Goal: Book appointment/travel/reservation

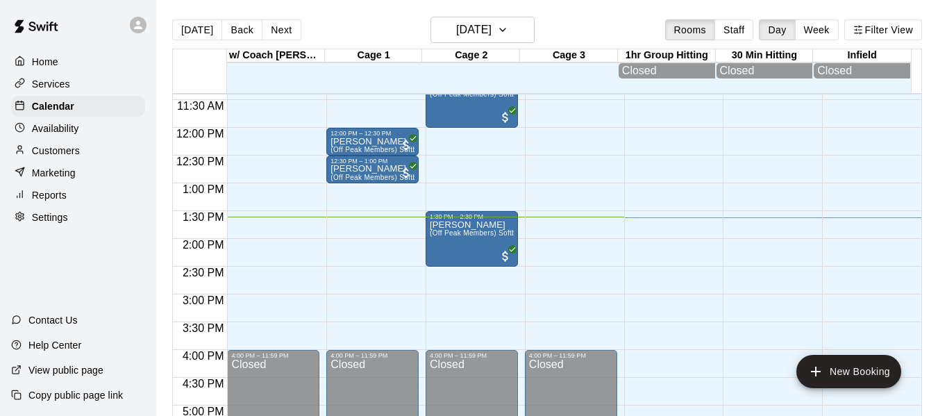
scroll to position [585, 0]
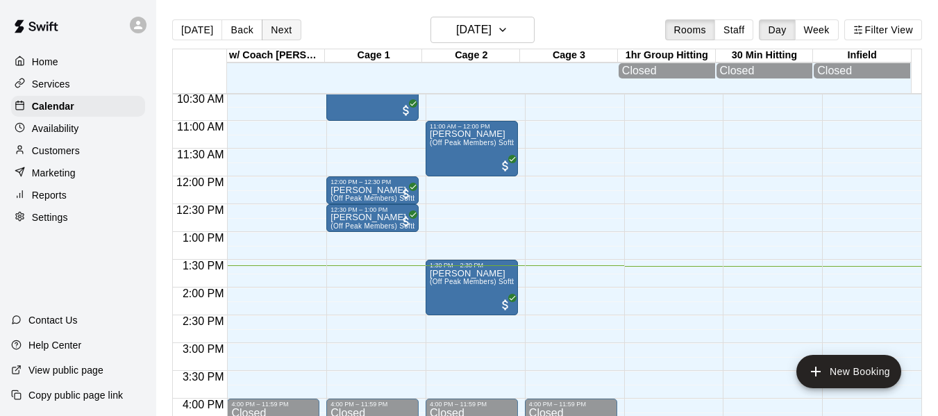
click at [279, 24] on button "Next" at bounding box center [281, 29] width 39 height 21
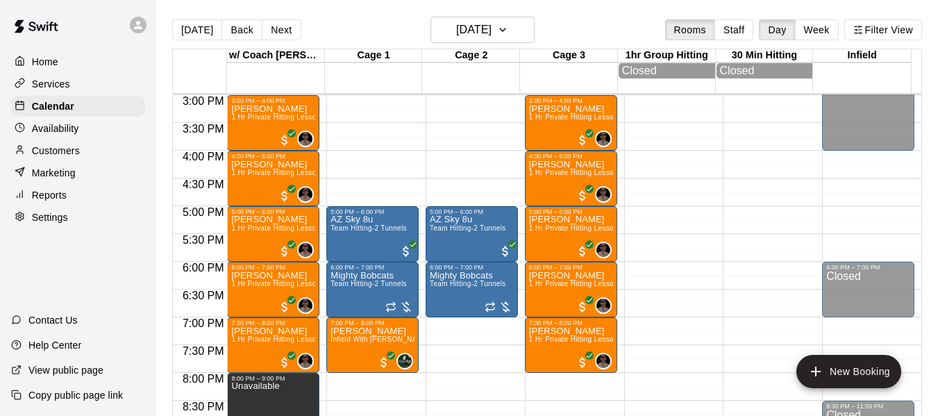
scroll to position [885, 0]
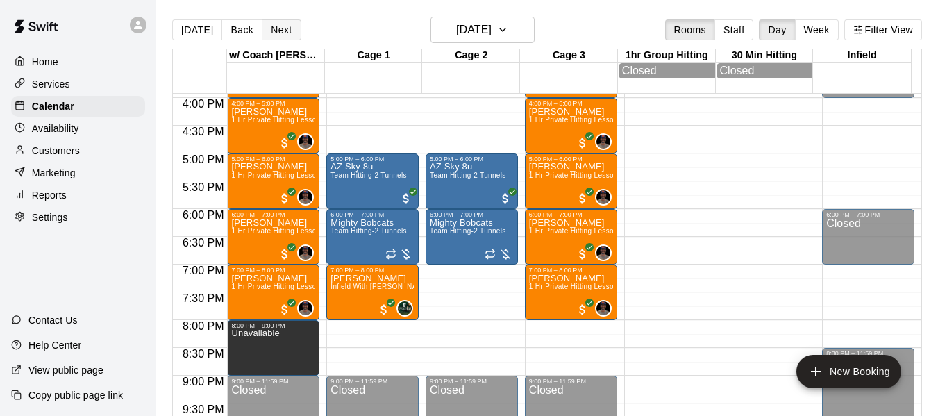
click at [282, 37] on button "Next" at bounding box center [281, 29] width 39 height 21
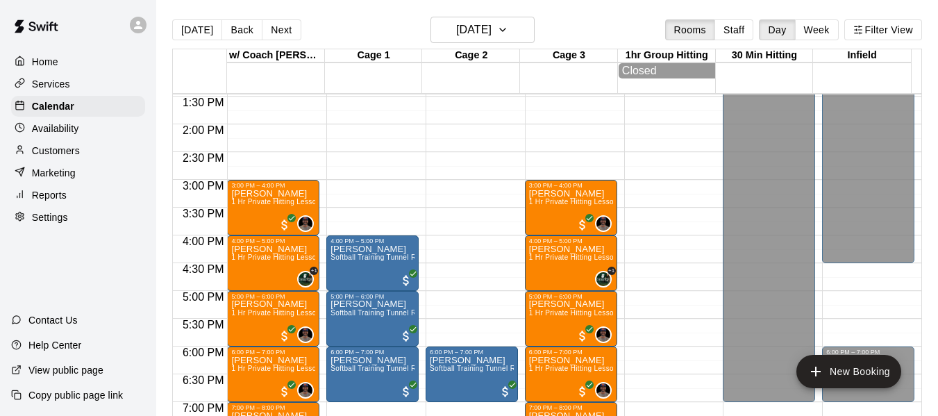
scroll to position [746, 0]
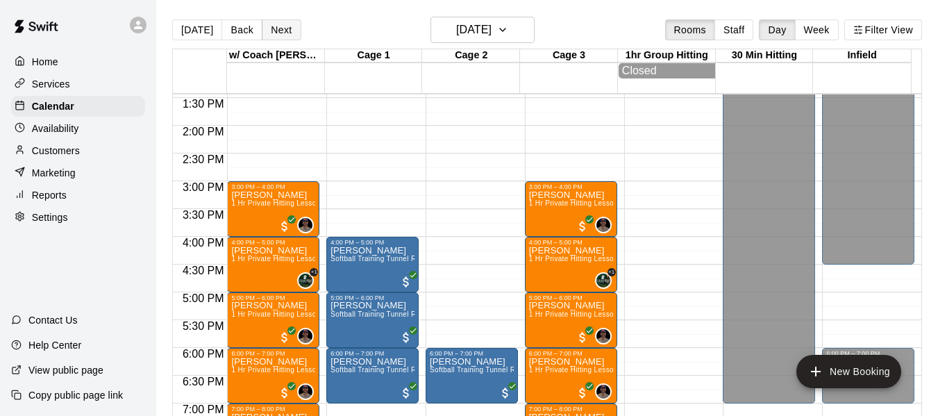
click at [277, 28] on button "Next" at bounding box center [281, 29] width 39 height 21
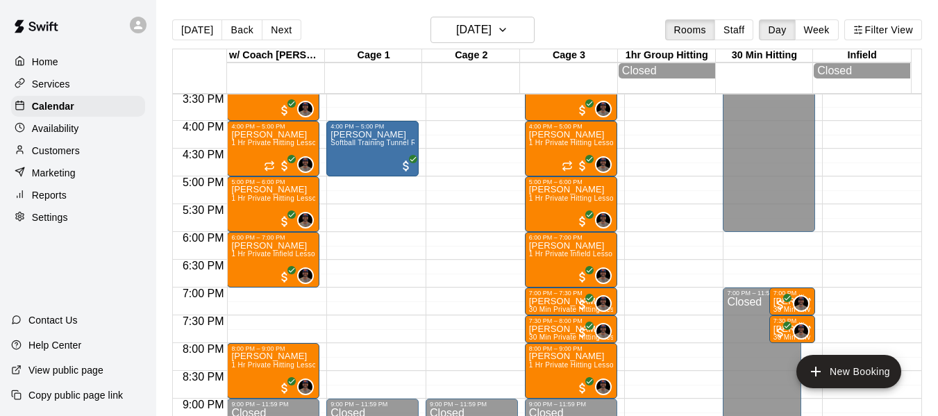
scroll to position [885, 0]
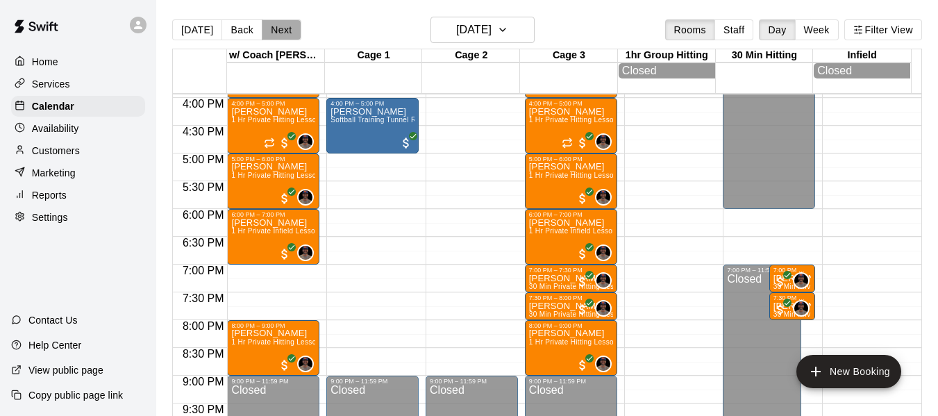
click at [287, 33] on button "Next" at bounding box center [281, 29] width 39 height 21
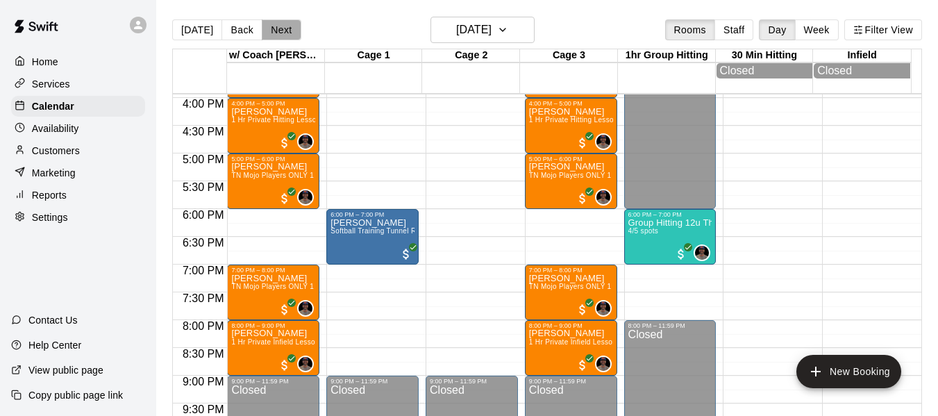
click at [280, 26] on button "Next" at bounding box center [281, 29] width 39 height 21
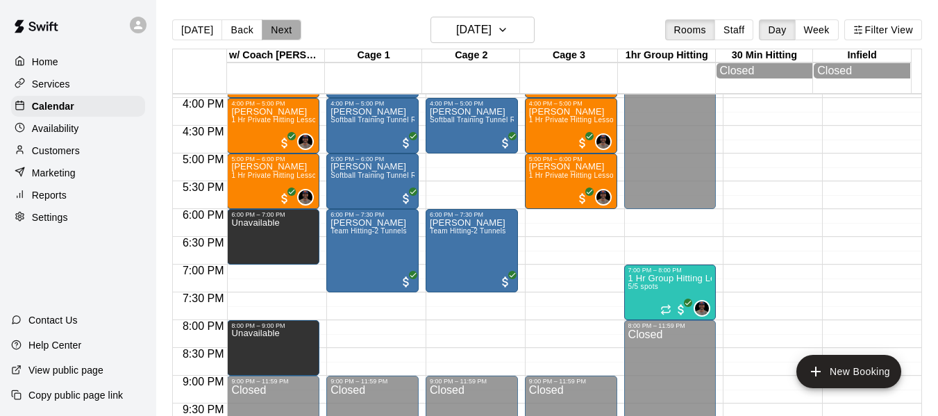
click at [285, 26] on button "Next" at bounding box center [281, 29] width 39 height 21
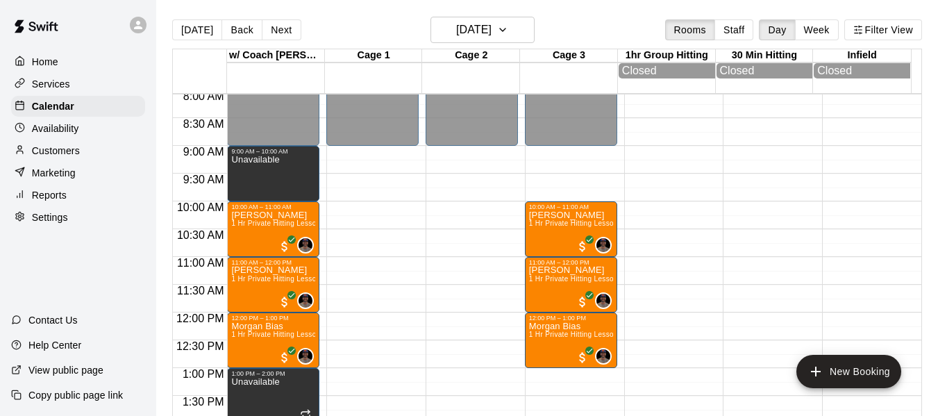
scroll to position [446, 0]
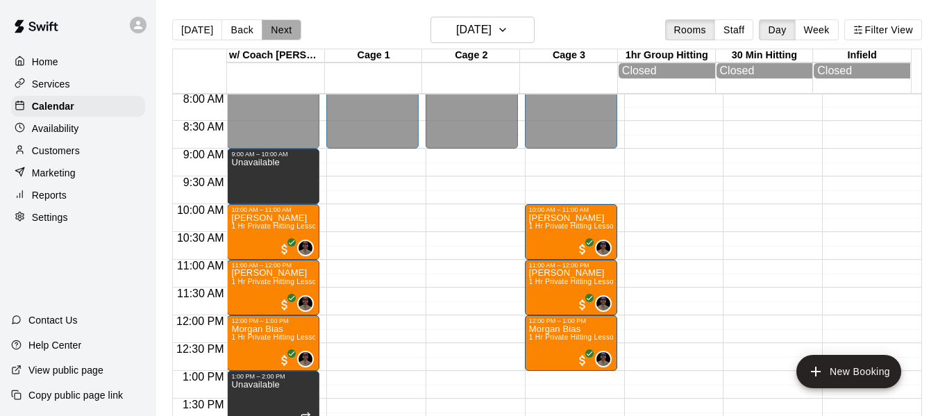
click at [290, 26] on button "Next" at bounding box center [281, 29] width 39 height 21
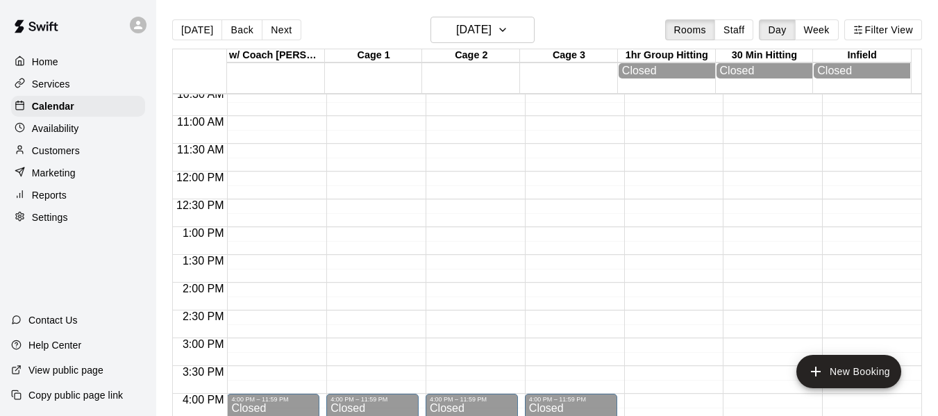
scroll to position [607, 0]
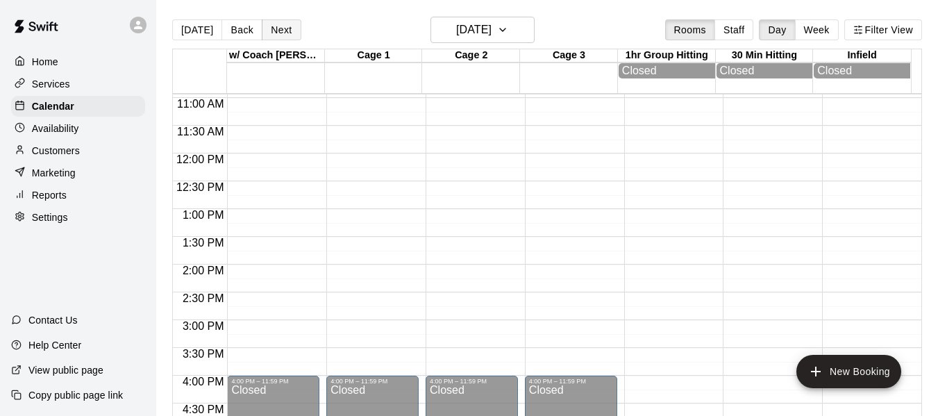
click at [285, 32] on button "Next" at bounding box center [281, 29] width 39 height 21
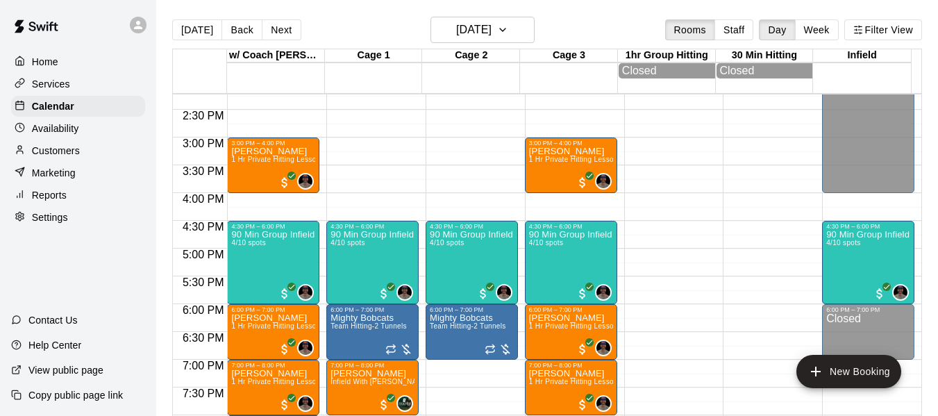
scroll to position [816, 0]
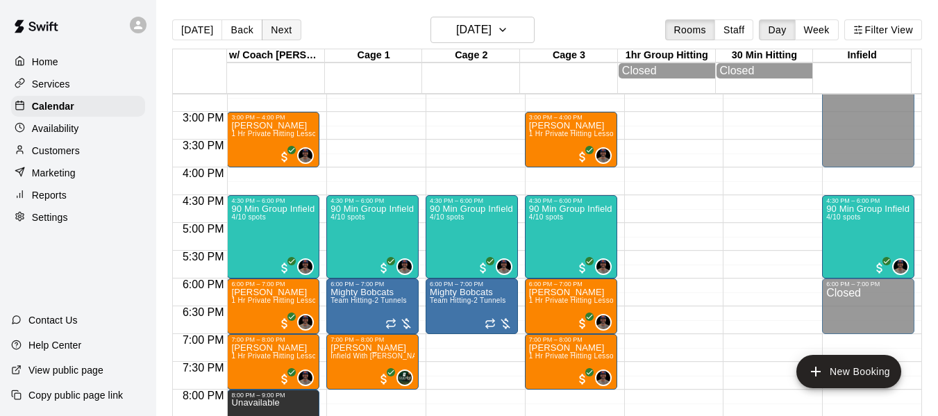
click at [279, 36] on button "Next" at bounding box center [281, 29] width 39 height 21
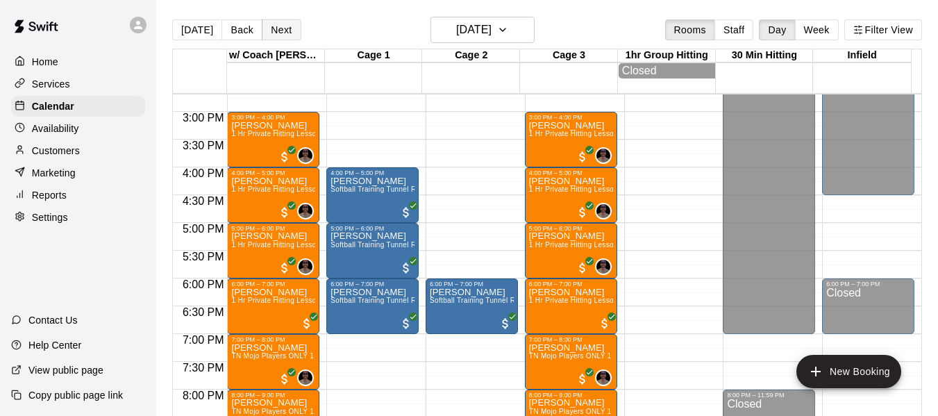
click at [278, 26] on button "Next" at bounding box center [281, 29] width 39 height 21
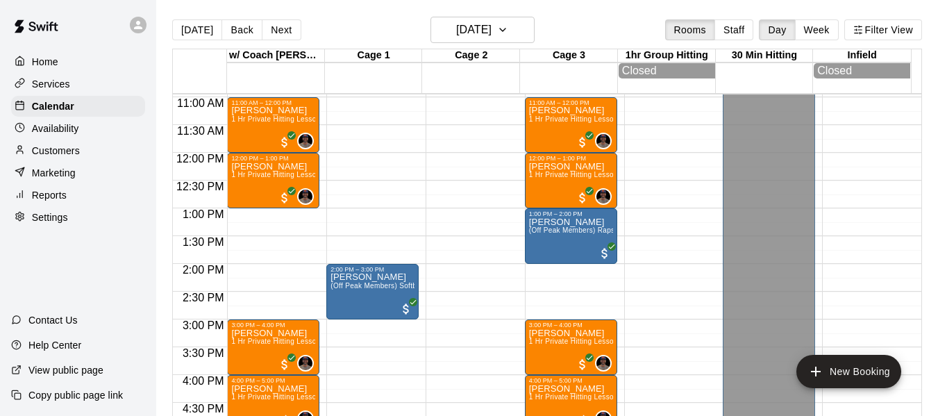
scroll to position [607, 0]
click at [284, 27] on button "Next" at bounding box center [281, 29] width 39 height 21
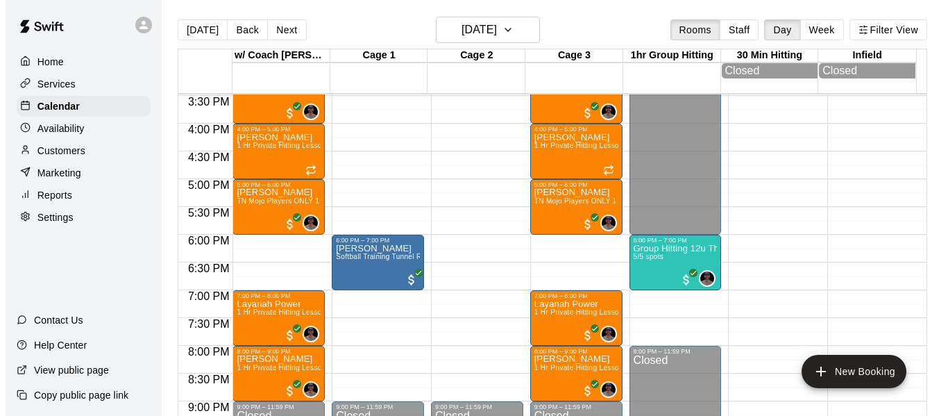
scroll to position [885, 0]
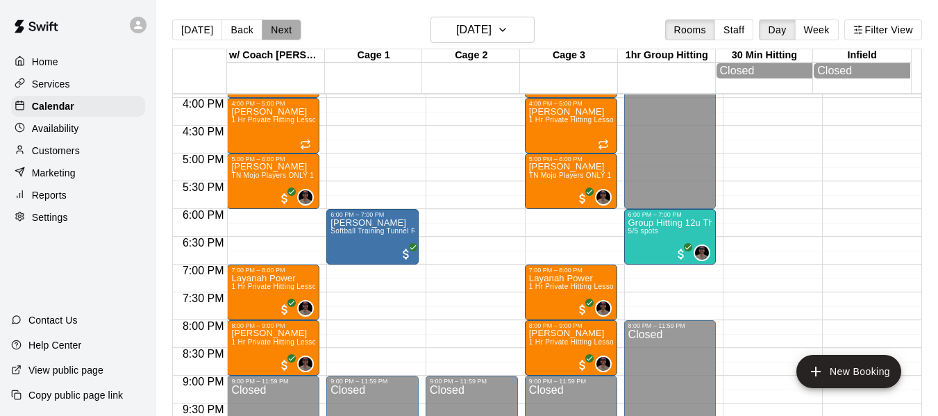
click at [271, 30] on button "Next" at bounding box center [281, 29] width 39 height 21
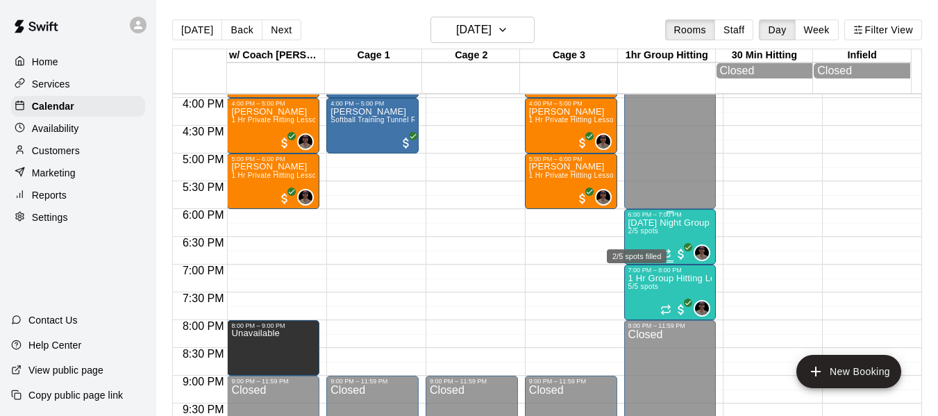
click at [636, 235] on span "2/5 spots" at bounding box center [643, 231] width 31 height 8
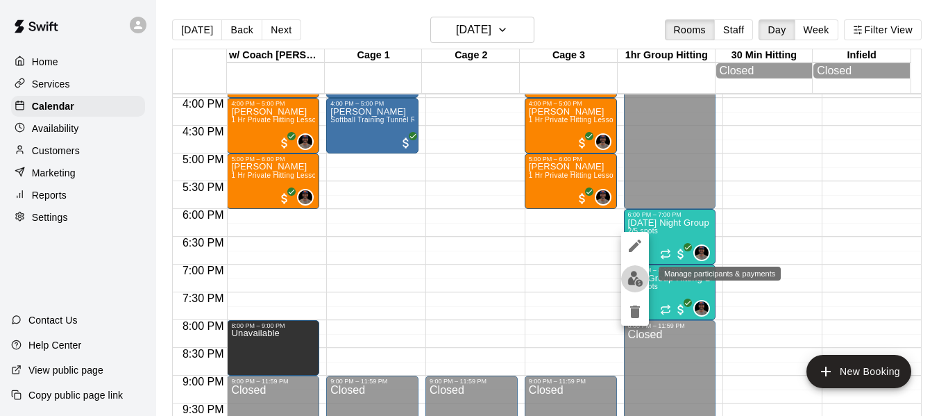
click at [631, 278] on button "edit" at bounding box center [635, 278] width 28 height 27
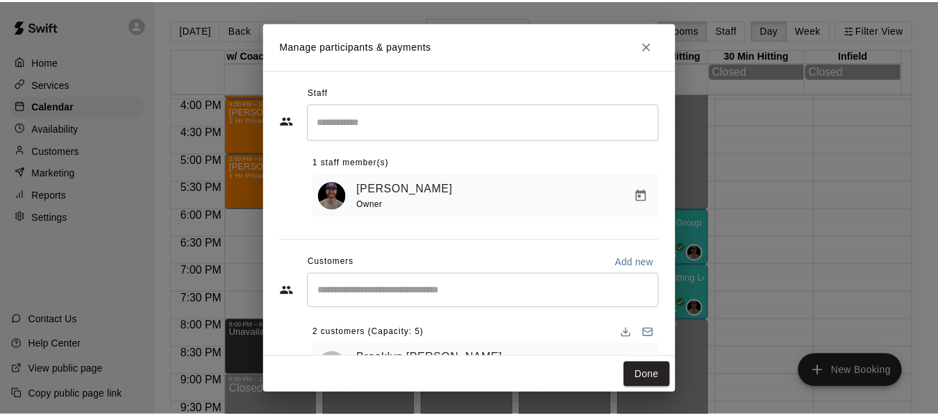
scroll to position [110, 0]
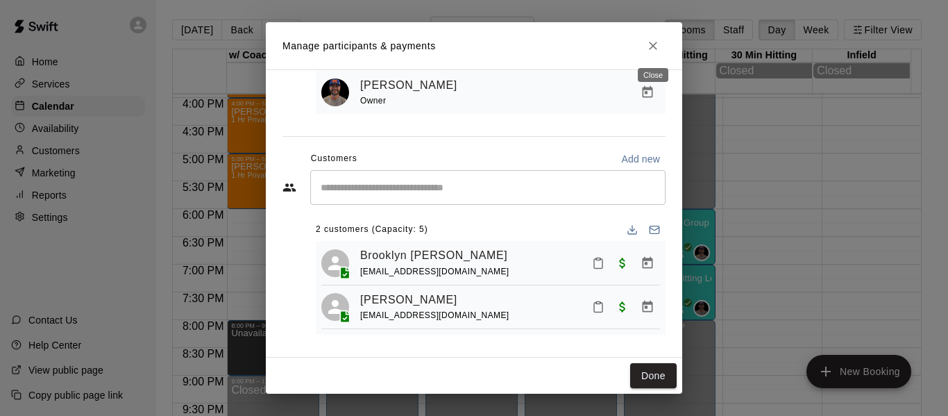
click at [653, 47] on icon "Close" at bounding box center [653, 46] width 8 height 8
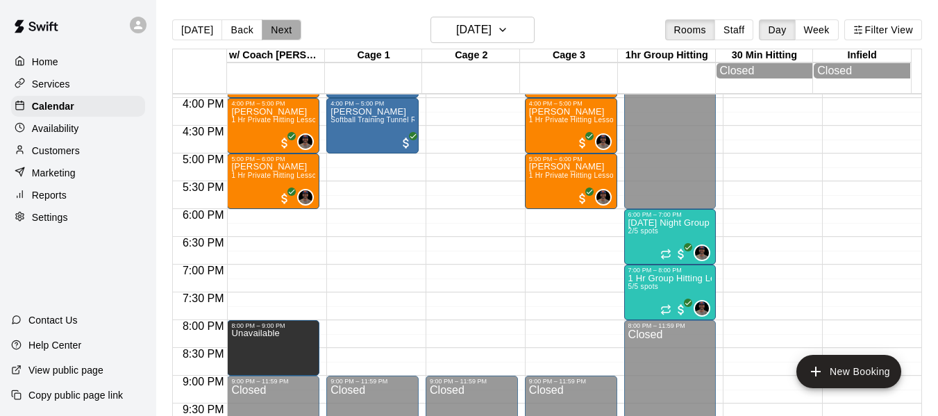
click at [273, 32] on button "Next" at bounding box center [281, 29] width 39 height 21
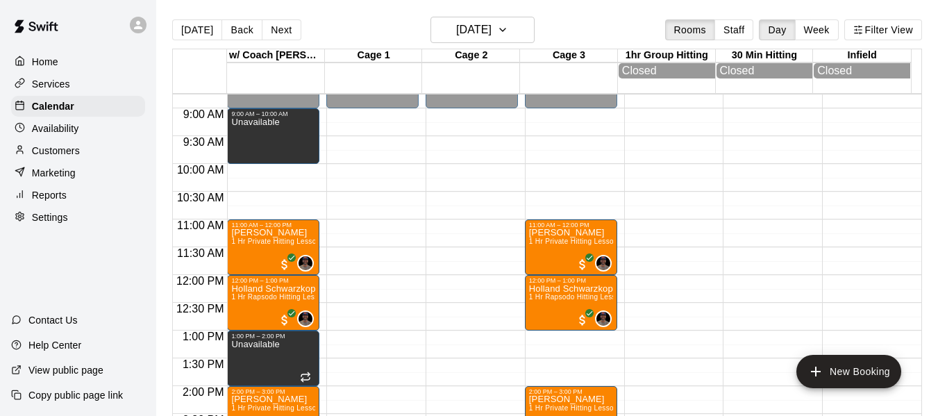
scroll to position [469, 0]
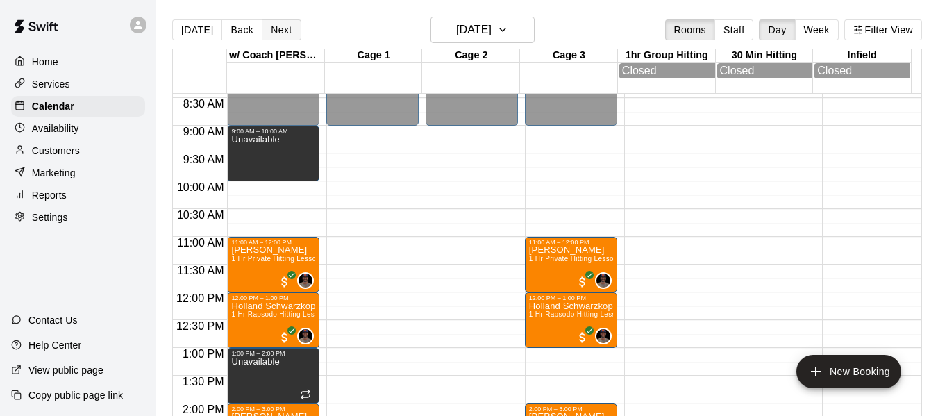
click at [283, 35] on button "Next" at bounding box center [281, 29] width 39 height 21
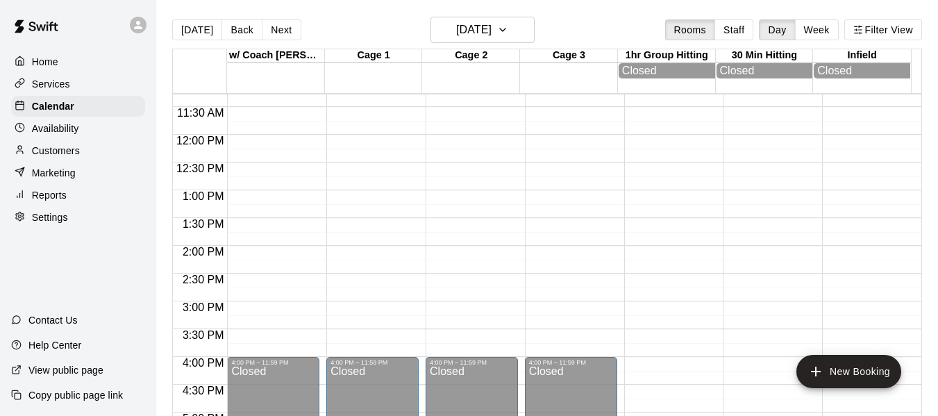
scroll to position [630, 0]
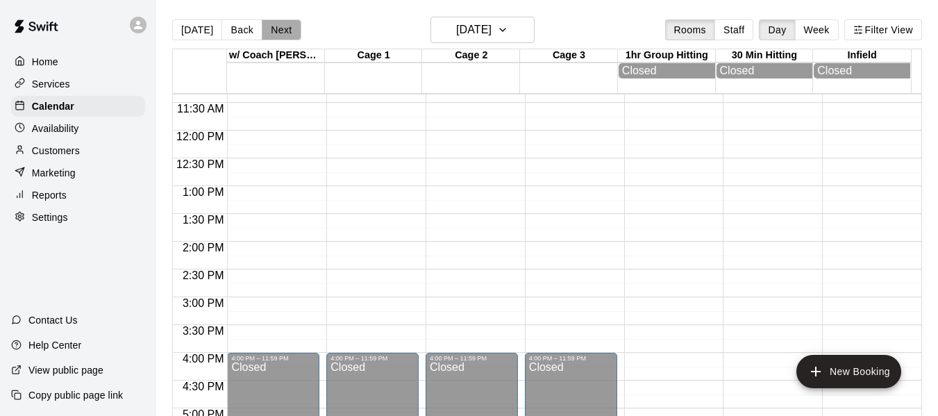
click at [271, 24] on button "Next" at bounding box center [281, 29] width 39 height 21
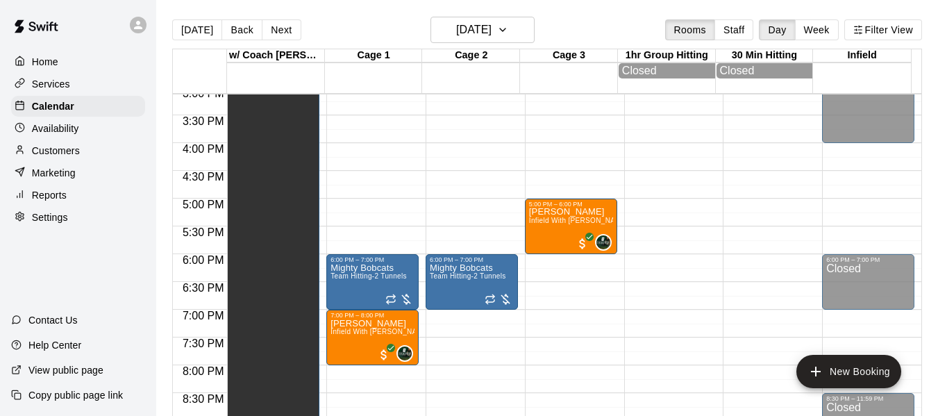
scroll to position [816, 0]
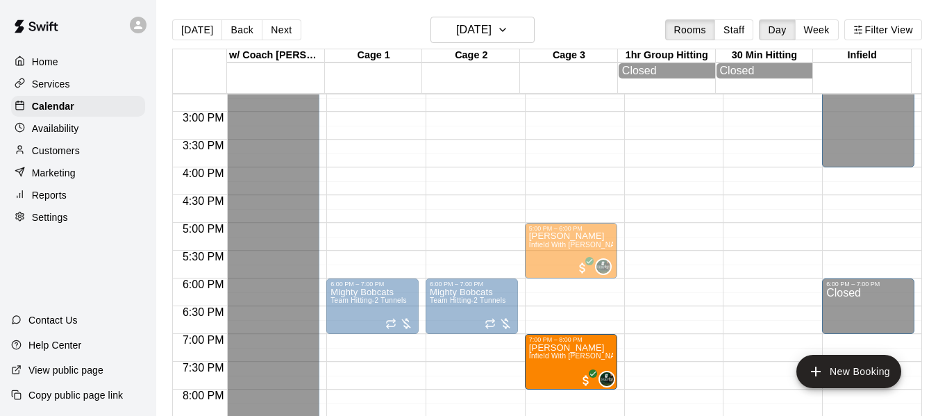
drag, startPoint x: 369, startPoint y: 365, endPoint x: 535, endPoint y: 367, distance: 165.2
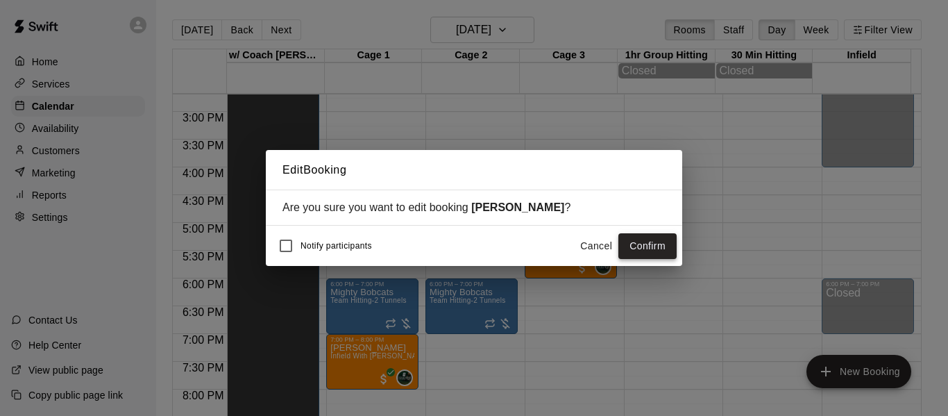
click at [654, 248] on button "Confirm" at bounding box center [648, 246] width 58 height 26
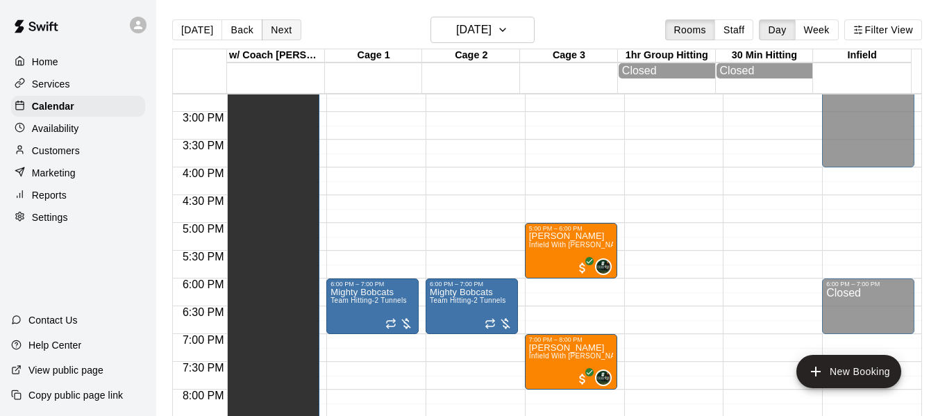
click at [283, 31] on button "Next" at bounding box center [281, 29] width 39 height 21
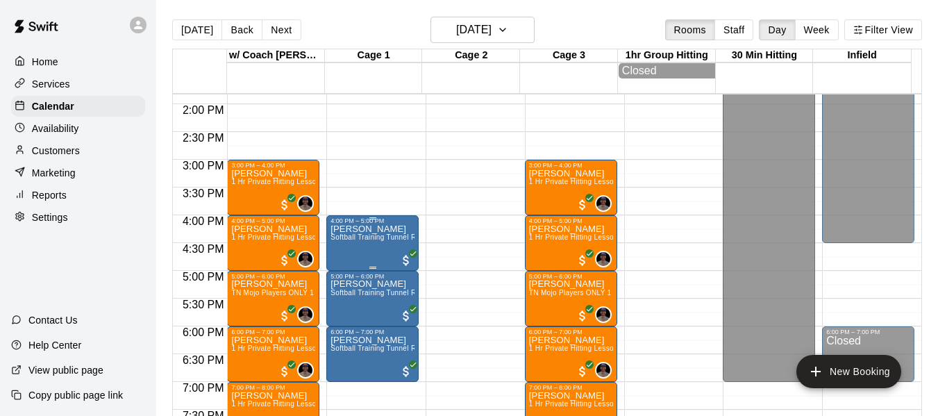
scroll to position [675, 0]
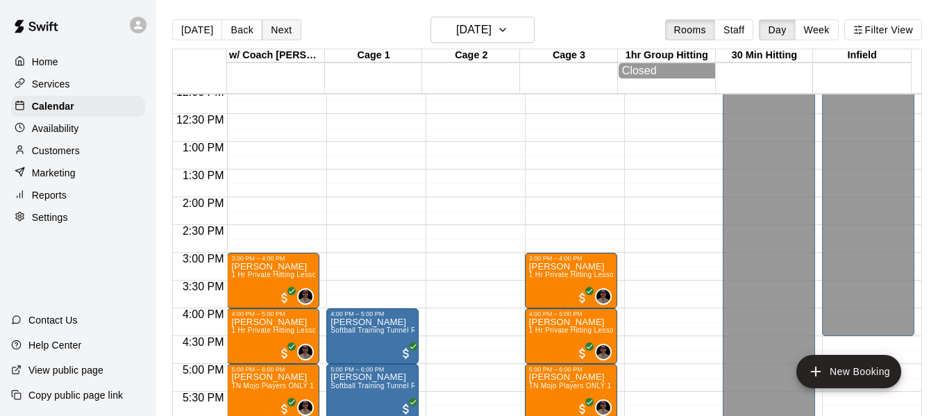
click at [279, 37] on button "Next" at bounding box center [281, 29] width 39 height 21
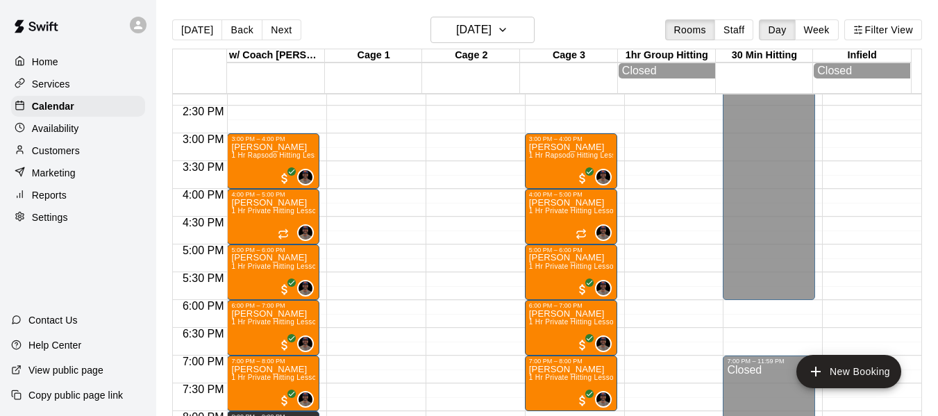
scroll to position [930, 0]
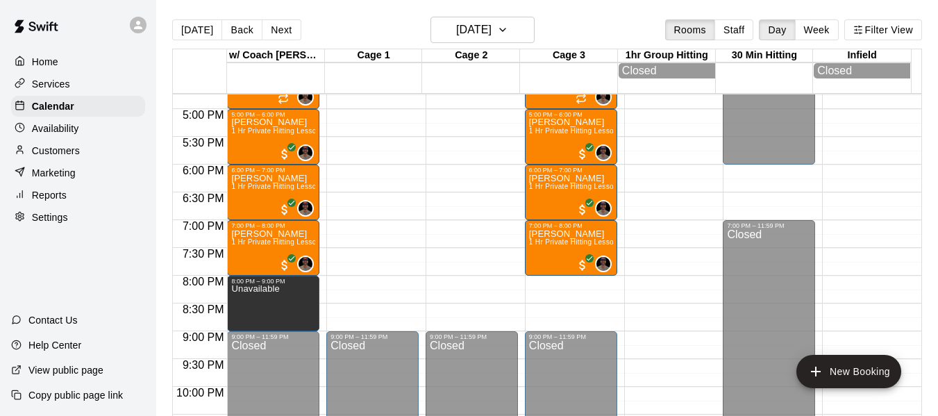
click at [280, 42] on div "Today Back Next Wednesday Oct 01 Rooms Staff Day Week Filter View" at bounding box center [547, 33] width 750 height 32
click at [280, 33] on button "Next" at bounding box center [281, 29] width 39 height 21
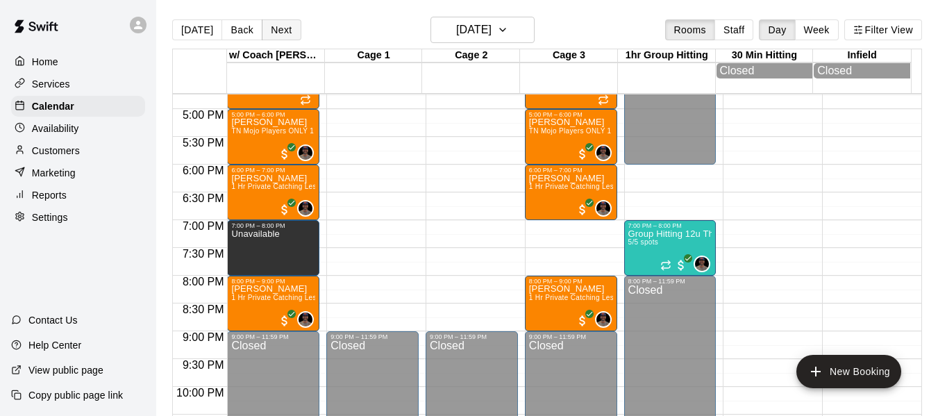
click at [277, 32] on button "Next" at bounding box center [281, 29] width 39 height 21
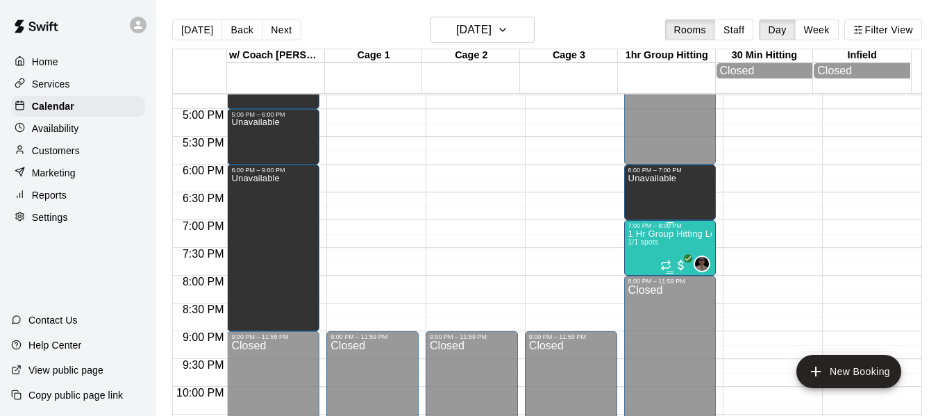
click at [646, 234] on p "1 Hr Group Hitting Lessons 12u And Older" at bounding box center [670, 234] width 84 height 0
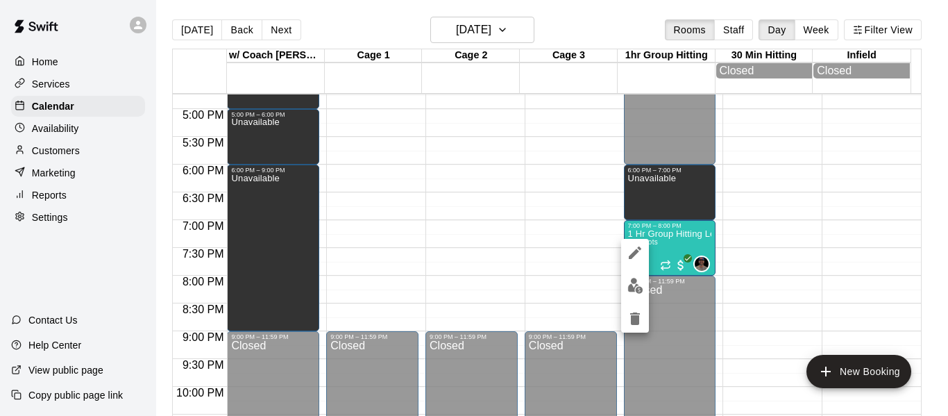
click at [261, 19] on div at bounding box center [474, 208] width 948 height 416
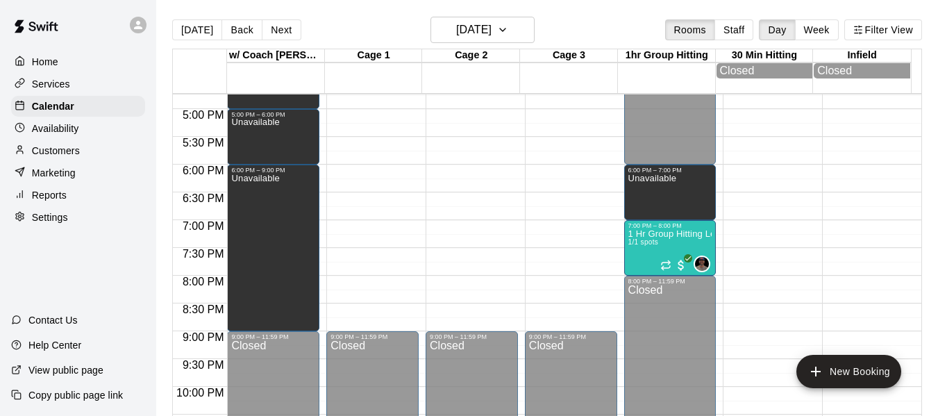
click at [276, 24] on button "Next" at bounding box center [281, 29] width 39 height 21
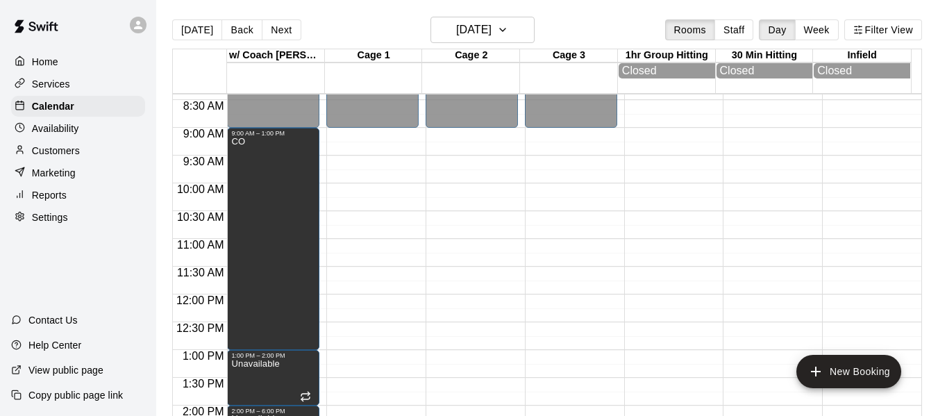
scroll to position [444, 0]
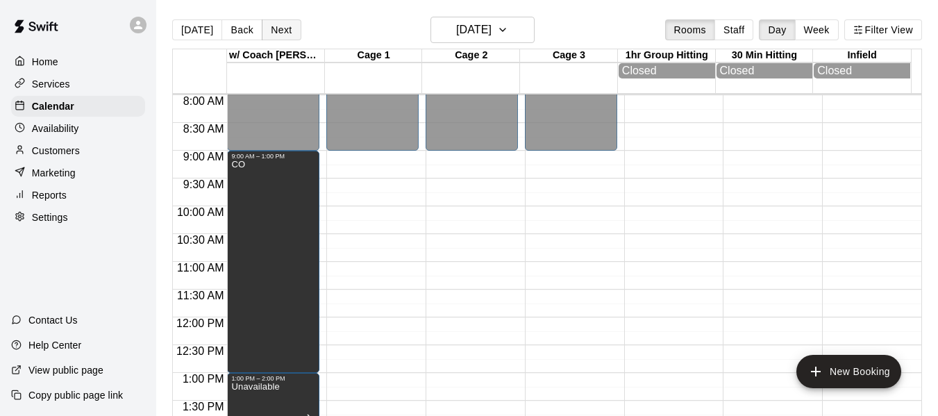
click at [277, 25] on button "Next" at bounding box center [281, 29] width 39 height 21
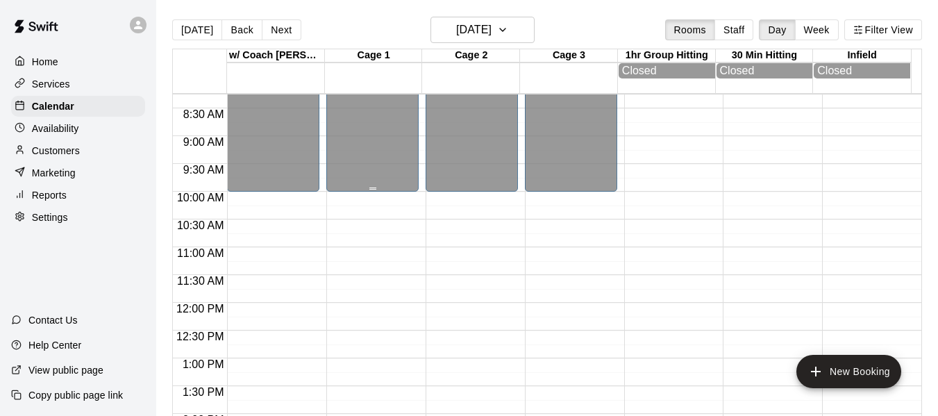
scroll to position [374, 0]
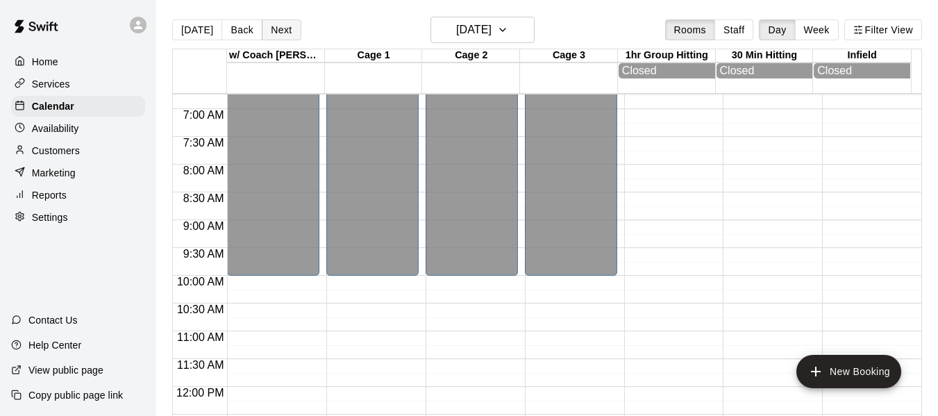
click at [279, 31] on button "Next" at bounding box center [281, 29] width 39 height 21
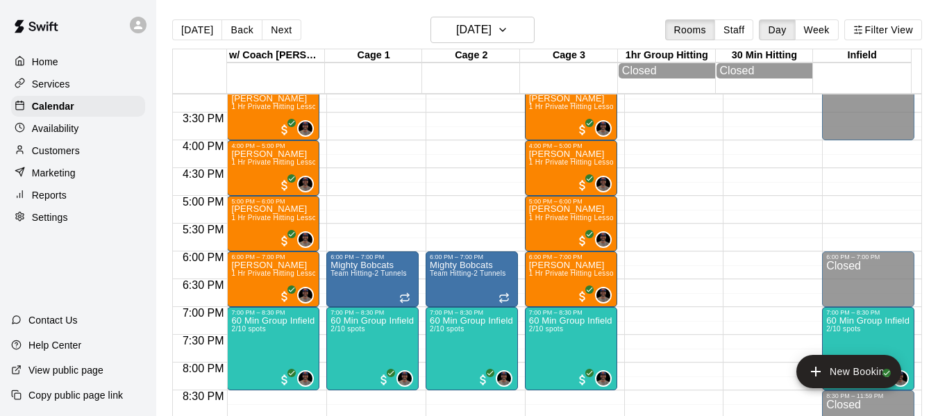
scroll to position [883, 0]
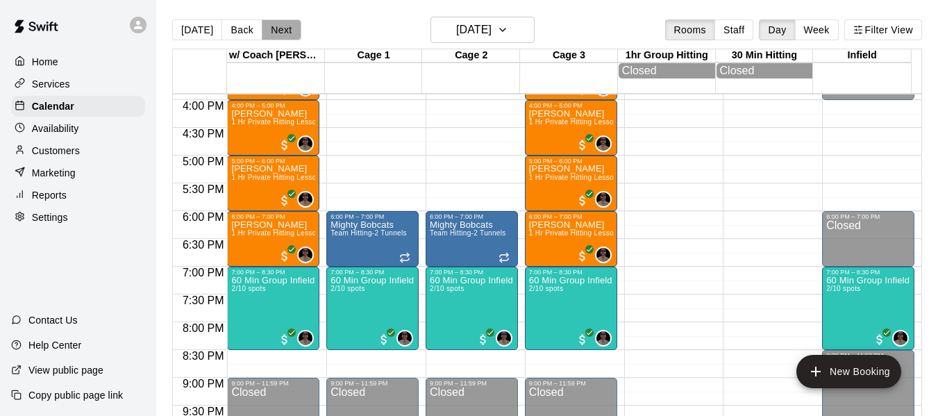
click at [272, 32] on button "Next" at bounding box center [281, 29] width 39 height 21
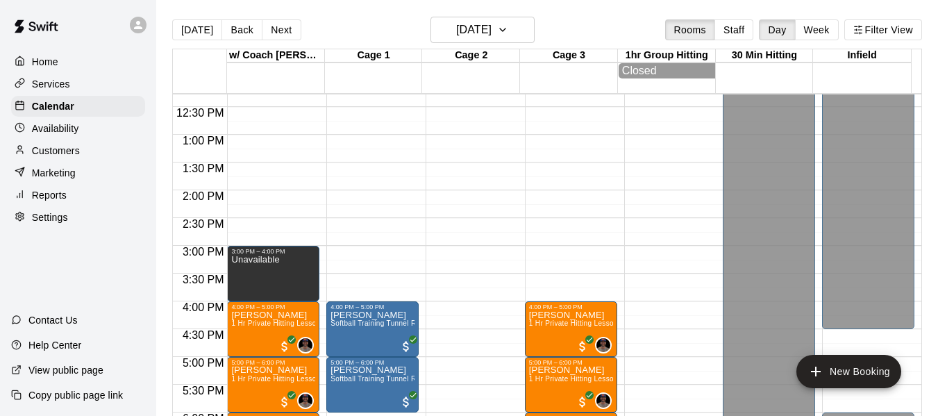
scroll to position [652, 0]
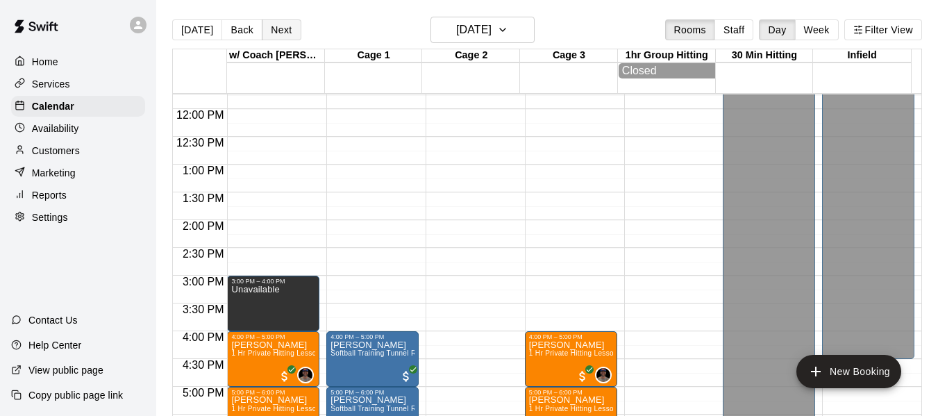
click at [274, 22] on button "Next" at bounding box center [281, 29] width 39 height 21
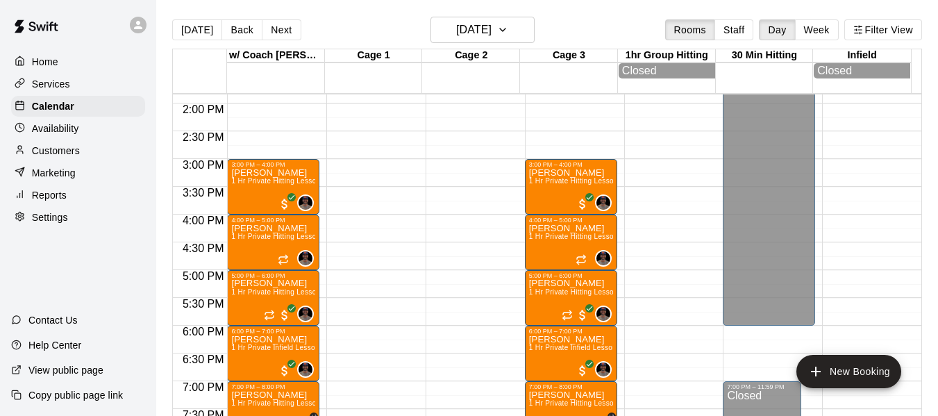
scroll to position [768, 0]
click at [276, 33] on button "Next" at bounding box center [281, 29] width 39 height 21
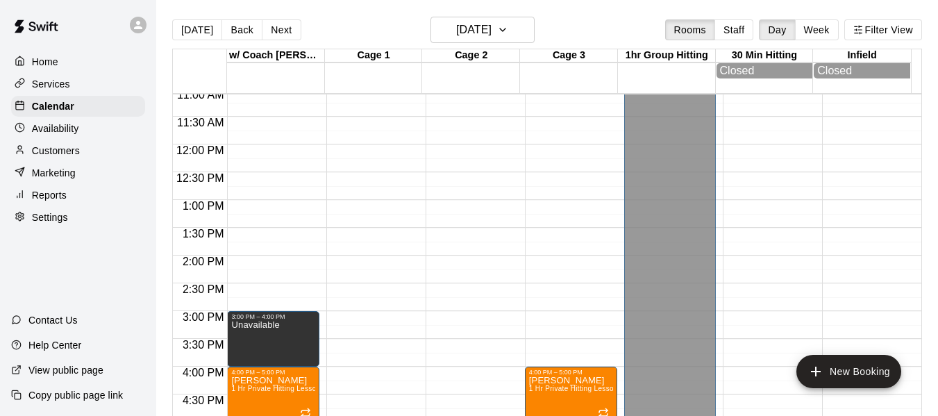
scroll to position [582, 0]
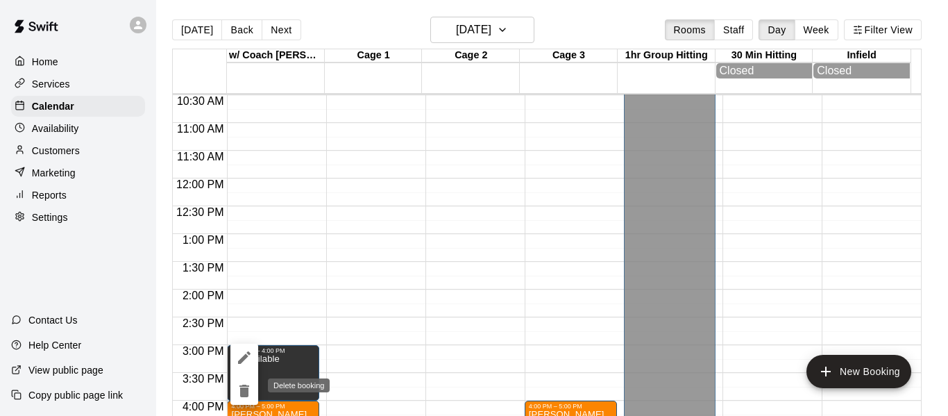
click at [242, 394] on icon "delete" at bounding box center [245, 391] width 10 height 12
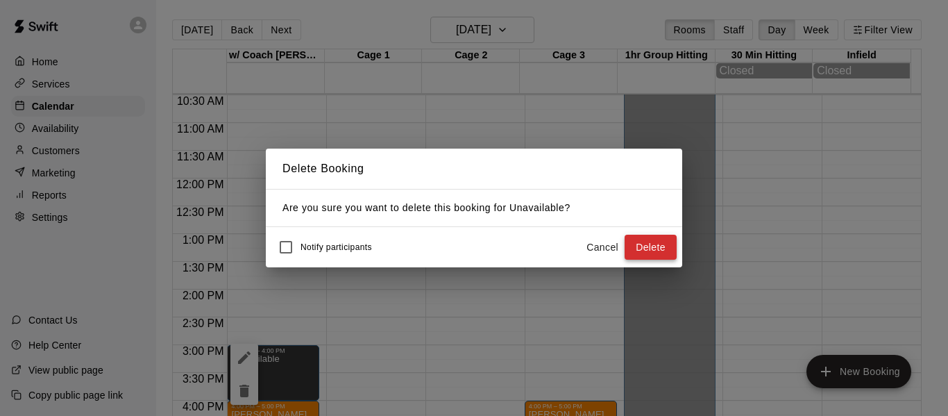
click at [639, 252] on button "Delete" at bounding box center [651, 248] width 52 height 26
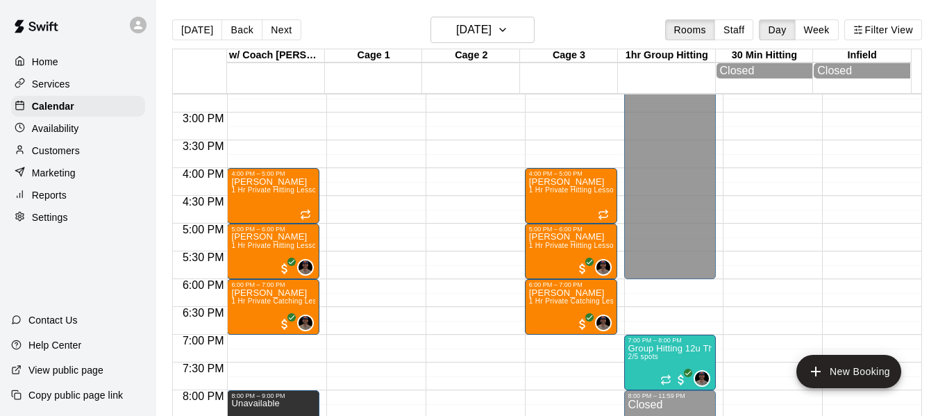
scroll to position [814, 0]
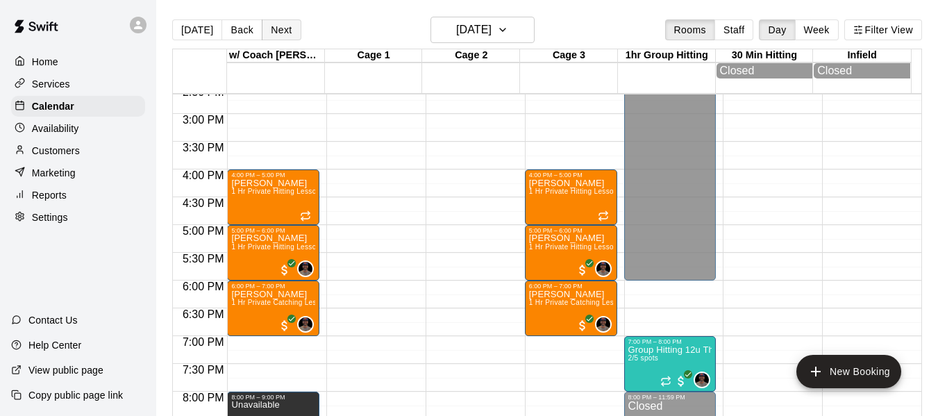
click at [284, 31] on button "Next" at bounding box center [281, 29] width 39 height 21
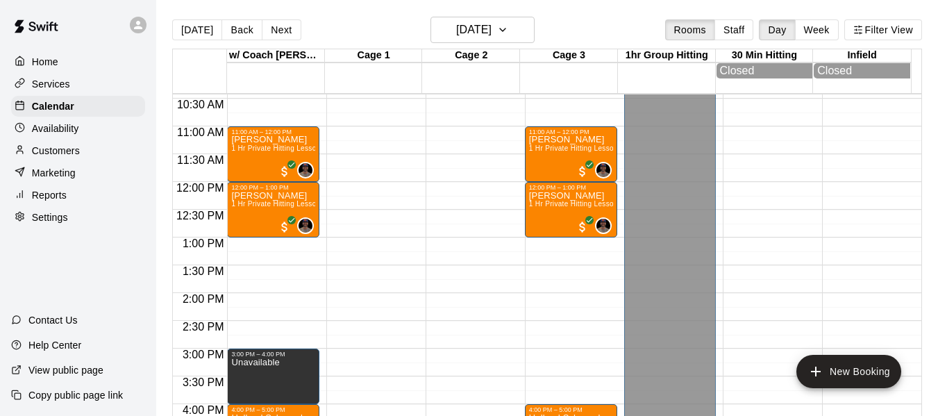
scroll to position [536, 0]
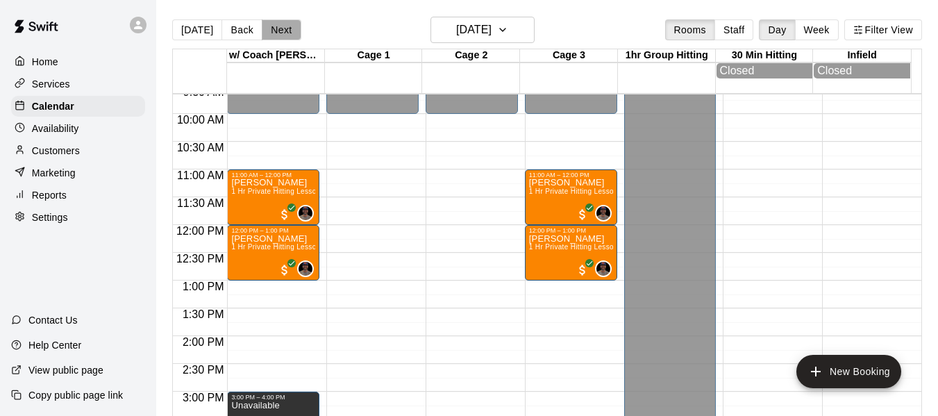
click at [287, 32] on button "Next" at bounding box center [281, 29] width 39 height 21
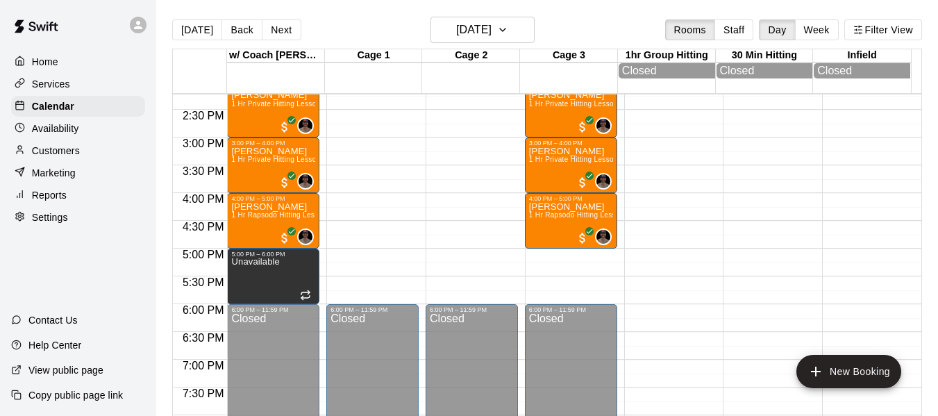
scroll to position [791, 0]
click at [278, 30] on button "Next" at bounding box center [281, 29] width 39 height 21
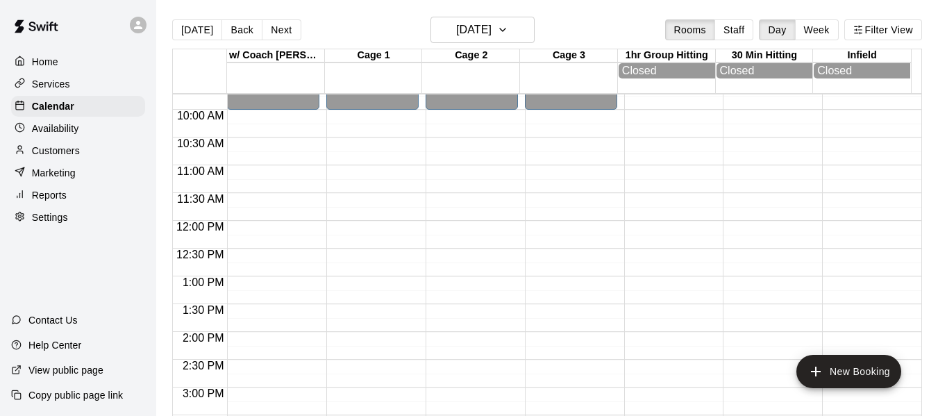
scroll to position [513, 0]
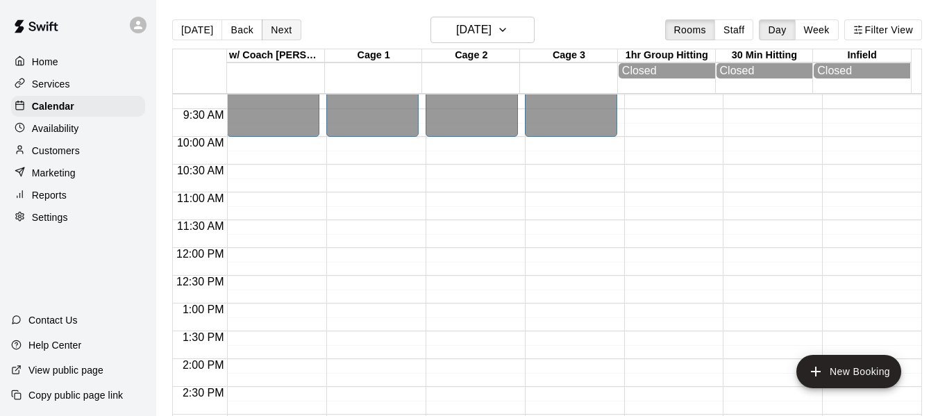
click at [287, 26] on button "Next" at bounding box center [281, 29] width 39 height 21
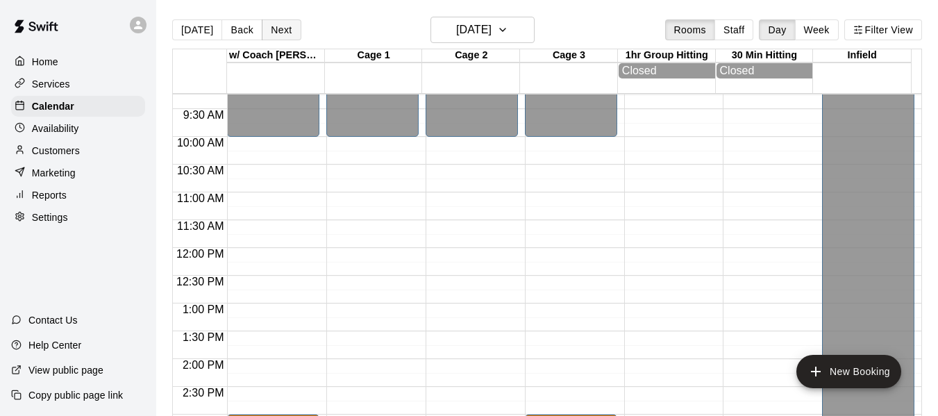
click at [269, 28] on button "Next" at bounding box center [281, 29] width 39 height 21
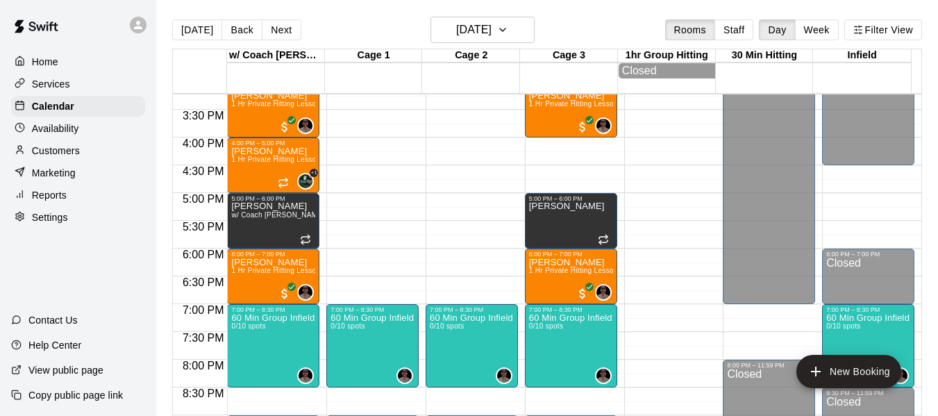
scroll to position [883, 0]
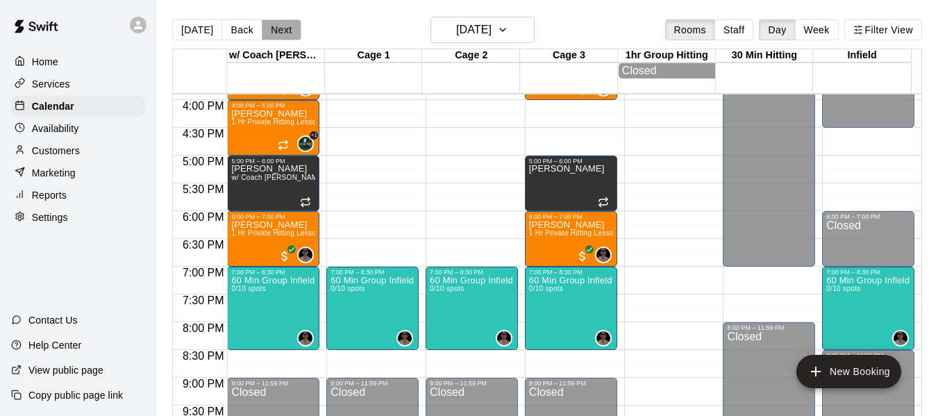
click at [286, 30] on button "Next" at bounding box center [281, 29] width 39 height 21
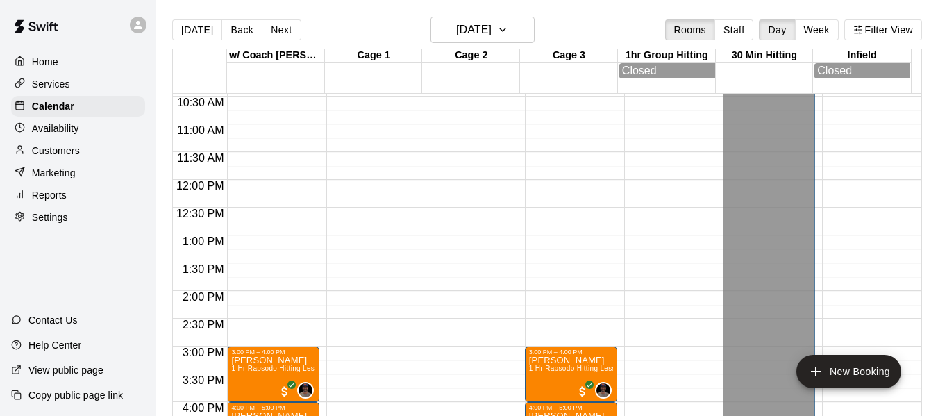
scroll to position [536, 0]
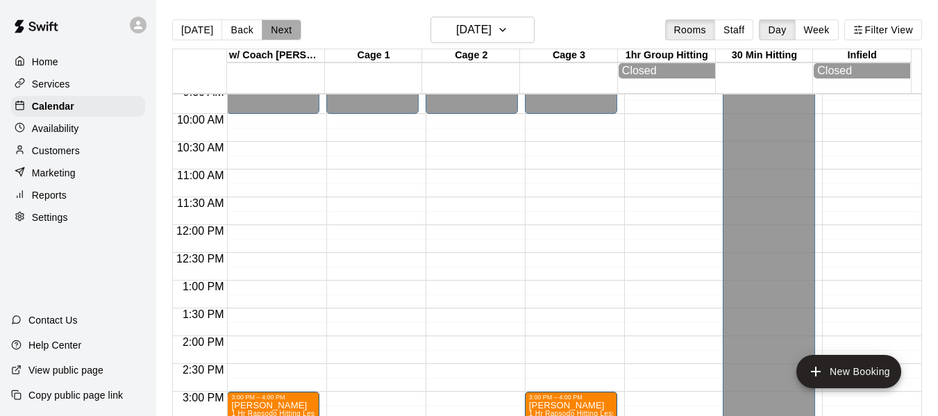
click at [281, 31] on button "Next" at bounding box center [281, 29] width 39 height 21
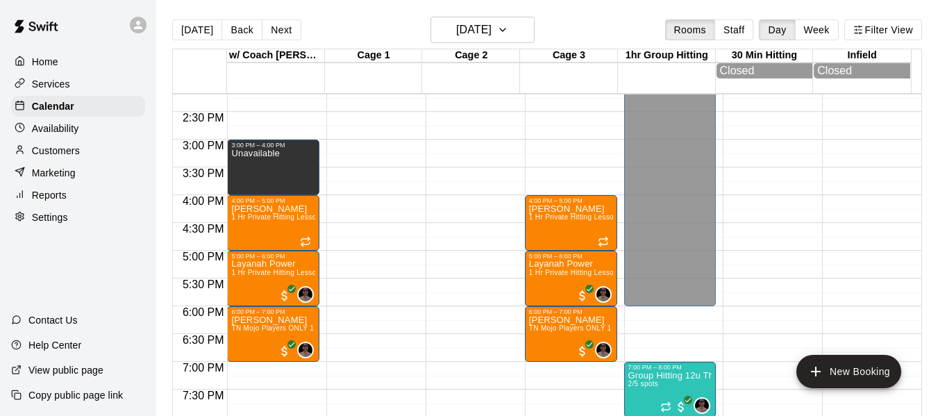
scroll to position [768, 0]
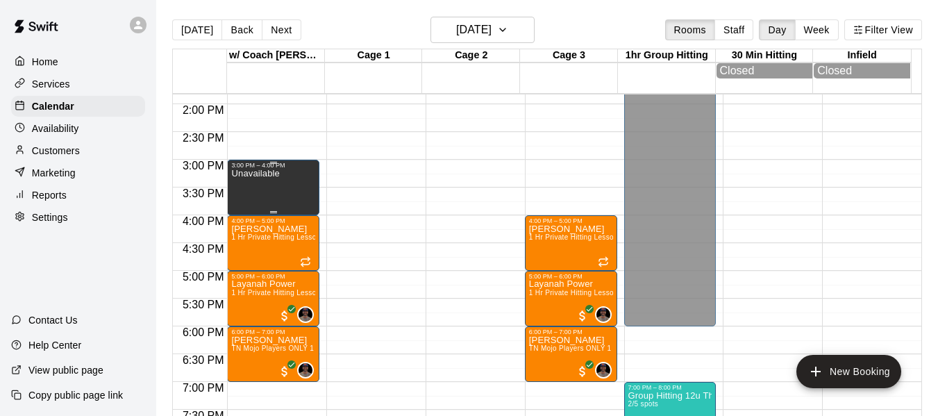
click at [299, 192] on div "Unavailable" at bounding box center [273, 377] width 84 height 416
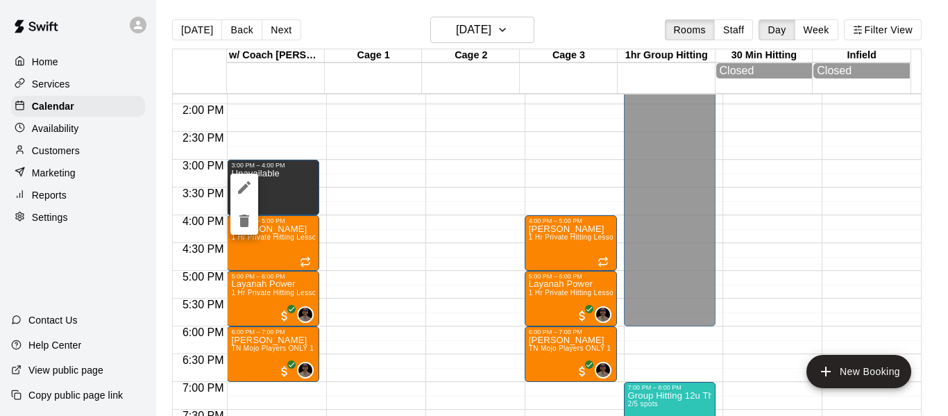
click at [246, 224] on icon "delete" at bounding box center [245, 221] width 10 height 12
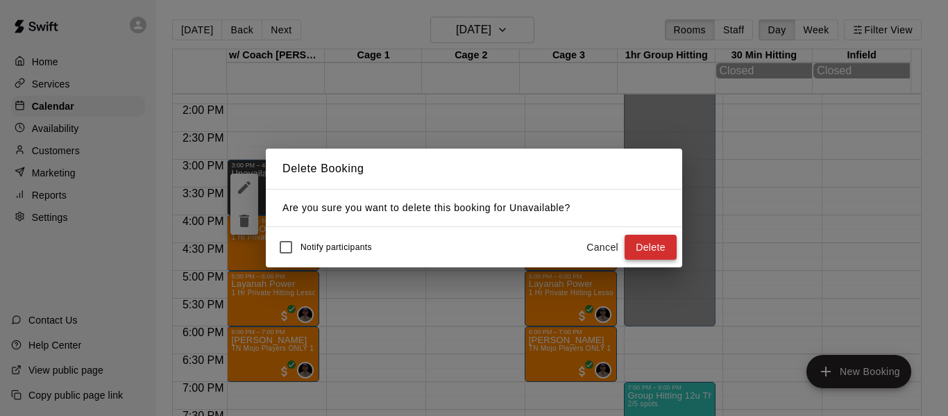
click at [646, 243] on button "Delete" at bounding box center [651, 248] width 52 height 26
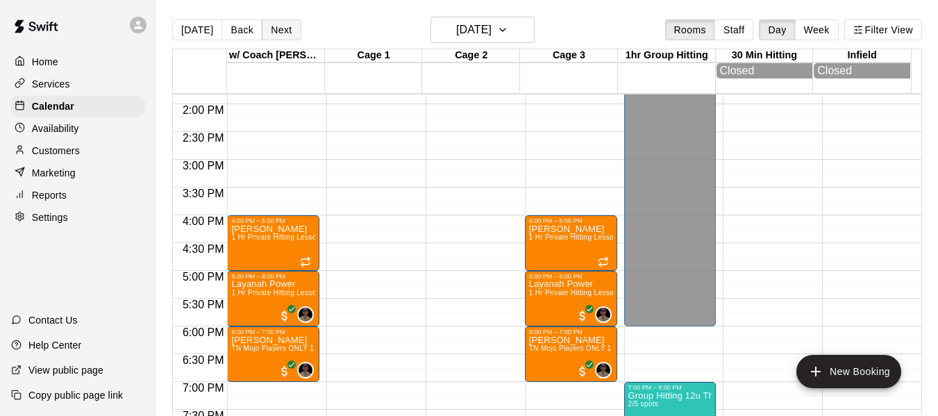
click at [268, 35] on button "Next" at bounding box center [281, 29] width 39 height 21
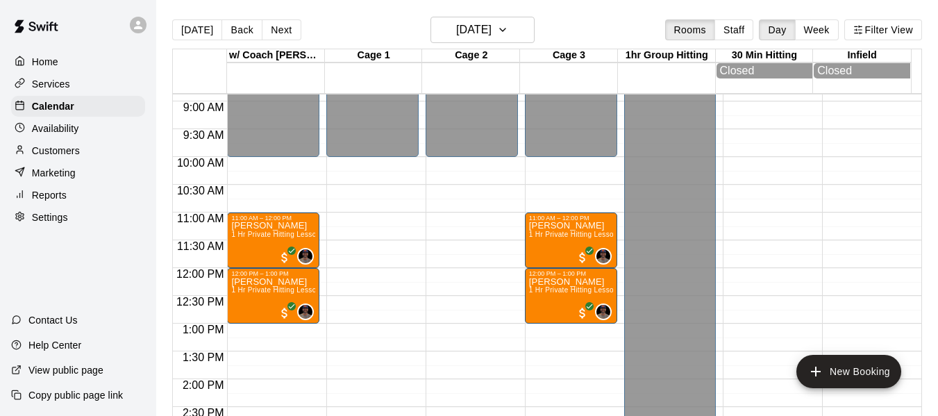
scroll to position [490, 0]
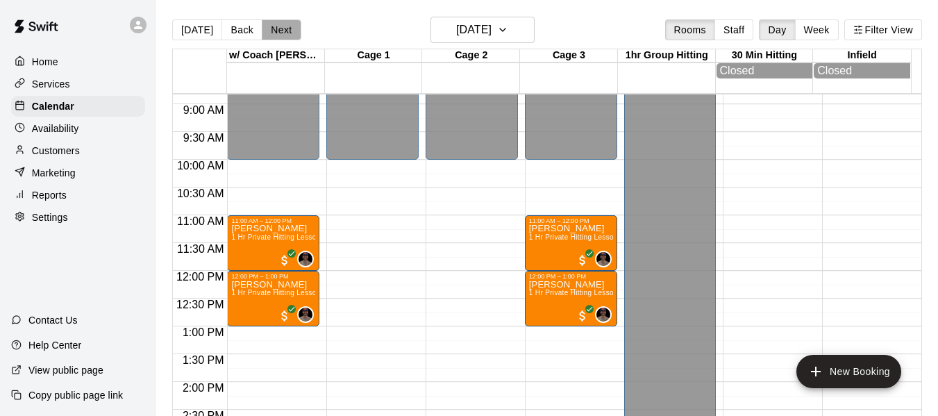
click at [278, 26] on button "Next" at bounding box center [281, 29] width 39 height 21
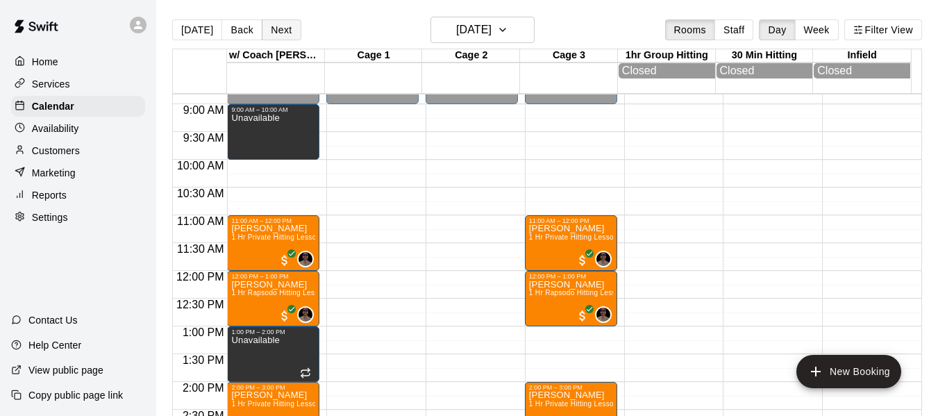
click at [270, 26] on button "Next" at bounding box center [281, 29] width 39 height 21
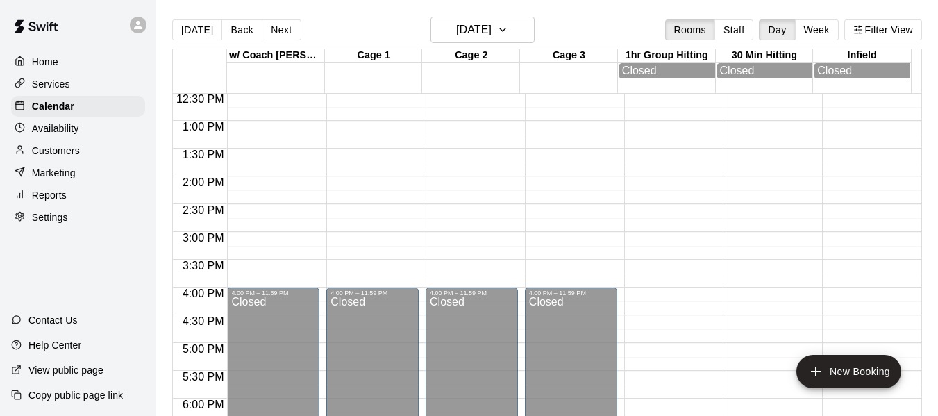
scroll to position [675, 0]
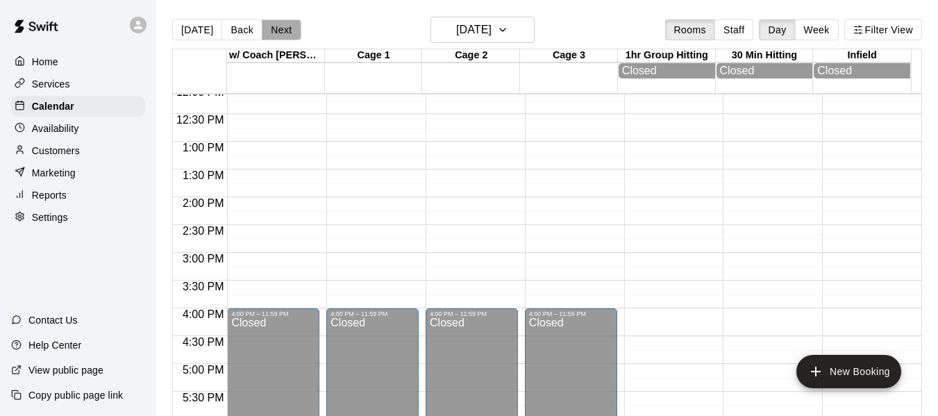
click at [276, 27] on button "Next" at bounding box center [281, 29] width 39 height 21
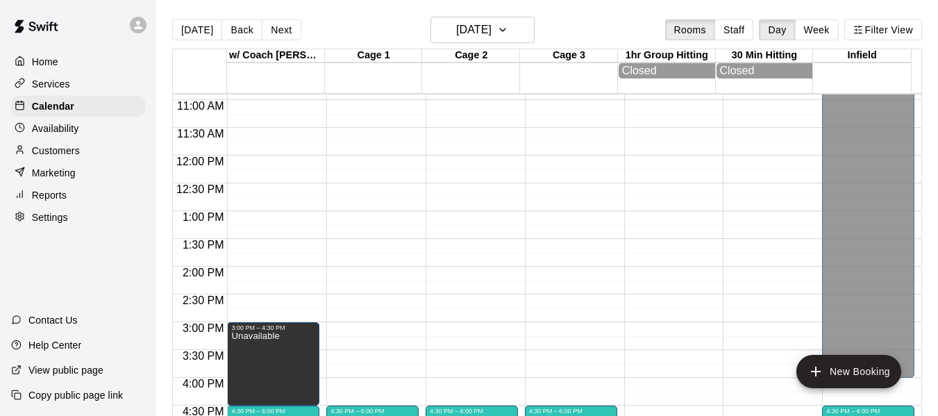
scroll to position [768, 0]
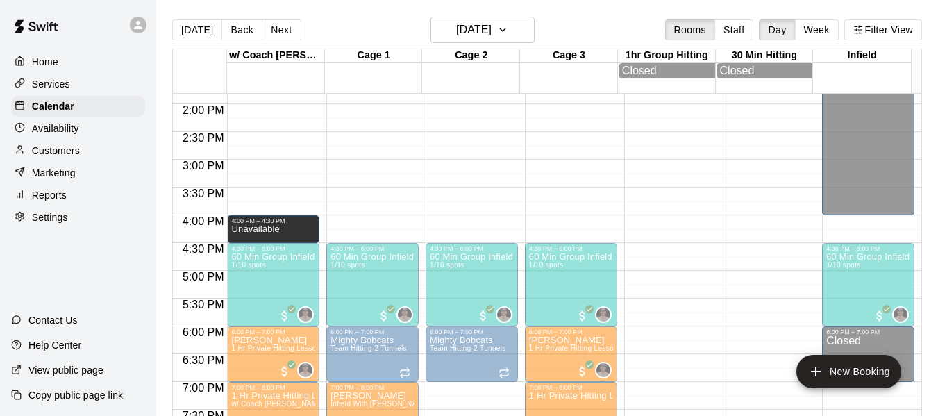
drag, startPoint x: 273, startPoint y: 166, endPoint x: 267, endPoint y: 223, distance: 57.2
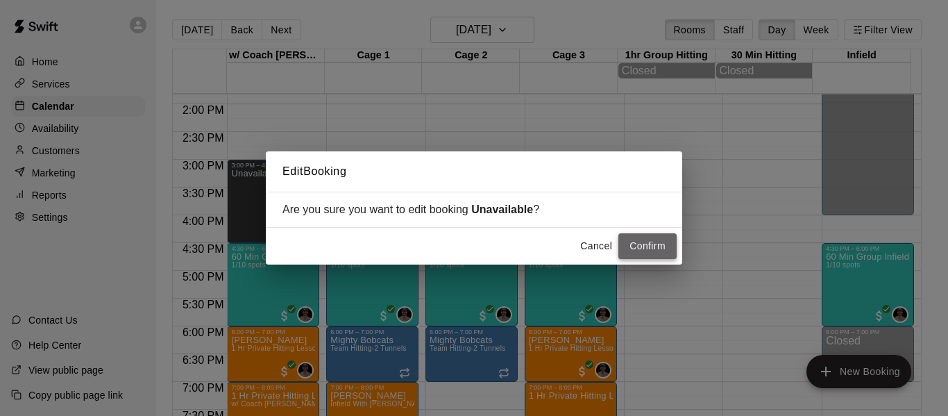
click at [652, 246] on button "Confirm" at bounding box center [648, 246] width 58 height 26
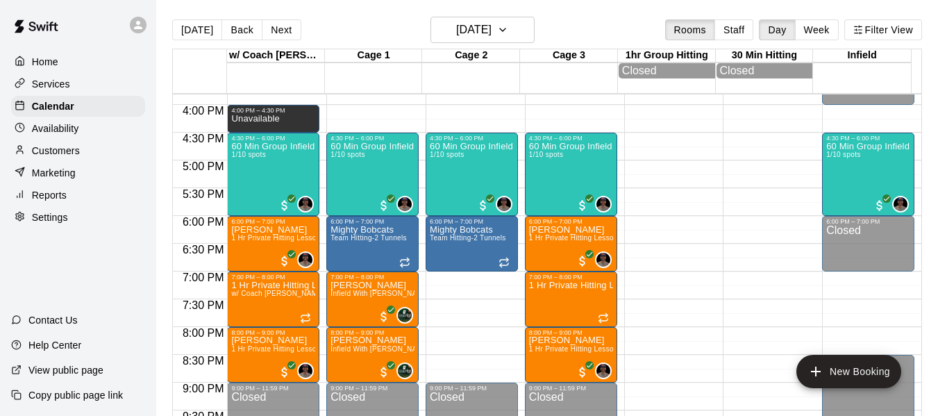
scroll to position [883, 0]
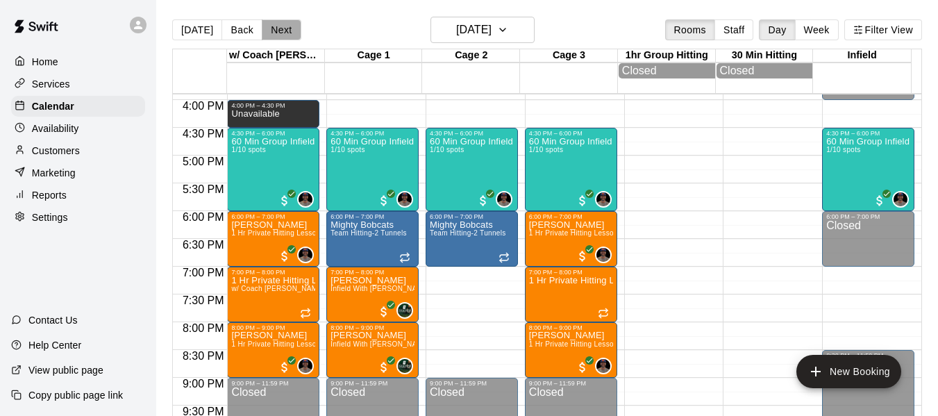
click at [270, 31] on button "Next" at bounding box center [281, 29] width 39 height 21
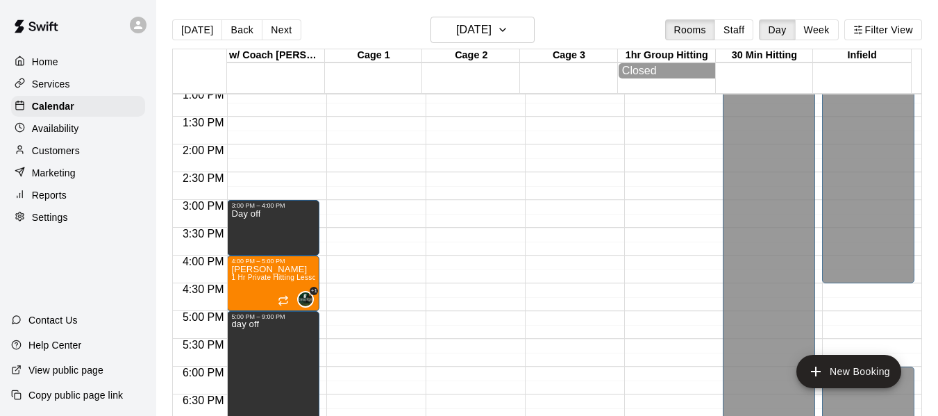
scroll to position [721, 0]
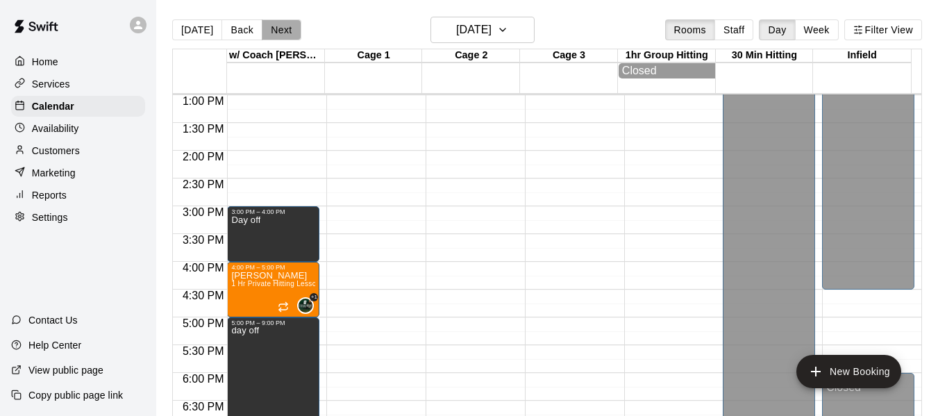
click at [276, 35] on button "Next" at bounding box center [281, 29] width 39 height 21
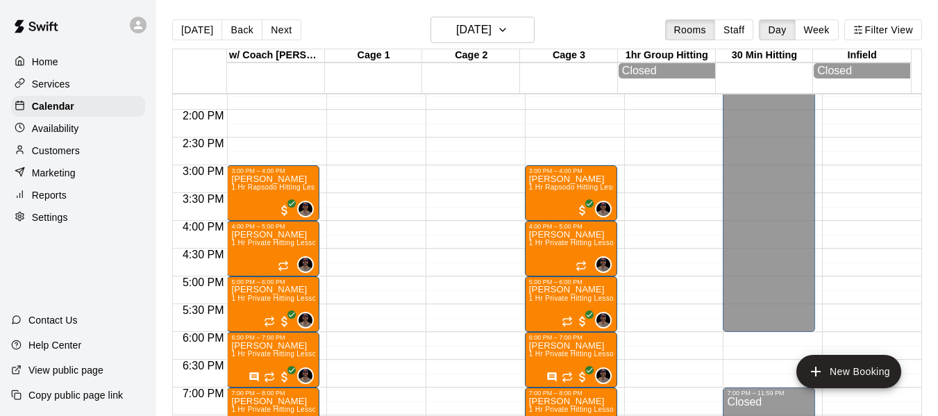
scroll to position [883, 0]
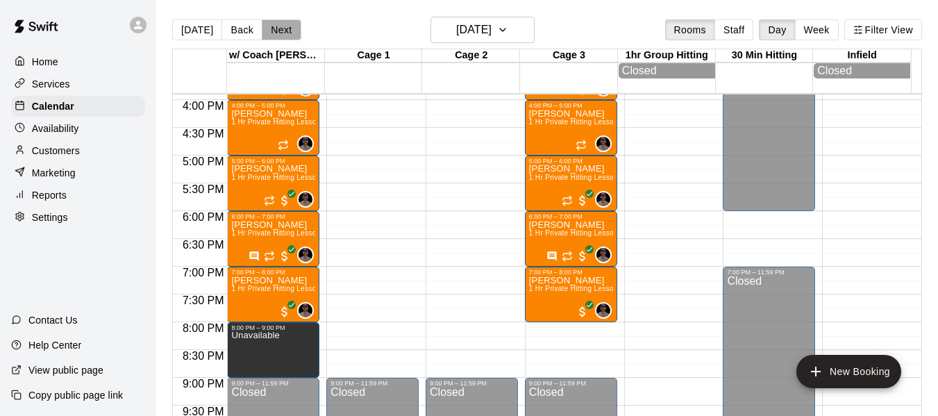
click at [271, 30] on button "Next" at bounding box center [281, 29] width 39 height 21
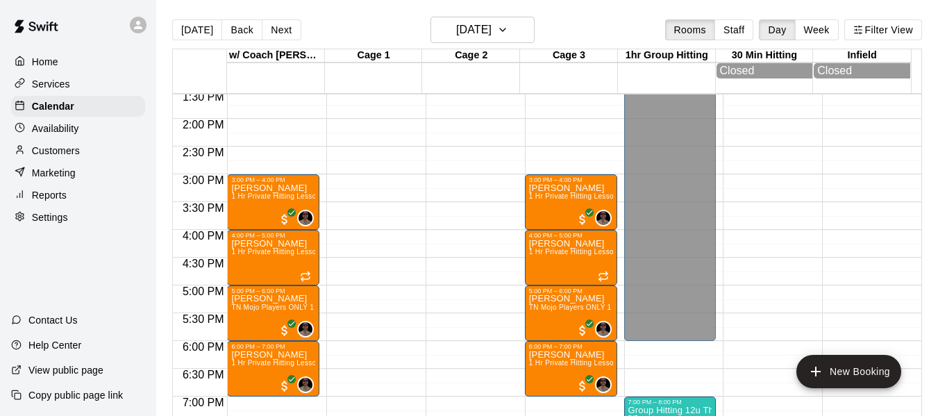
scroll to position [744, 0]
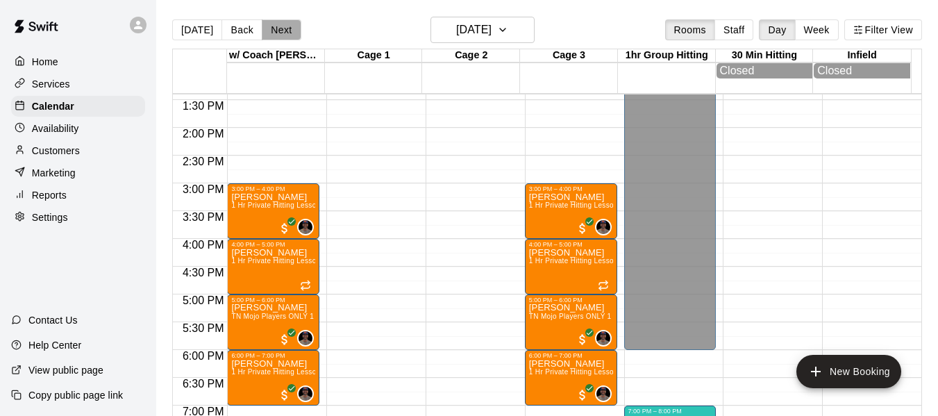
click at [278, 33] on button "Next" at bounding box center [281, 29] width 39 height 21
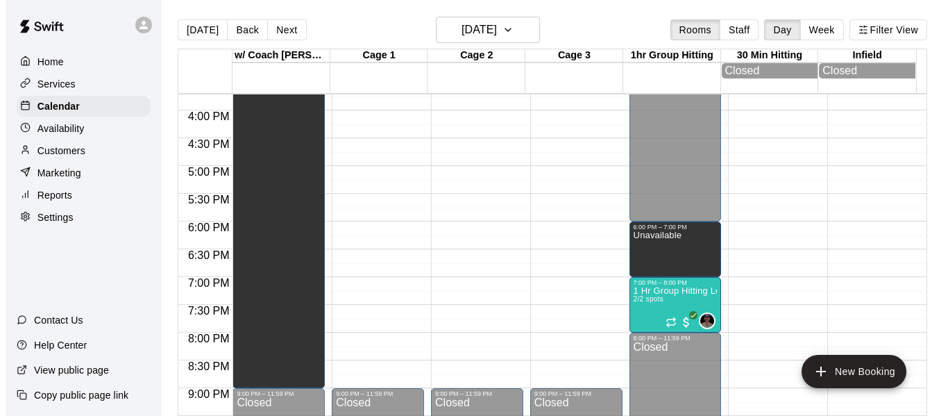
scroll to position [883, 0]
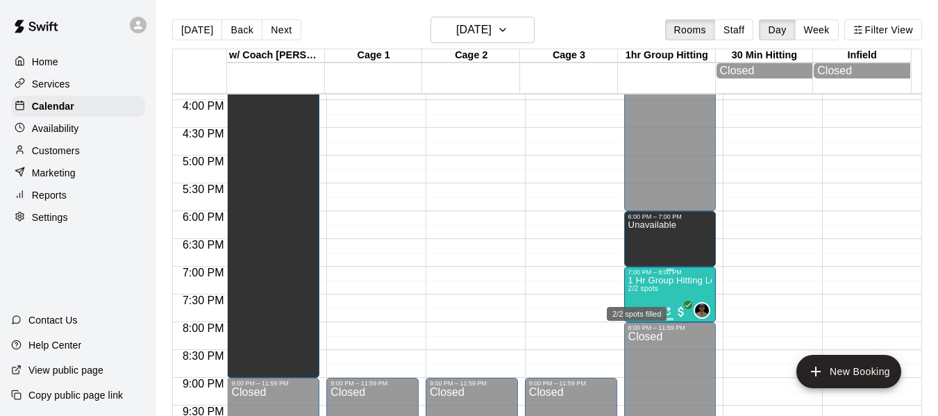
click at [639, 292] on span "2/2 spots" at bounding box center [643, 289] width 31 height 8
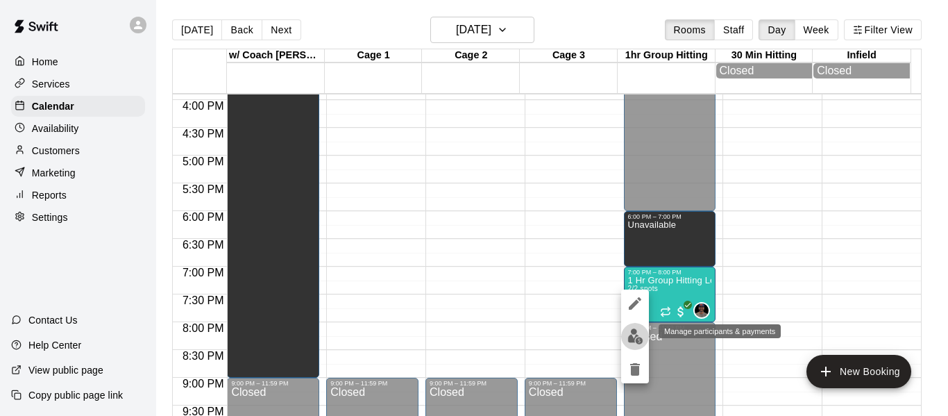
click at [635, 329] on img "edit" at bounding box center [636, 336] width 16 height 16
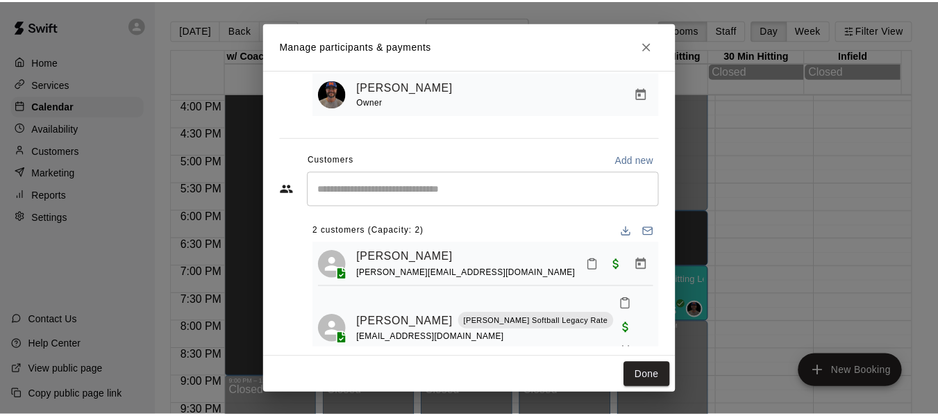
scroll to position [110, 0]
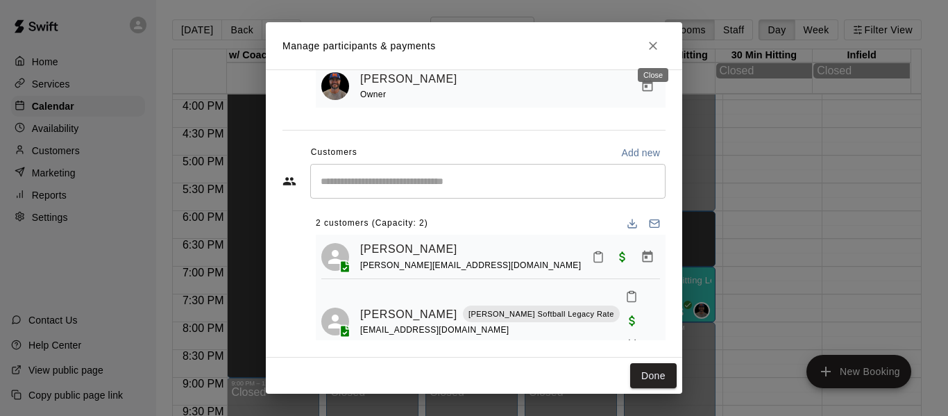
click at [656, 45] on icon "Close" at bounding box center [653, 46] width 14 height 14
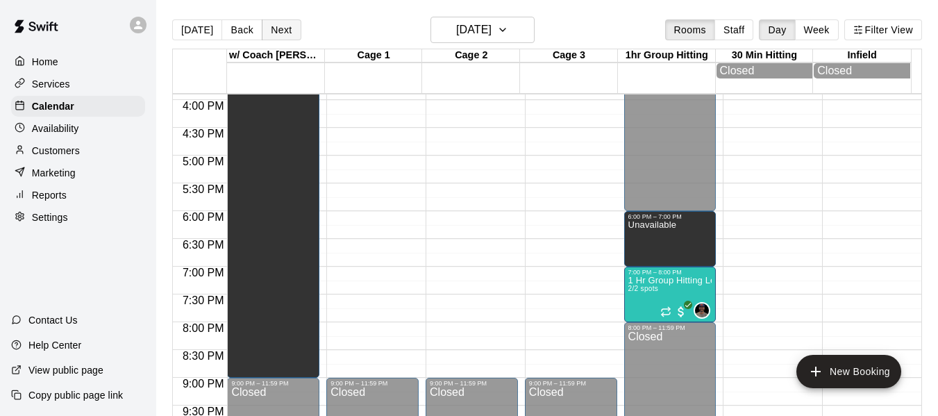
click at [282, 31] on button "Next" at bounding box center [281, 29] width 39 height 21
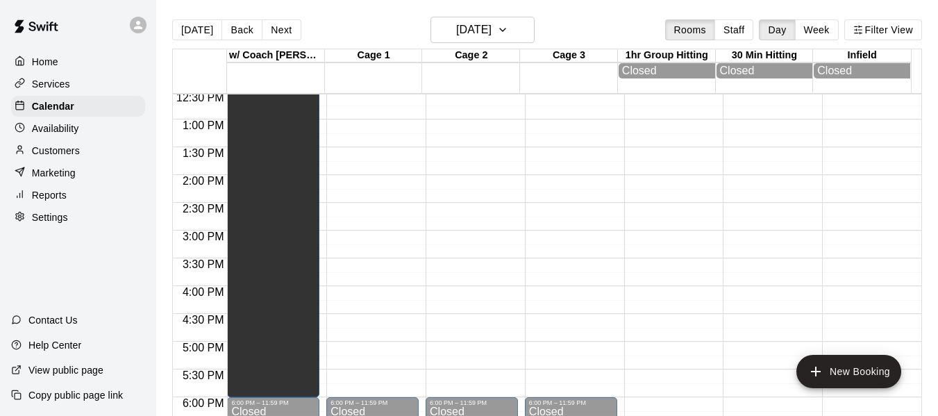
scroll to position [629, 0]
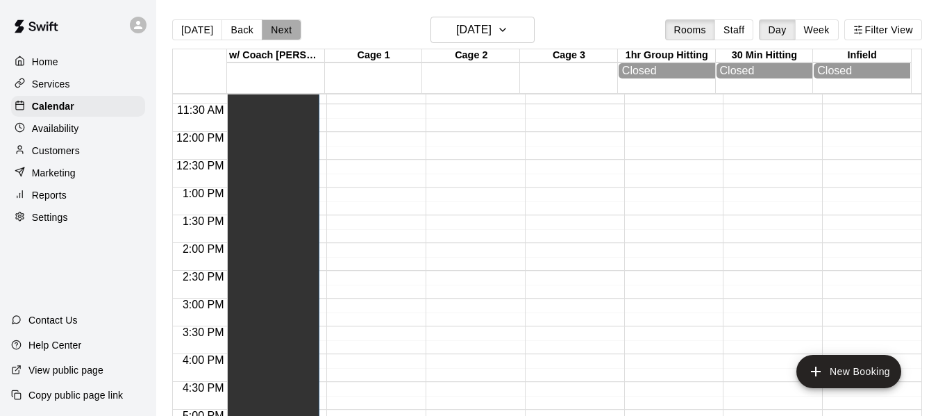
click at [285, 30] on button "Next" at bounding box center [281, 29] width 39 height 21
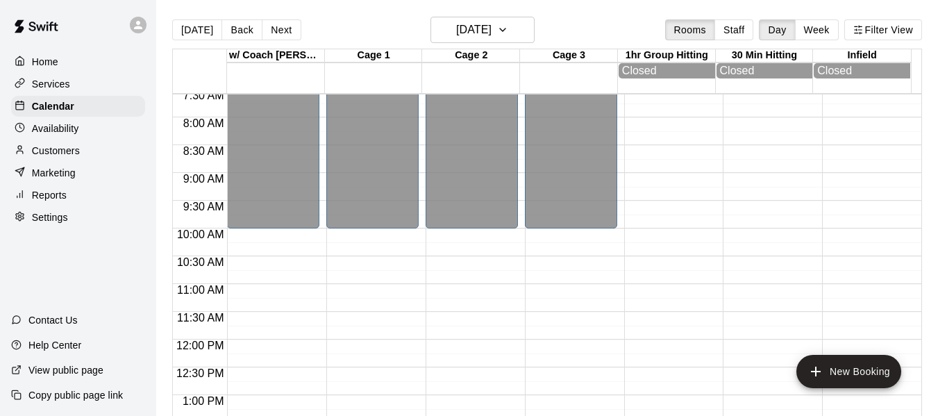
scroll to position [374, 0]
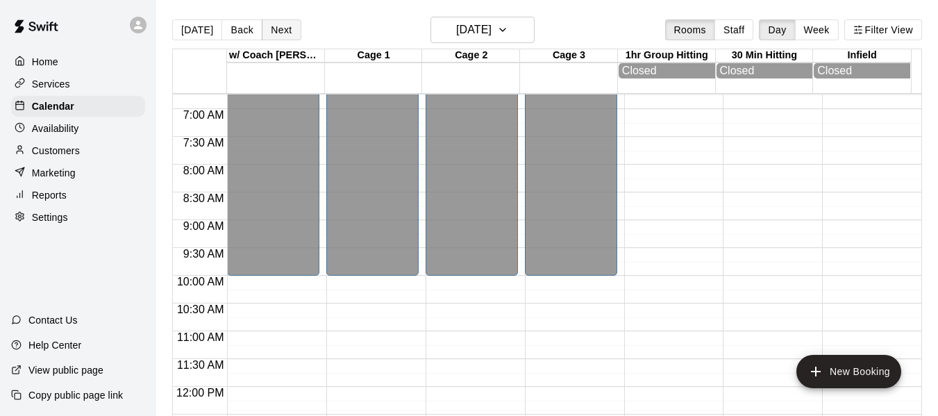
click at [279, 31] on button "Next" at bounding box center [281, 29] width 39 height 21
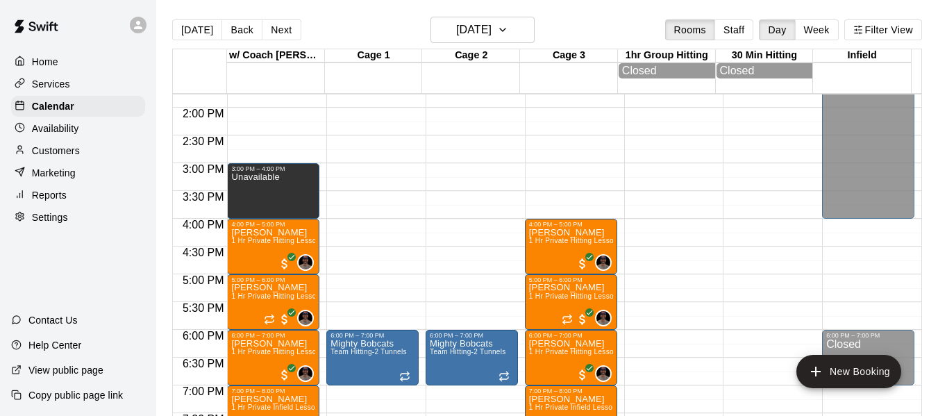
scroll to position [768, 0]
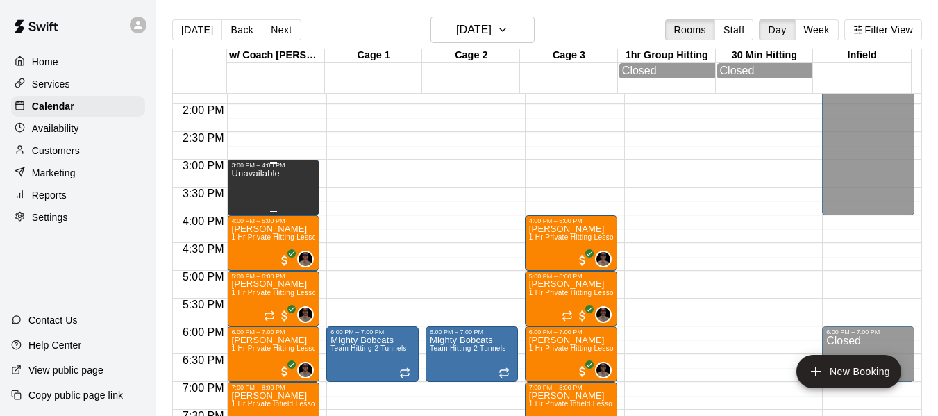
click at [279, 208] on div "Unavailable" at bounding box center [273, 377] width 84 height 416
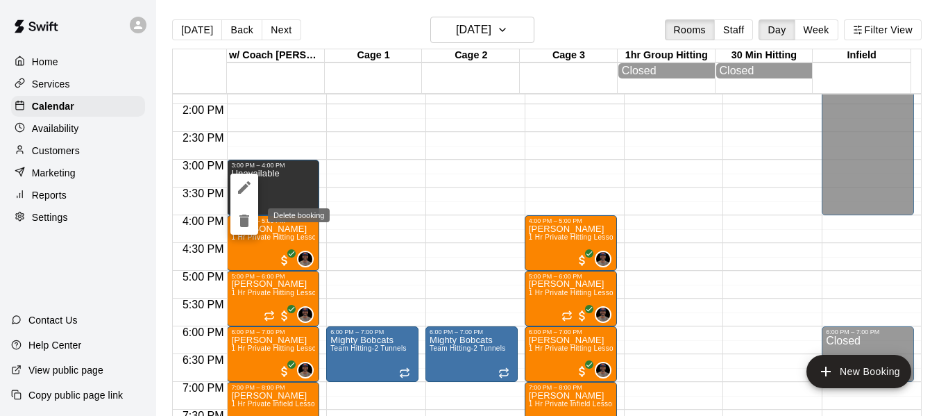
click at [246, 221] on icon "delete" at bounding box center [245, 221] width 10 height 12
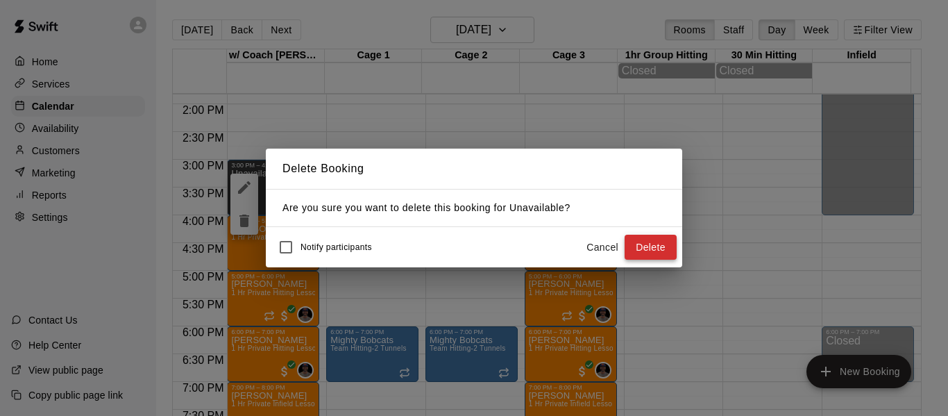
click at [648, 240] on button "Delete" at bounding box center [651, 248] width 52 height 26
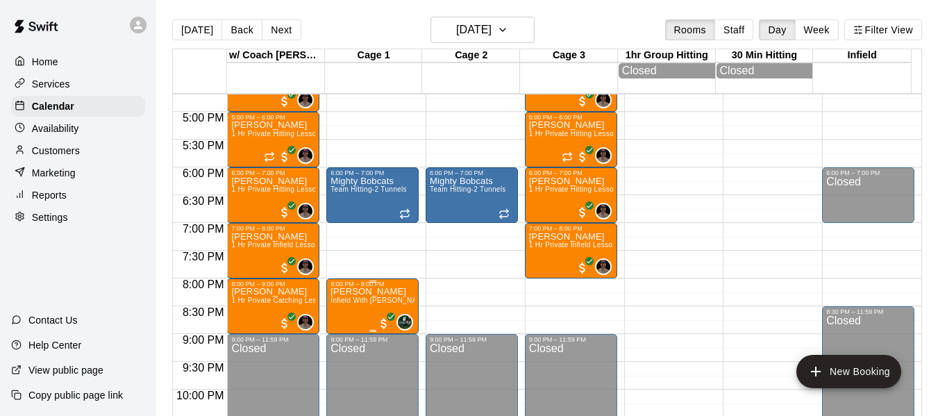
scroll to position [930, 0]
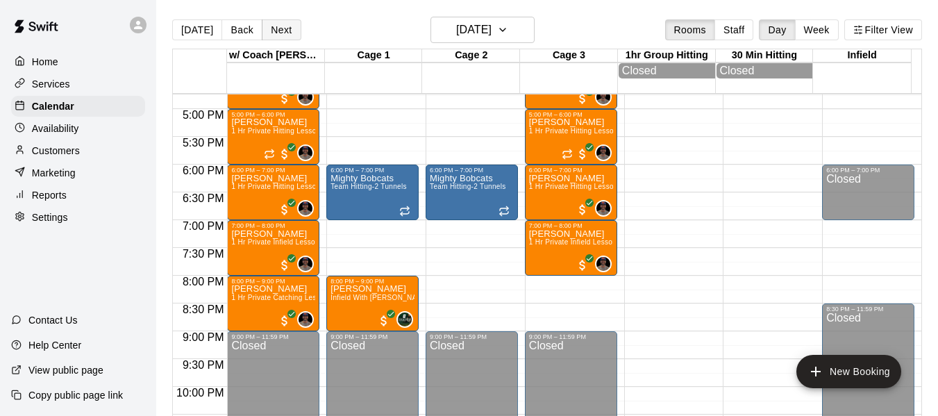
click at [283, 22] on button "Next" at bounding box center [281, 29] width 39 height 21
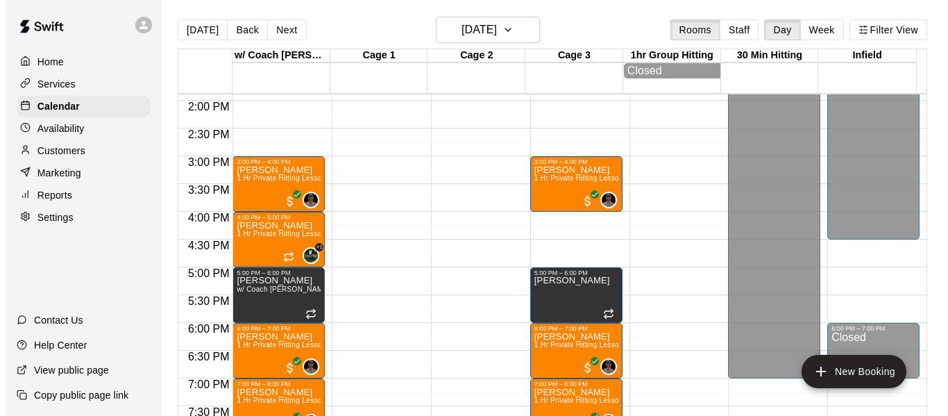
scroll to position [744, 0]
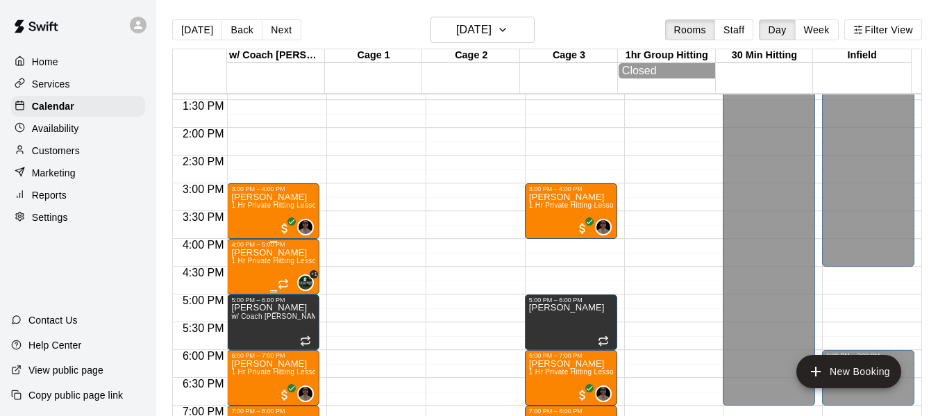
click at [258, 265] on span "1 Hr Private Hitting Lesson Ages 8 And Older" at bounding box center [344, 261] width 226 height 8
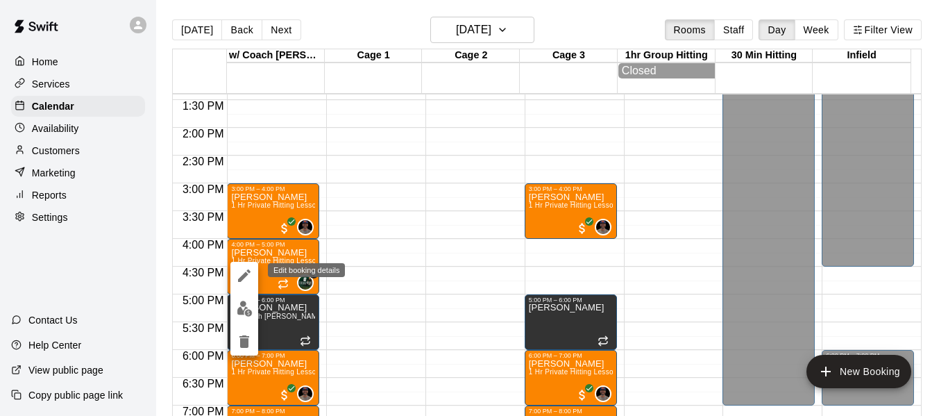
click at [249, 275] on icon "edit" at bounding box center [244, 275] width 17 height 17
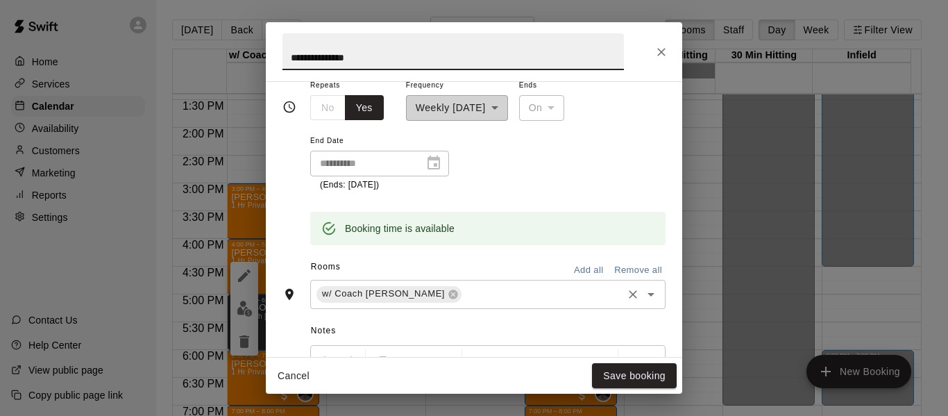
scroll to position [231, 0]
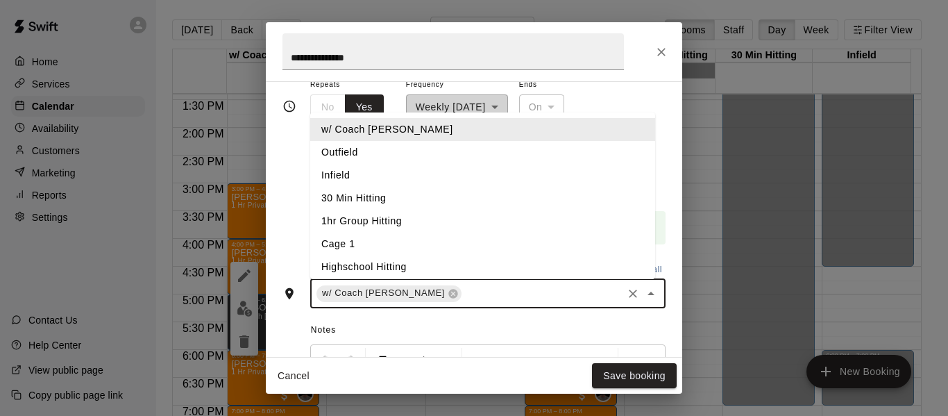
click at [464, 297] on input "text" at bounding box center [542, 293] width 157 height 17
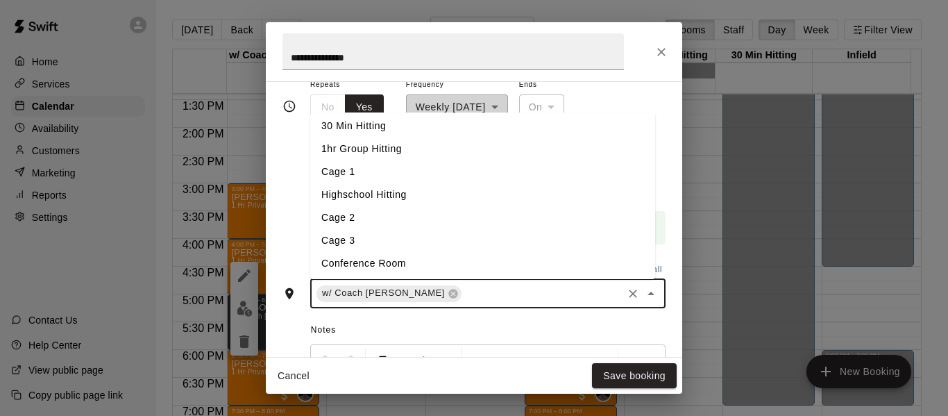
scroll to position [74, 0]
click at [405, 238] on li "Cage 3" at bounding box center [482, 239] width 345 height 23
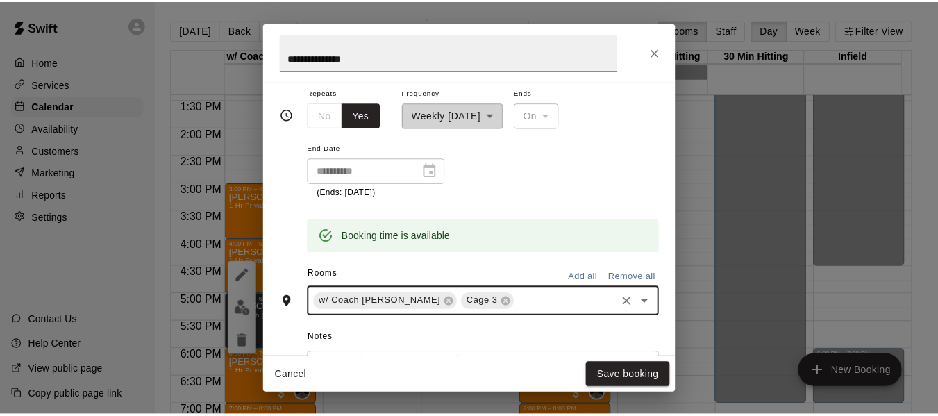
scroll to position [231, 0]
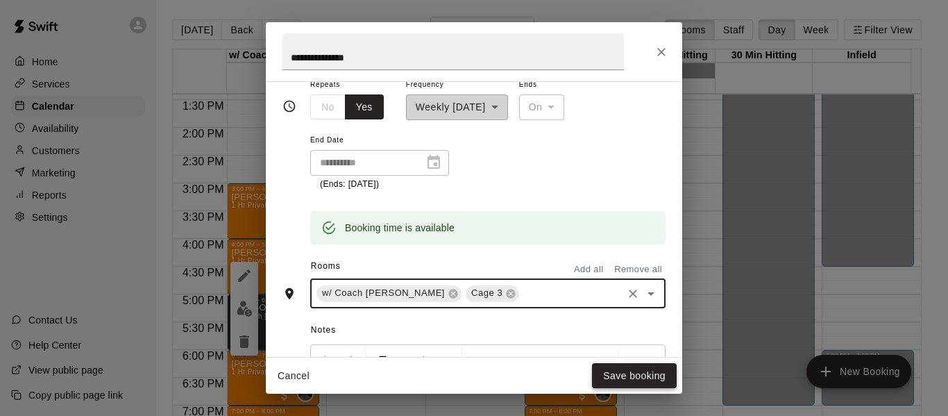
click at [617, 379] on button "Save booking" at bounding box center [634, 376] width 85 height 26
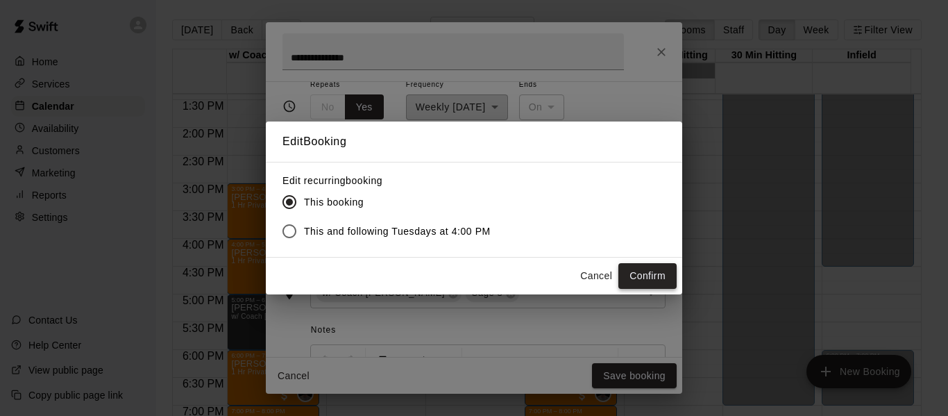
click at [635, 280] on button "Confirm" at bounding box center [648, 276] width 58 height 26
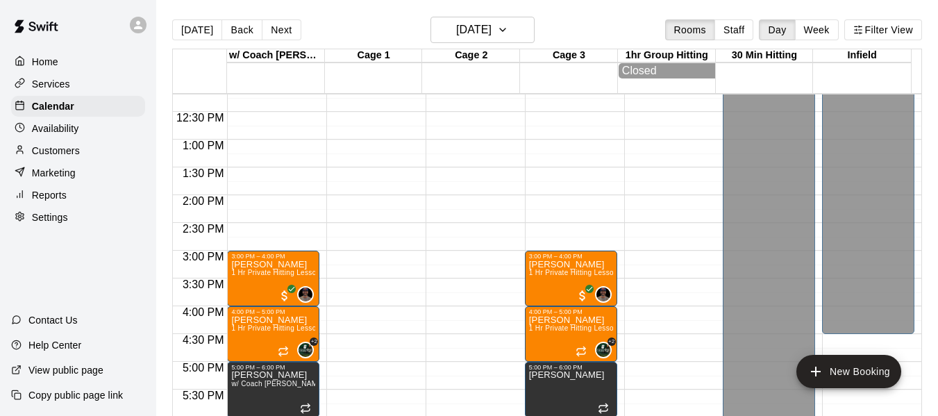
scroll to position [652, 0]
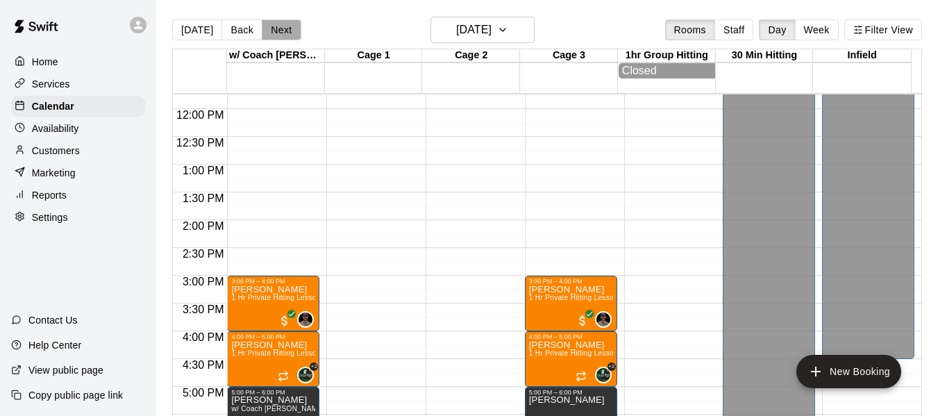
click at [281, 28] on button "Next" at bounding box center [281, 29] width 39 height 21
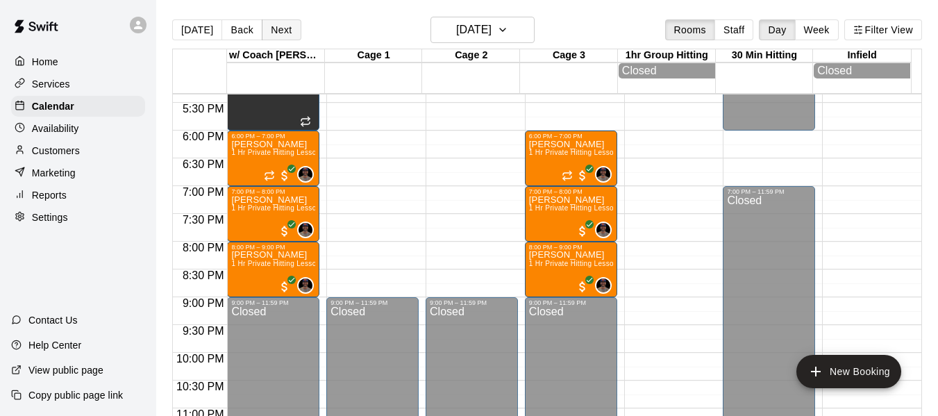
scroll to position [930, 0]
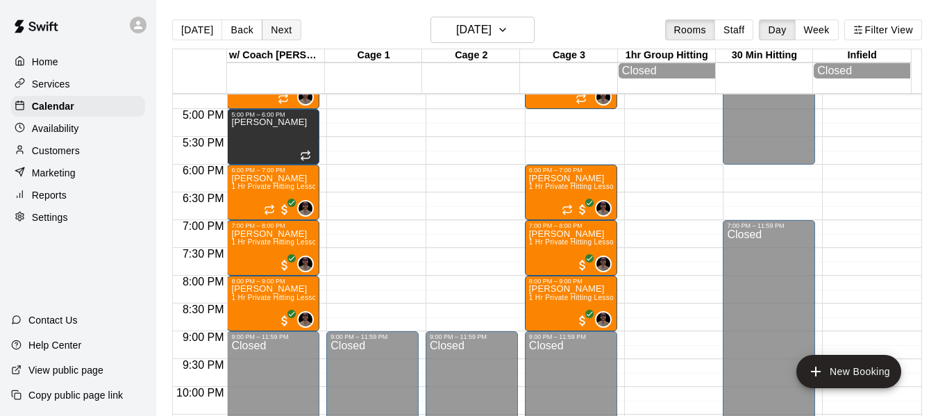
click at [271, 30] on button "Next" at bounding box center [281, 29] width 39 height 21
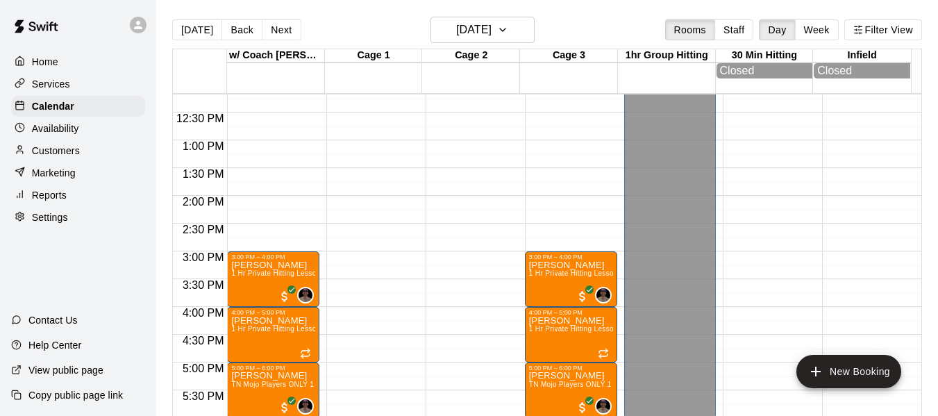
scroll to position [675, 0]
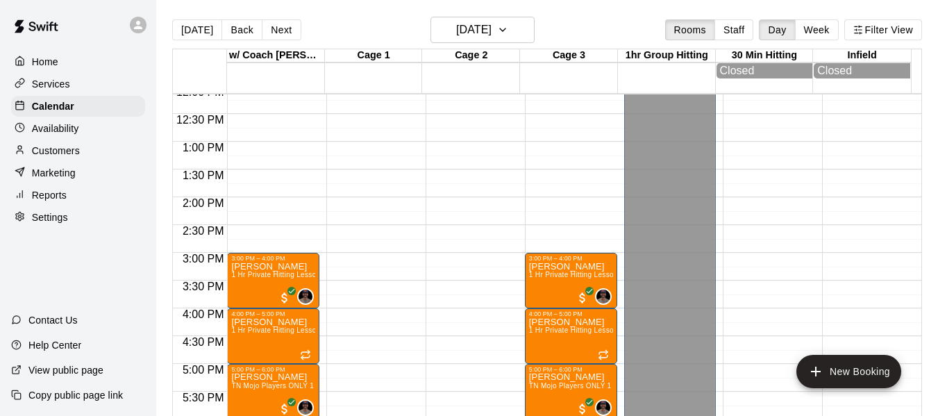
click at [284, 32] on button "Next" at bounding box center [281, 29] width 39 height 21
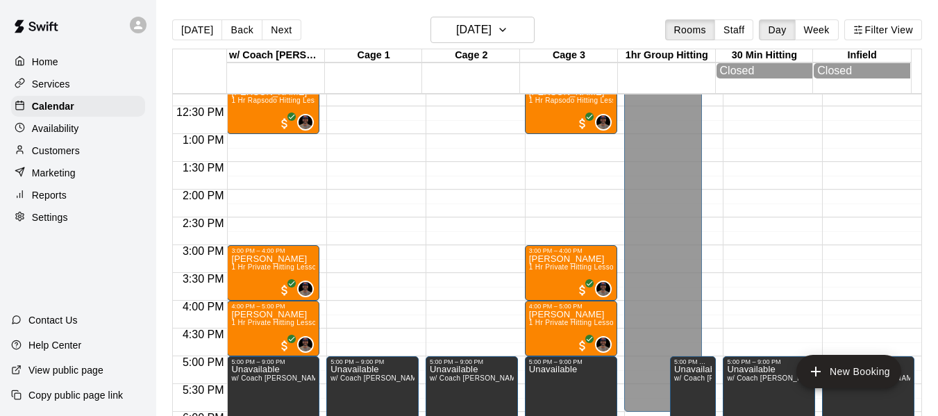
scroll to position [694, 0]
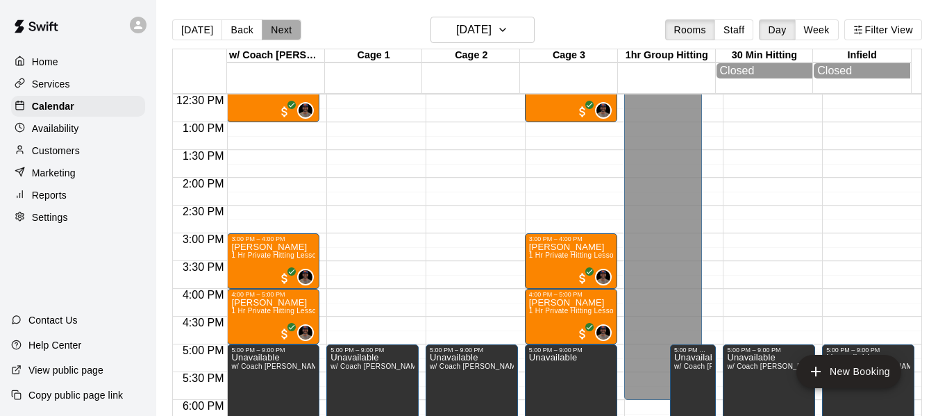
click at [284, 30] on button "Next" at bounding box center [281, 29] width 39 height 21
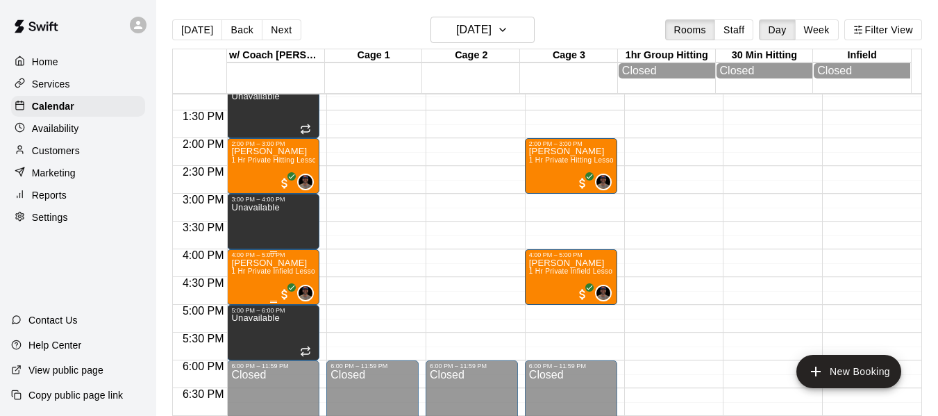
scroll to position [741, 0]
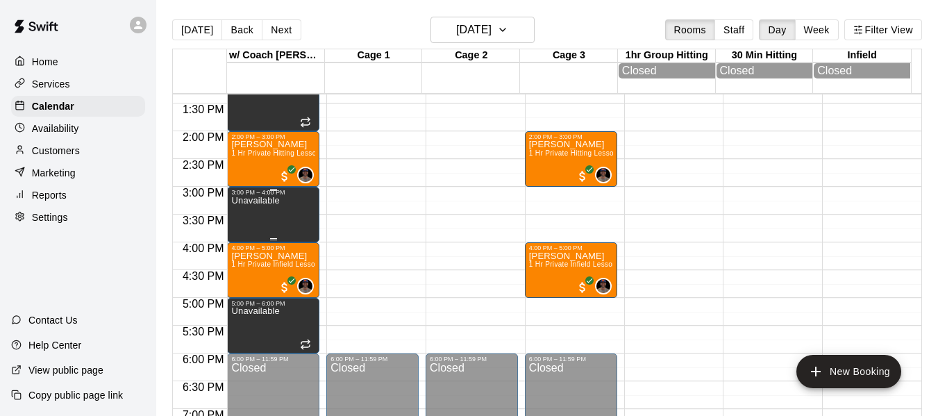
click at [263, 222] on div "Unavailable" at bounding box center [255, 404] width 48 height 416
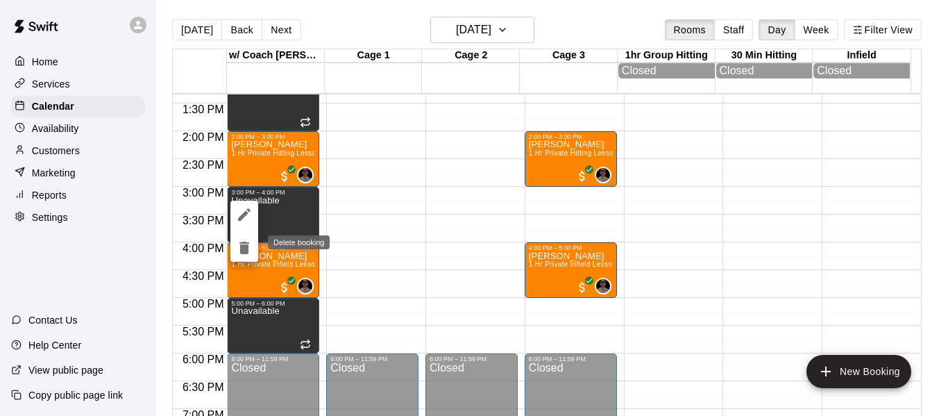
click at [246, 246] on icon "delete" at bounding box center [245, 248] width 10 height 12
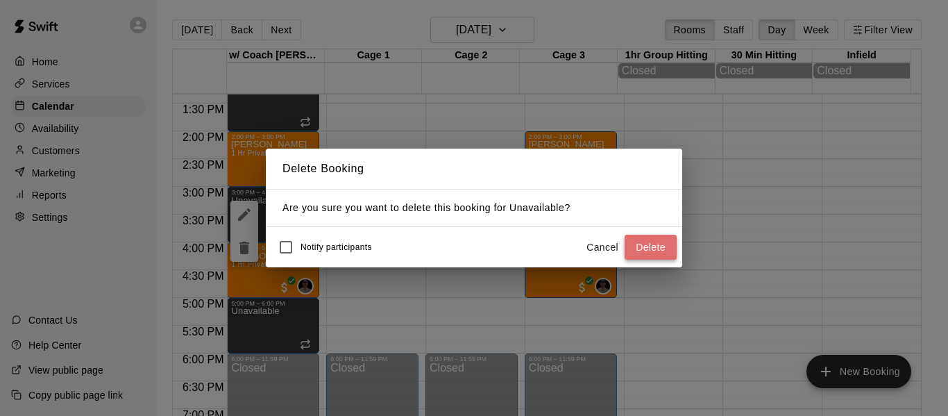
click at [637, 246] on button "Delete" at bounding box center [651, 248] width 52 height 26
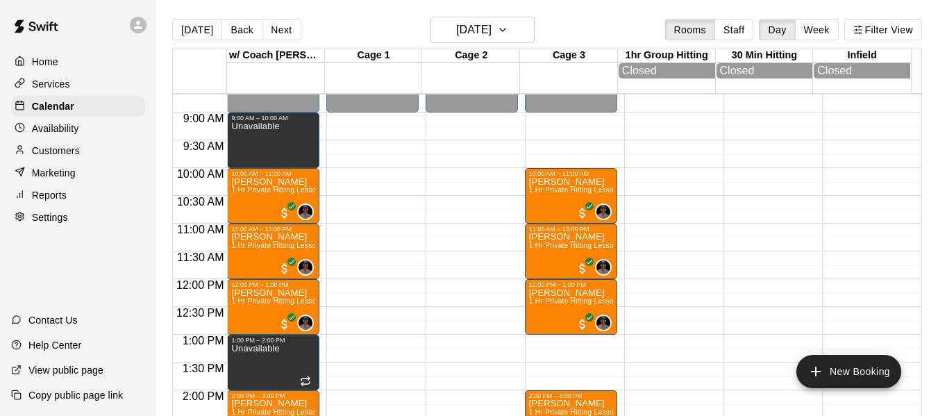
scroll to position [463, 0]
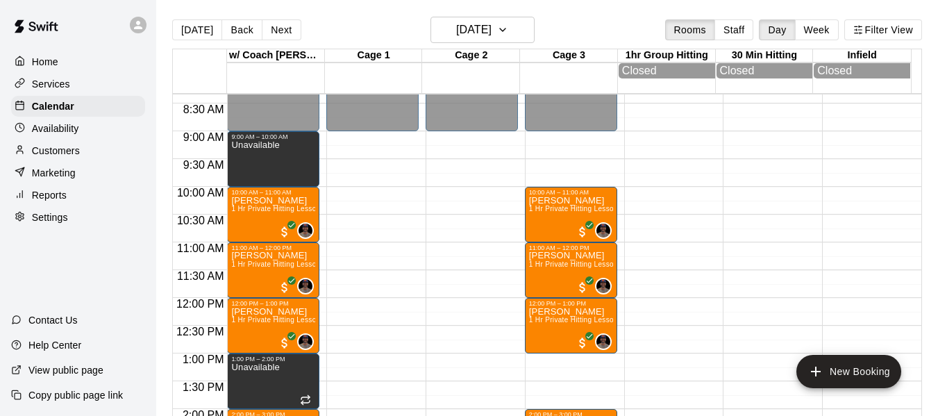
click at [265, 30] on button "Next" at bounding box center [281, 29] width 39 height 21
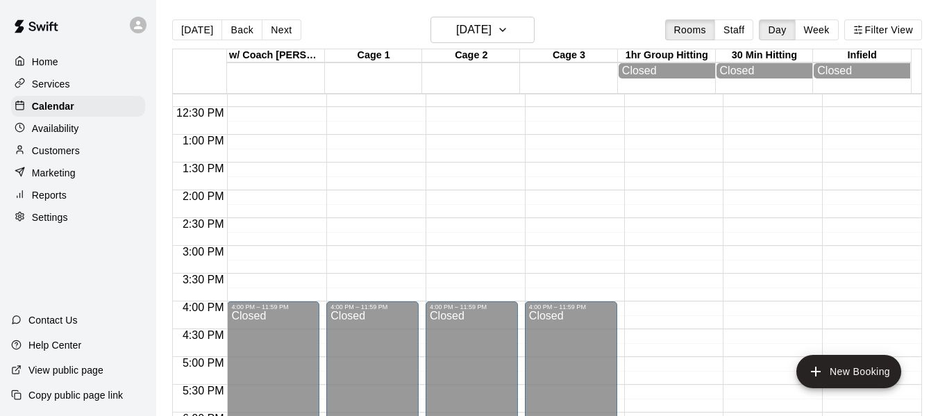
scroll to position [787, 0]
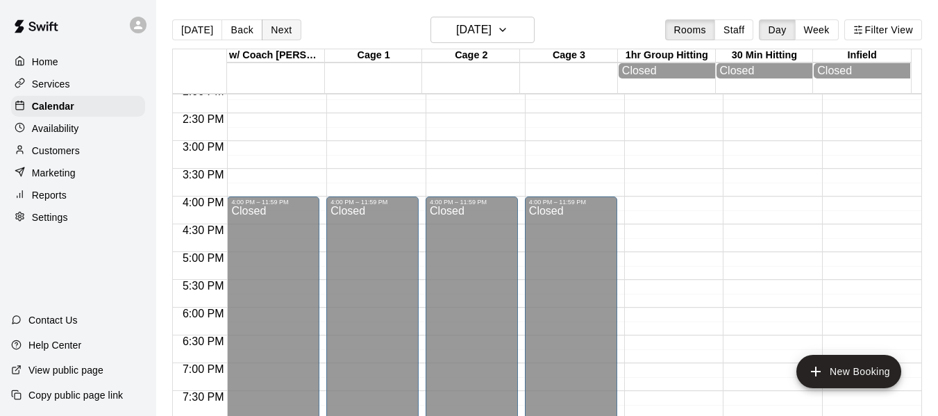
click at [262, 23] on button "Next" at bounding box center [281, 29] width 39 height 21
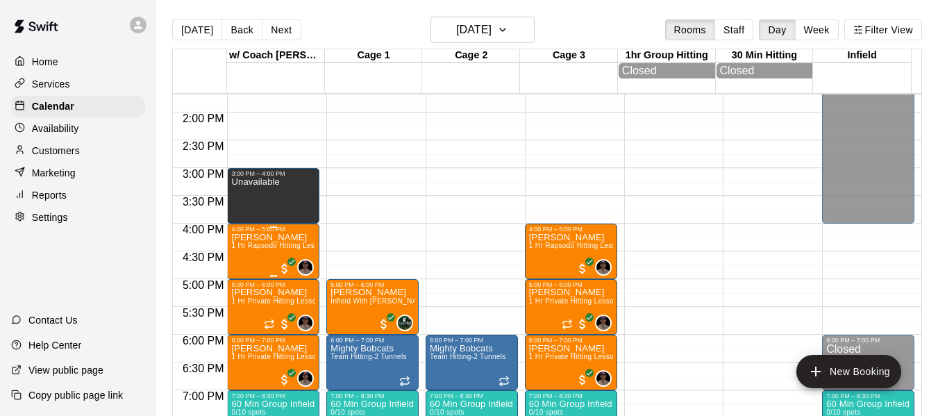
scroll to position [764, 0]
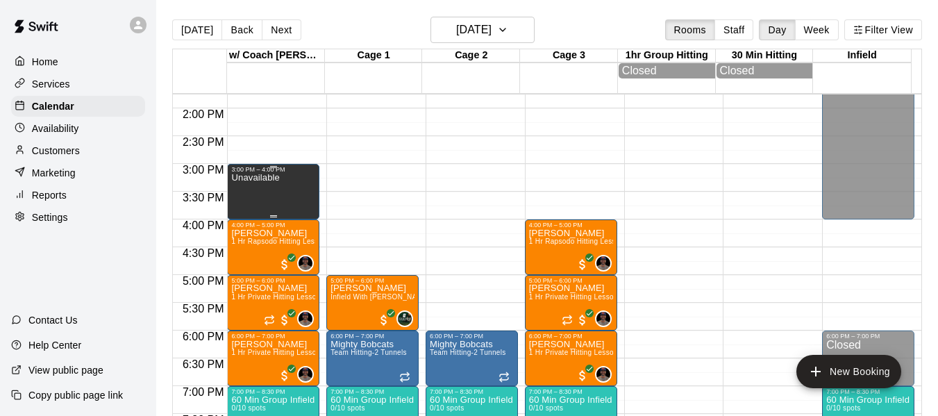
click at [271, 195] on div "Unavailable" at bounding box center [255, 381] width 48 height 416
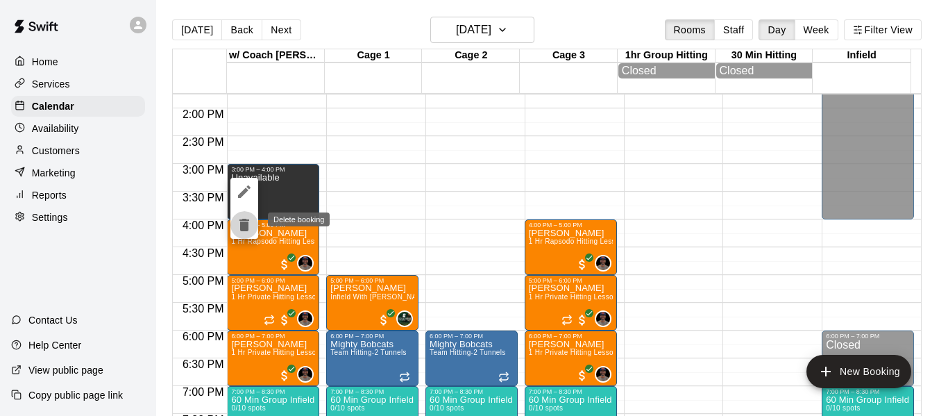
click at [242, 224] on icon "delete" at bounding box center [245, 225] width 10 height 12
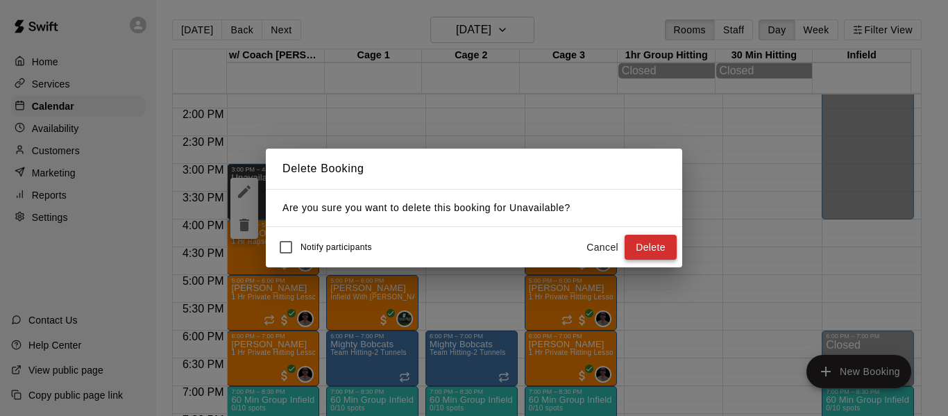
click at [644, 247] on button "Delete" at bounding box center [651, 248] width 52 height 26
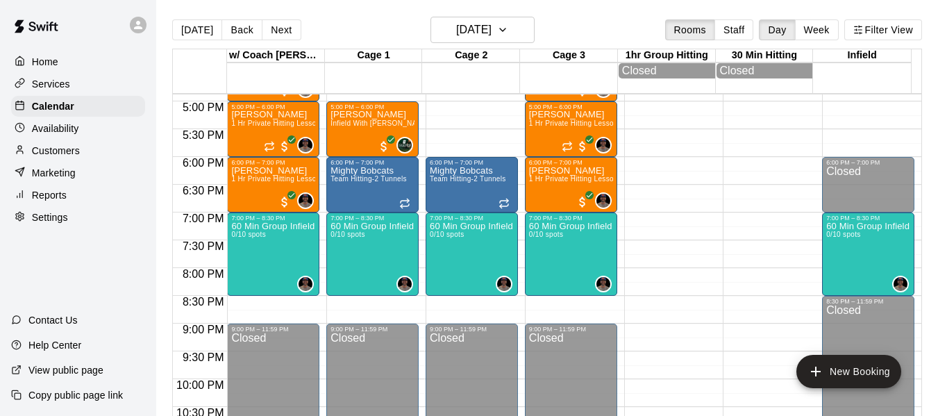
scroll to position [949, 0]
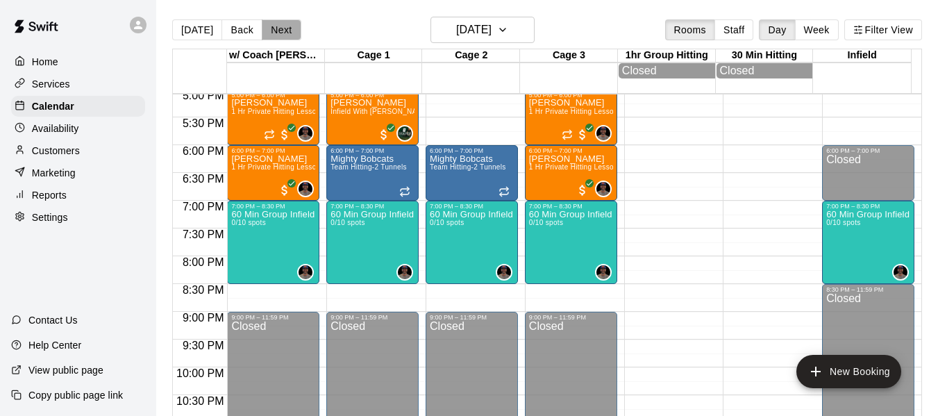
click at [279, 35] on button "Next" at bounding box center [281, 29] width 39 height 21
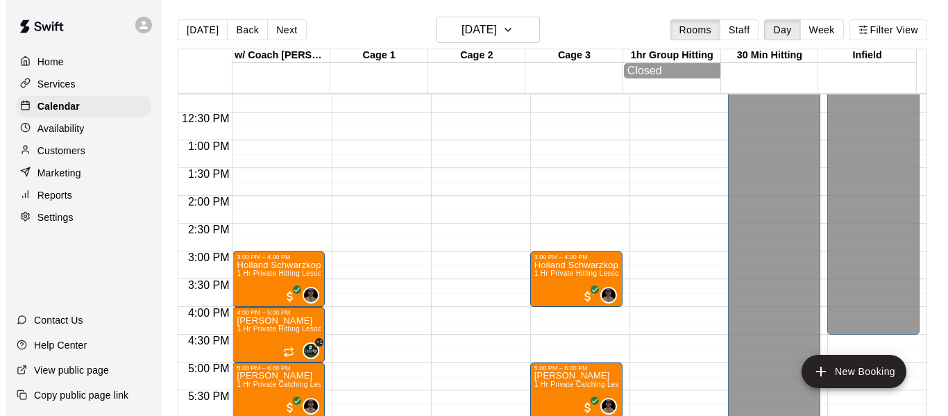
scroll to position [671, 0]
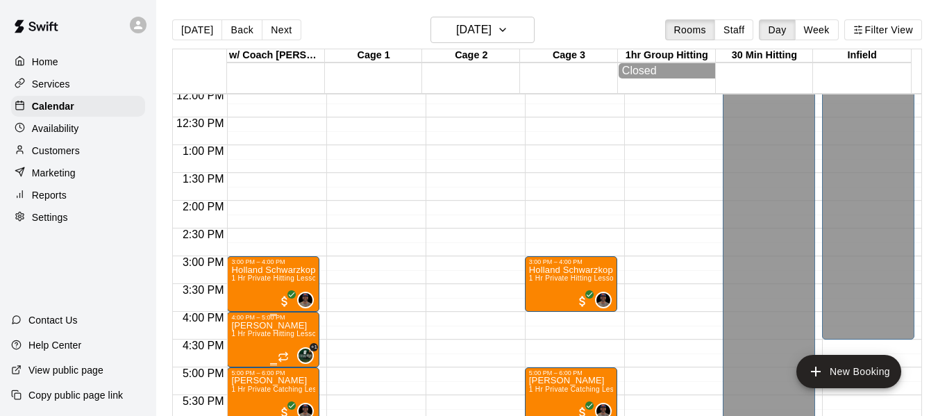
click at [259, 337] on span "1 Hr Private Hitting Lesson Ages 8 And Older" at bounding box center [344, 334] width 226 height 8
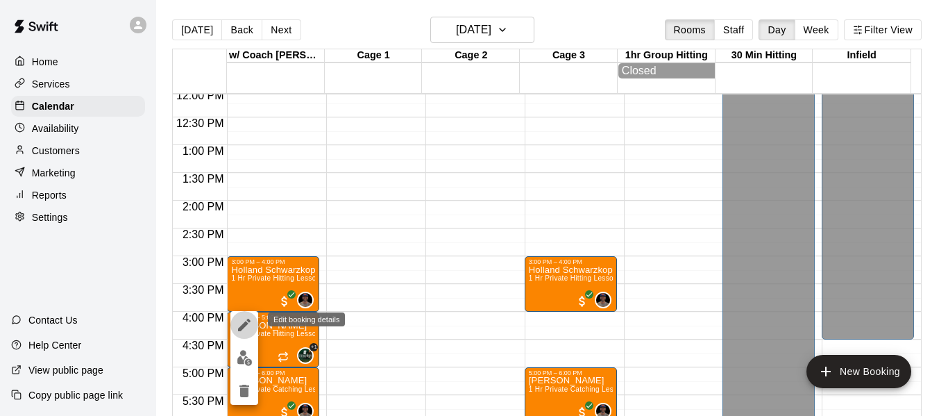
click at [246, 328] on icon "edit" at bounding box center [244, 325] width 17 height 17
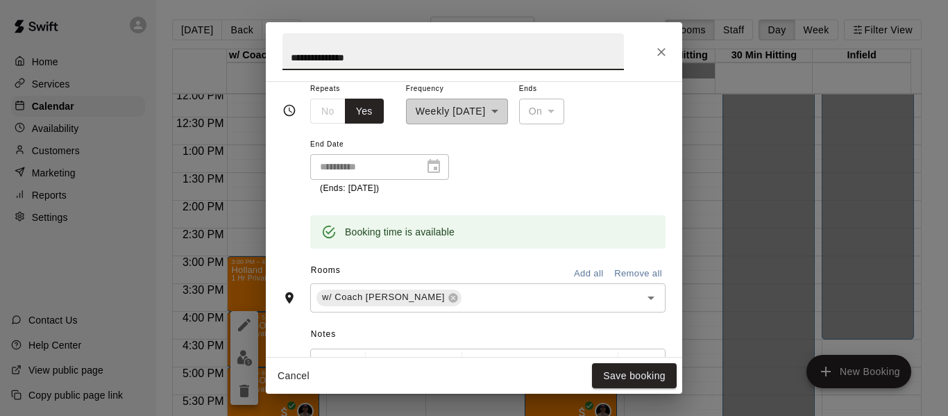
scroll to position [255, 0]
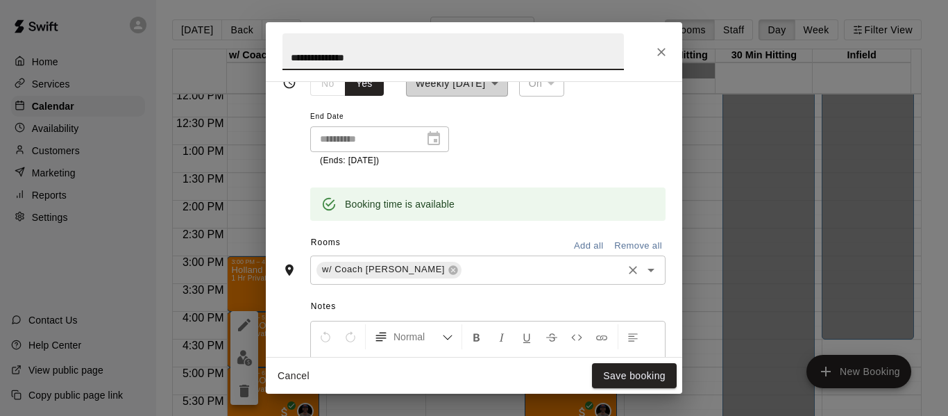
click at [448, 280] on div "w/ Coach Quinney ​" at bounding box center [487, 269] width 355 height 29
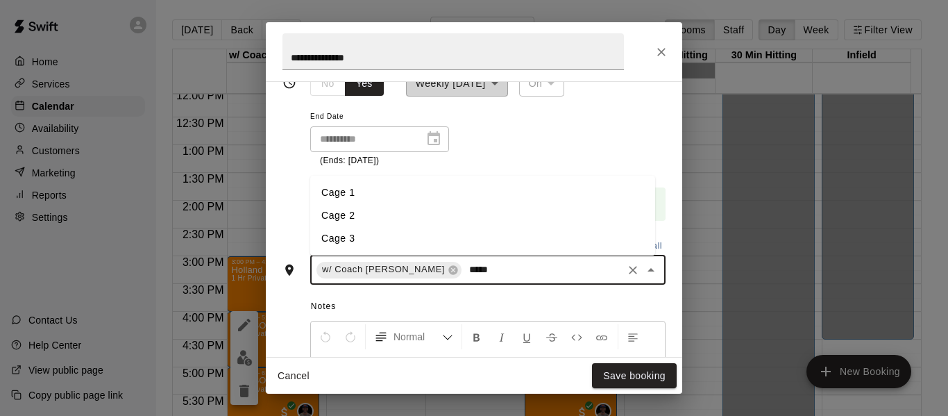
type input "******"
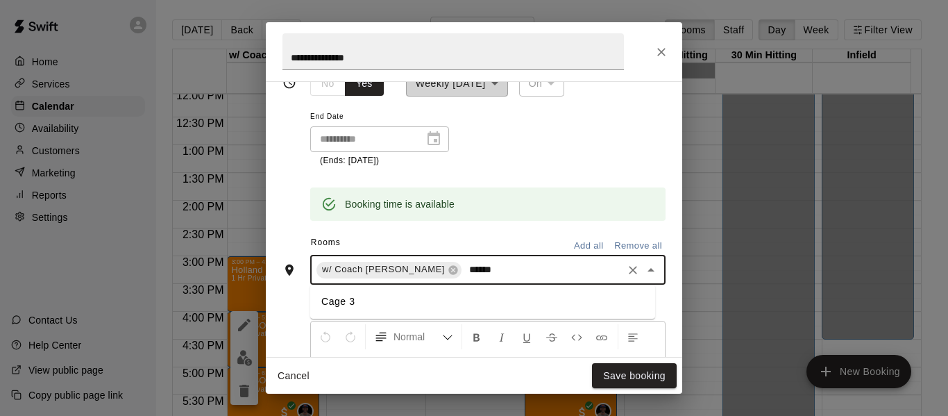
click at [442, 303] on li "Cage 3" at bounding box center [482, 301] width 345 height 23
click at [649, 375] on button "Save booking" at bounding box center [634, 376] width 85 height 26
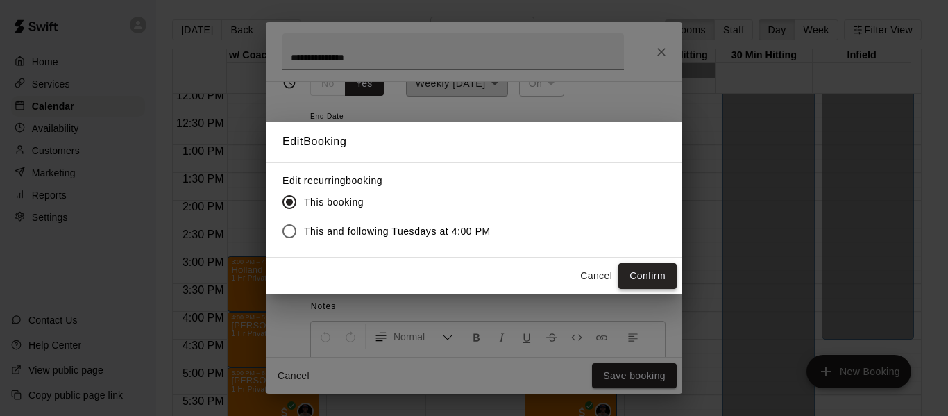
click at [639, 274] on button "Confirm" at bounding box center [648, 276] width 58 height 26
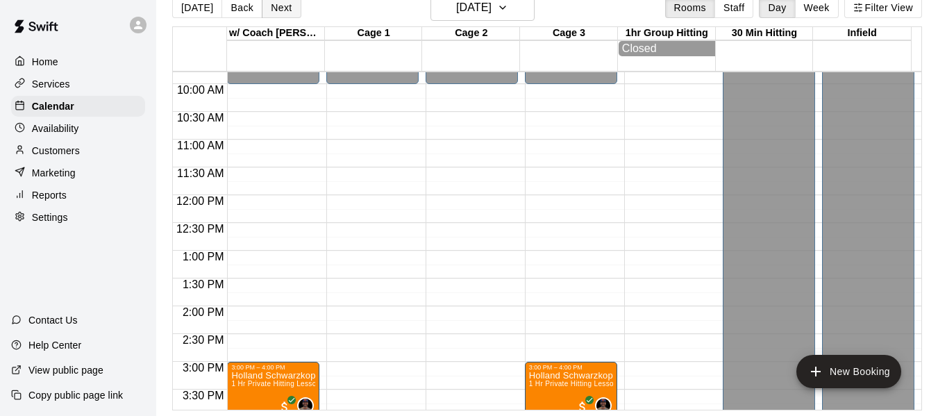
scroll to position [513, 0]
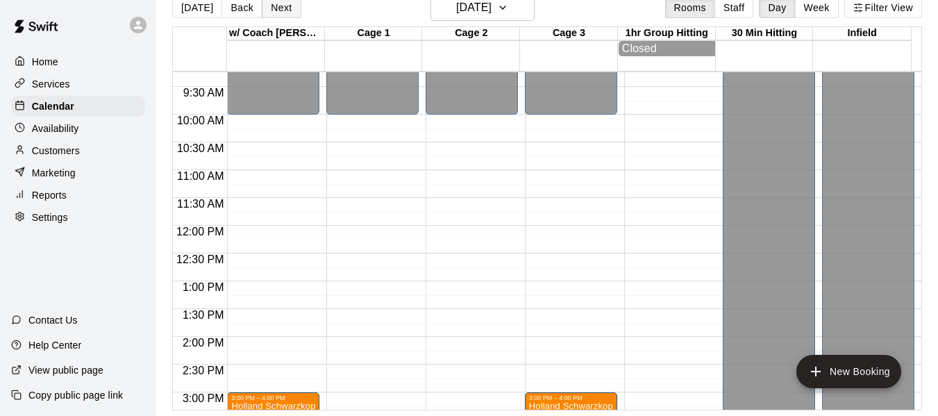
click at [290, 11] on button "Next" at bounding box center [281, 7] width 39 height 21
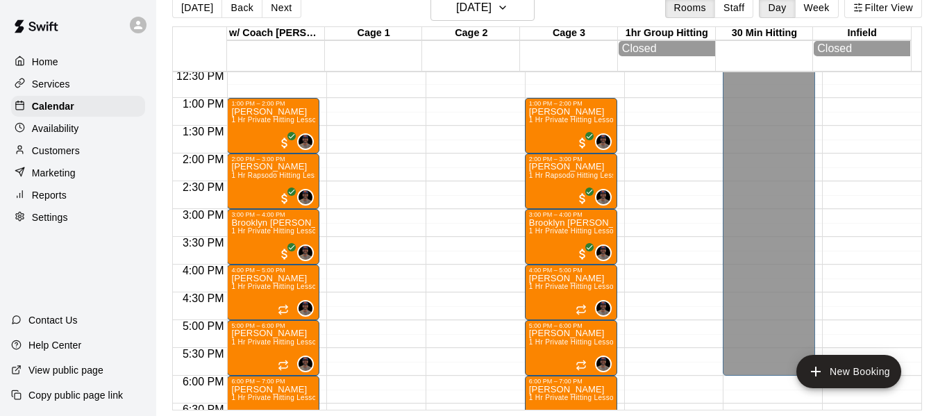
scroll to position [768, 0]
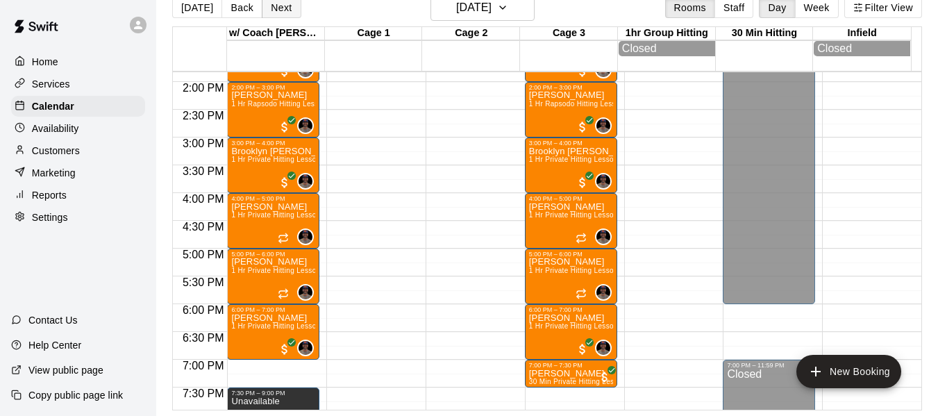
click at [282, 8] on button "Next" at bounding box center [281, 7] width 39 height 21
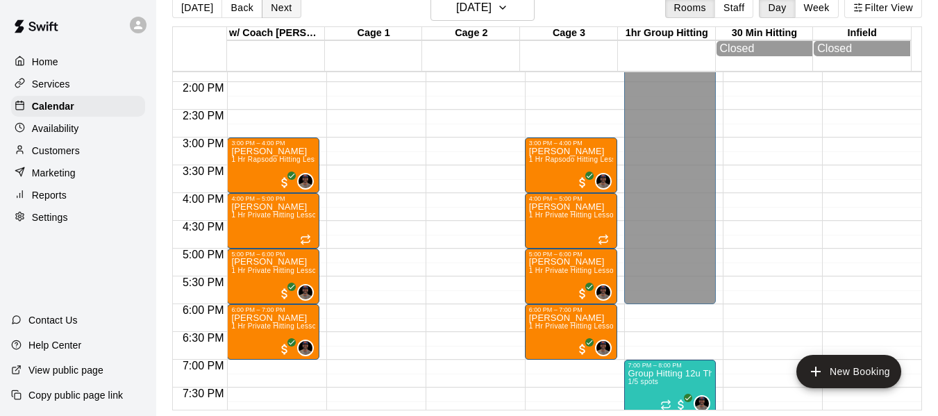
click at [284, 9] on button "Next" at bounding box center [281, 7] width 39 height 21
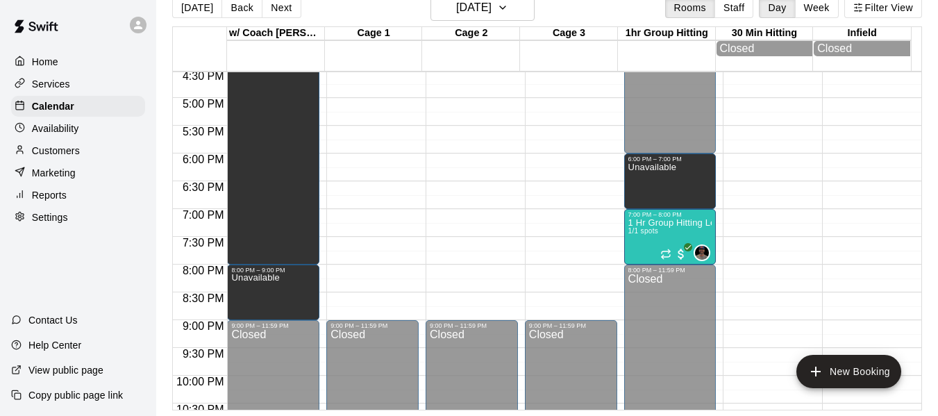
scroll to position [953, 0]
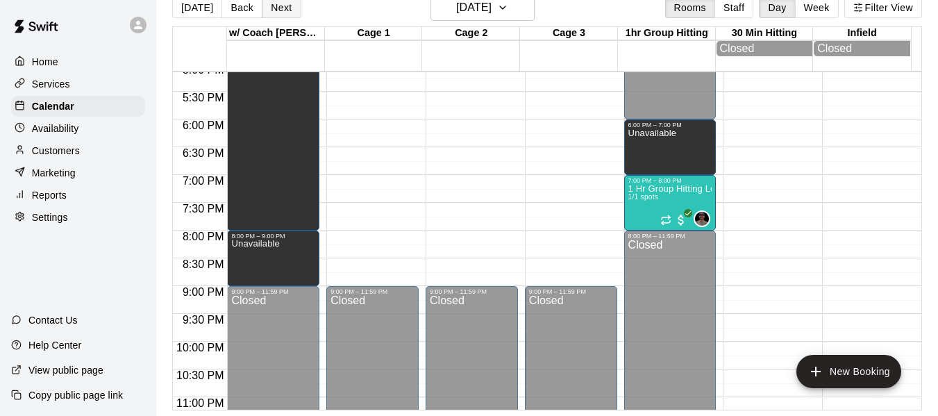
click at [284, 0] on button "Next" at bounding box center [281, 7] width 39 height 21
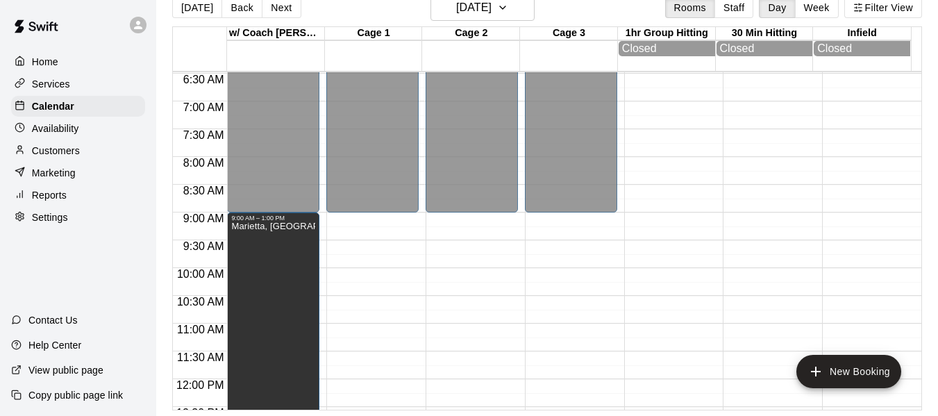
scroll to position [351, 0]
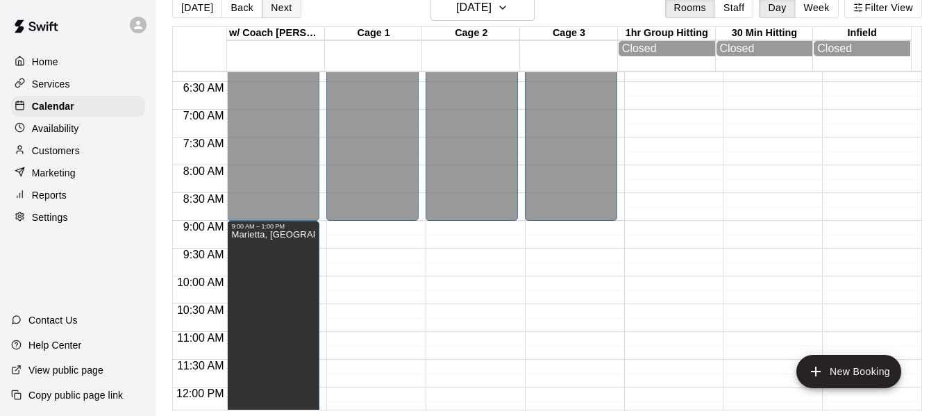
click at [287, 13] on button "Next" at bounding box center [281, 7] width 39 height 21
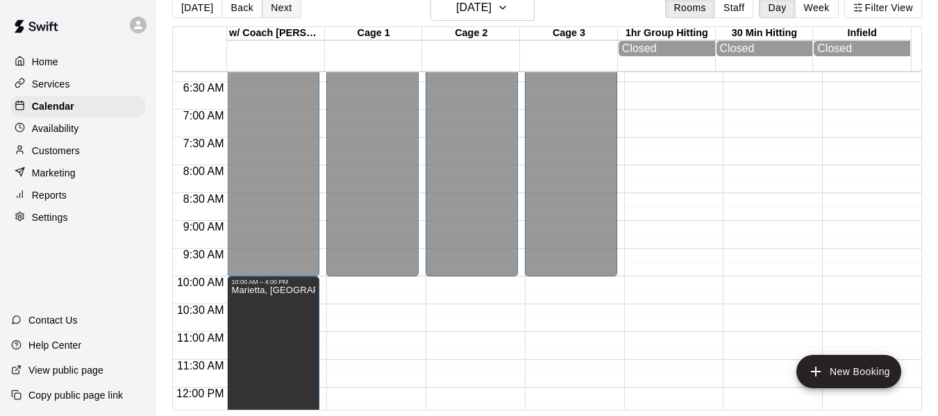
click at [287, 10] on button "Next" at bounding box center [281, 7] width 39 height 21
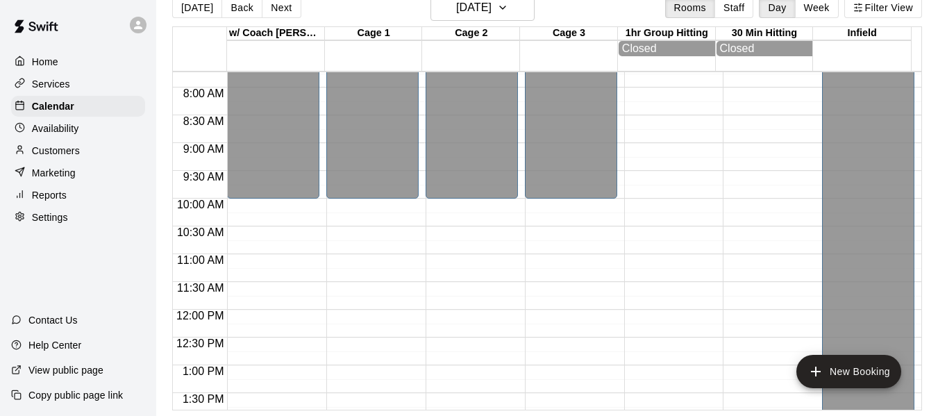
scroll to position [421, 0]
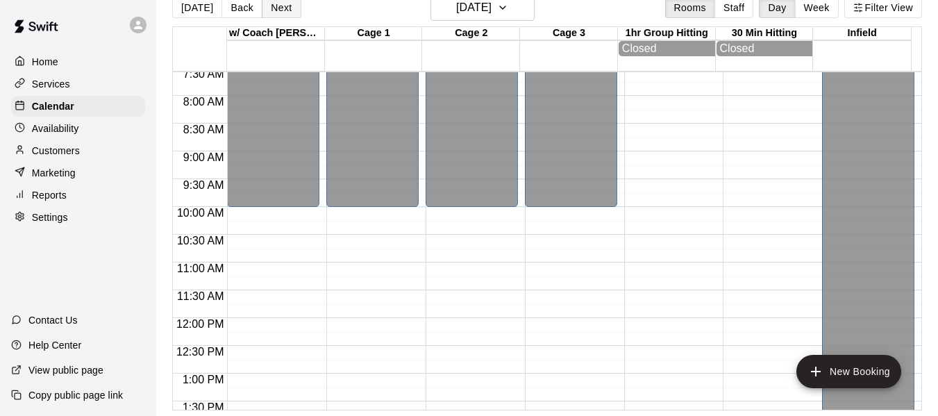
click at [277, 7] on button "Next" at bounding box center [281, 7] width 39 height 21
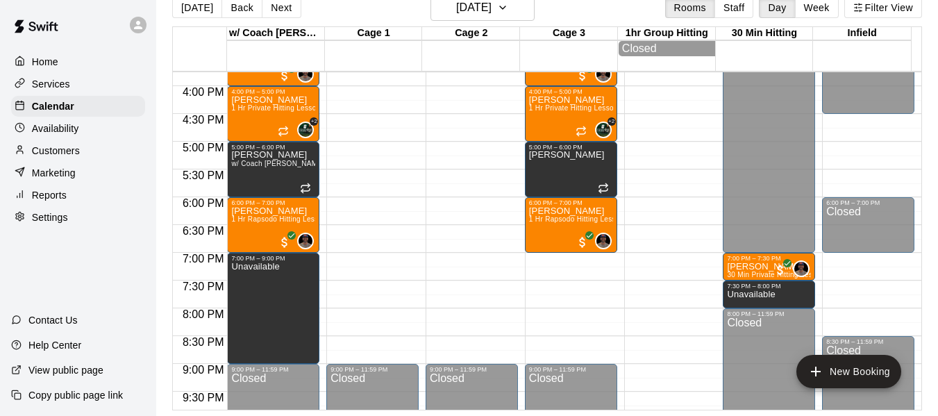
scroll to position [976, 0]
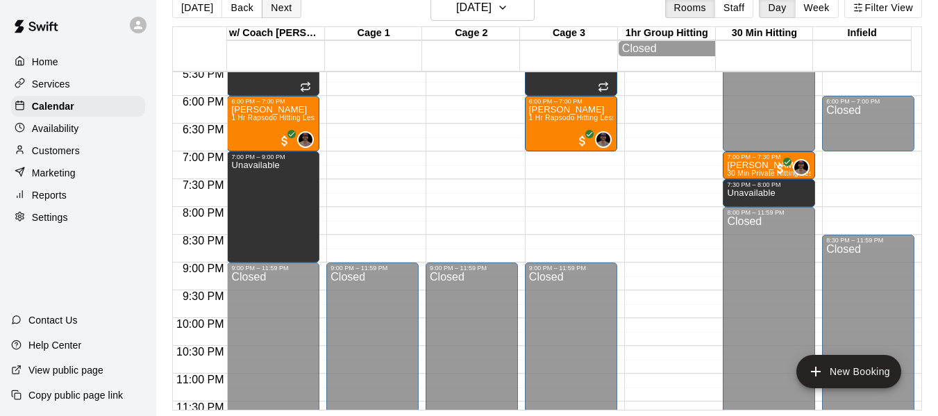
click at [270, 8] on button "Next" at bounding box center [281, 7] width 39 height 21
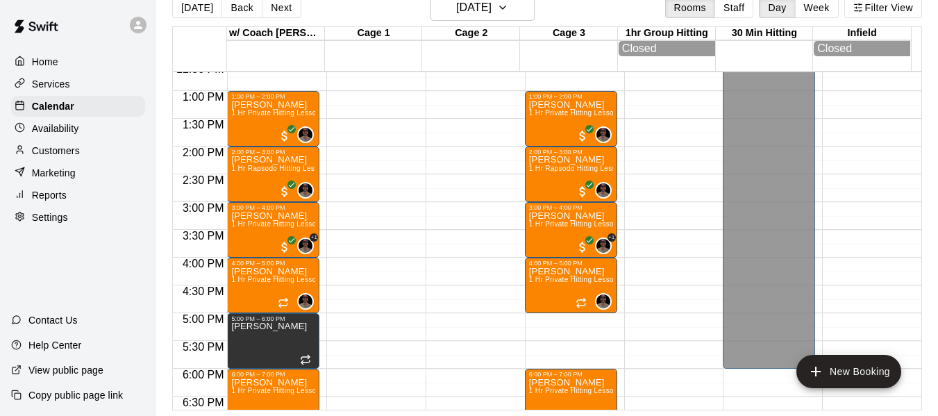
scroll to position [675, 0]
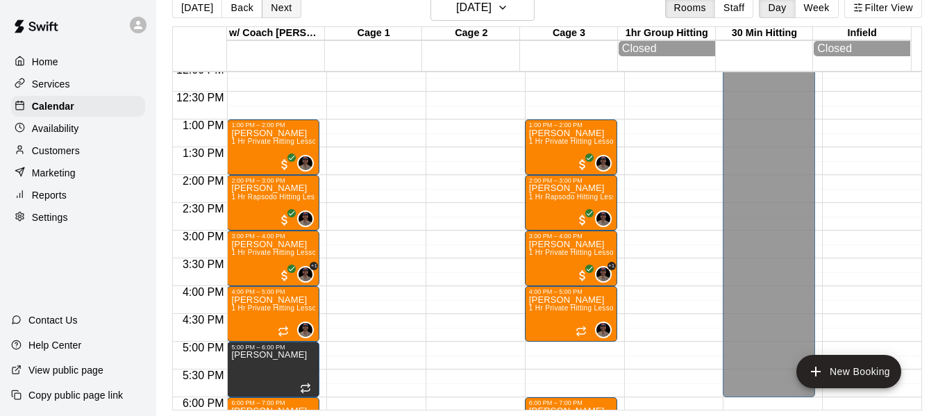
click at [283, 8] on button "Next" at bounding box center [281, 7] width 39 height 21
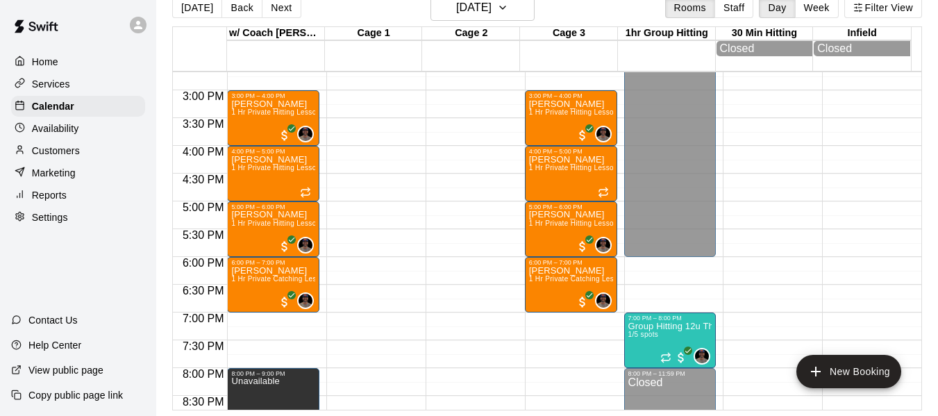
scroll to position [837, 0]
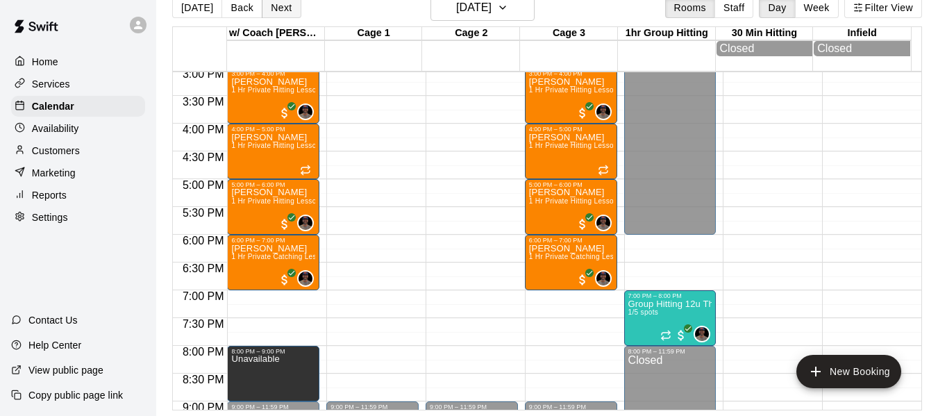
click at [269, 10] on button "Next" at bounding box center [281, 7] width 39 height 21
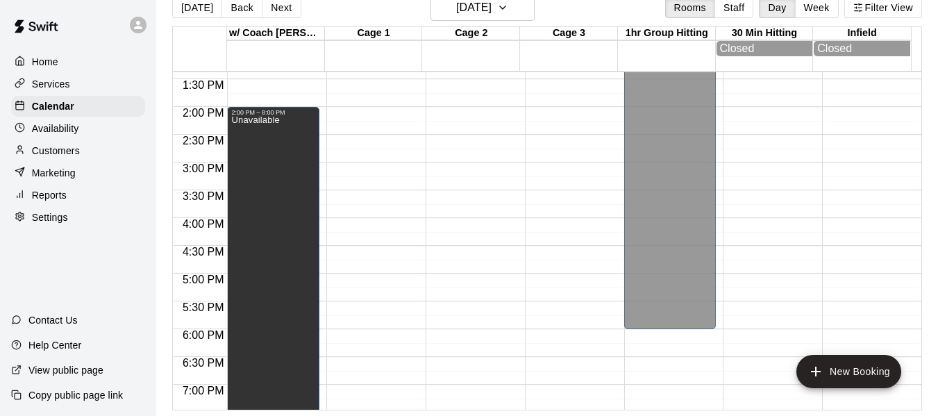
scroll to position [744, 0]
click at [281, 8] on button "Next" at bounding box center [281, 7] width 39 height 21
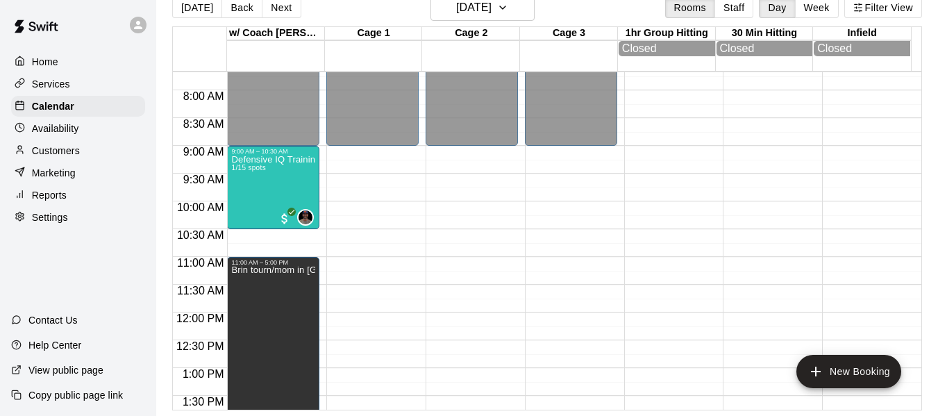
scroll to position [421, 0]
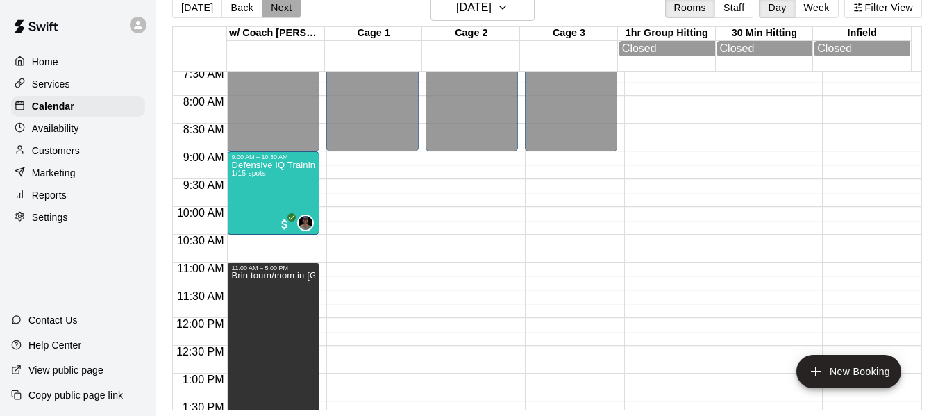
click at [284, 13] on button "Next" at bounding box center [281, 7] width 39 height 21
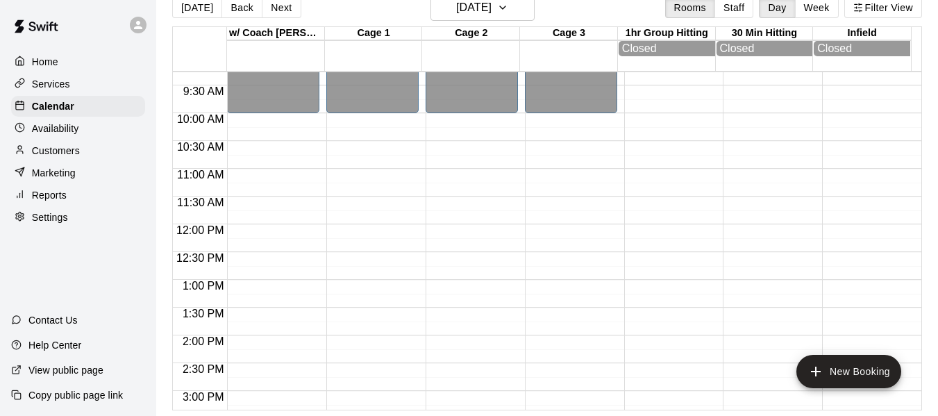
scroll to position [467, 0]
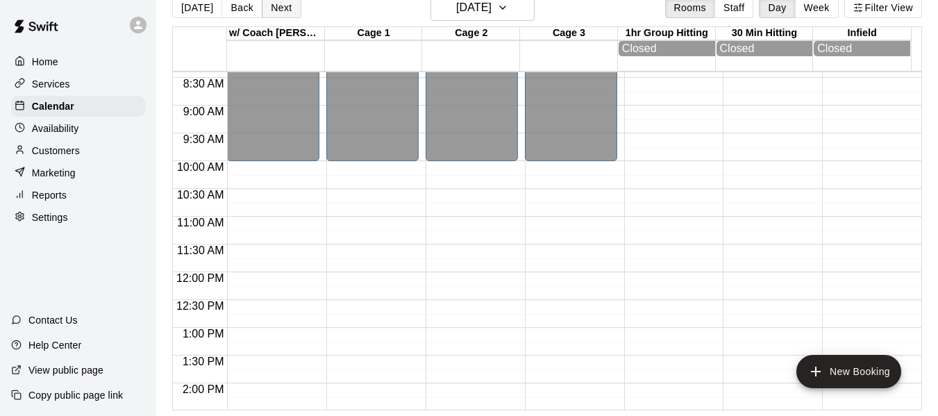
click at [271, 12] on button "Next" at bounding box center [281, 7] width 39 height 21
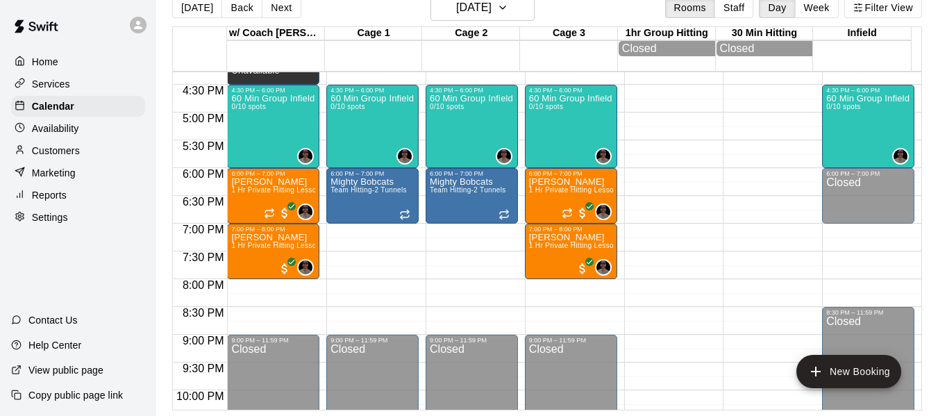
scroll to position [907, 0]
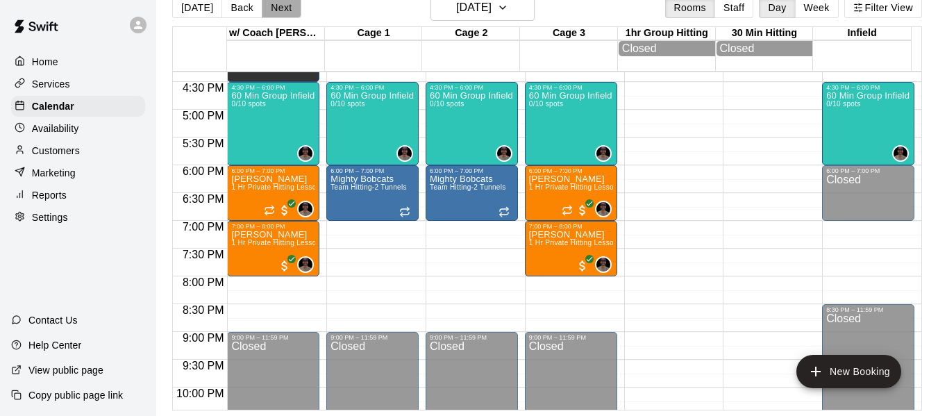
click at [285, 10] on button "Next" at bounding box center [281, 7] width 39 height 21
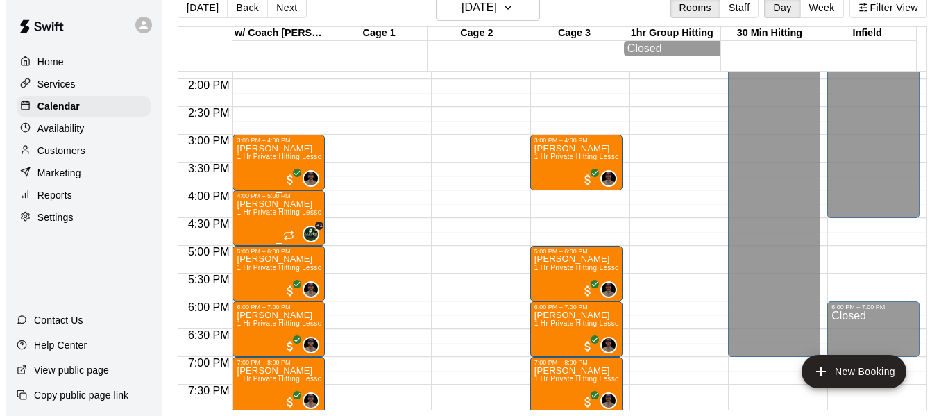
scroll to position [768, 0]
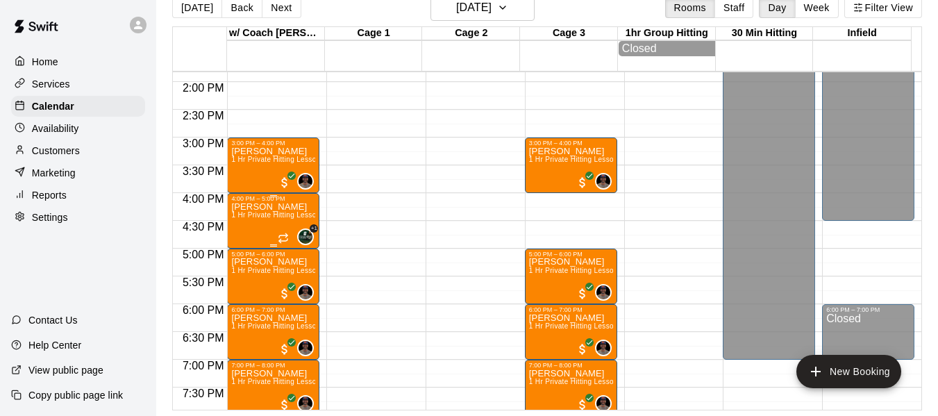
click at [257, 219] on span "1 Hr Private Hitting Lesson Ages 8 And Older" at bounding box center [344, 215] width 226 height 8
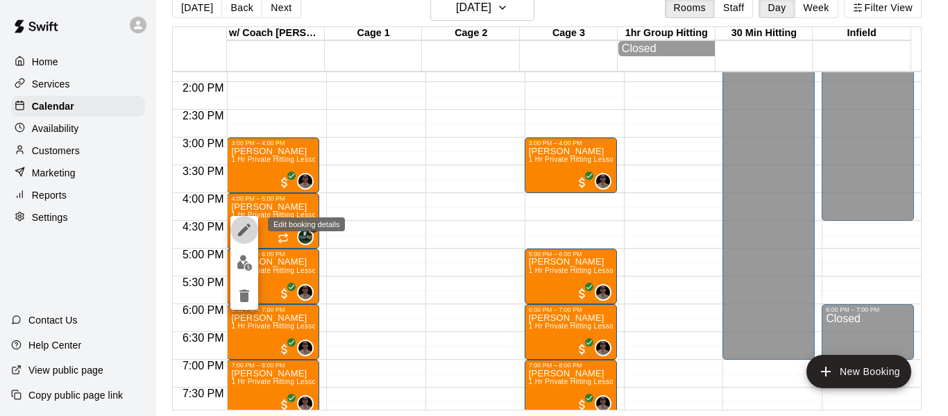
click at [246, 227] on icon "edit" at bounding box center [244, 230] width 12 height 12
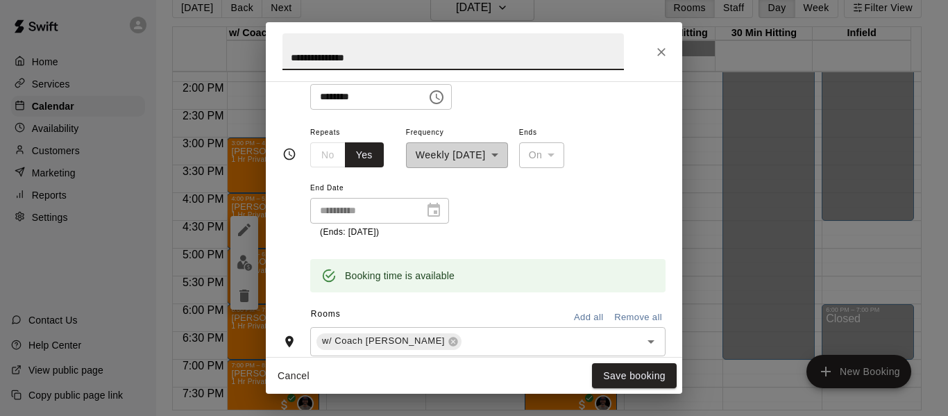
scroll to position [231, 0]
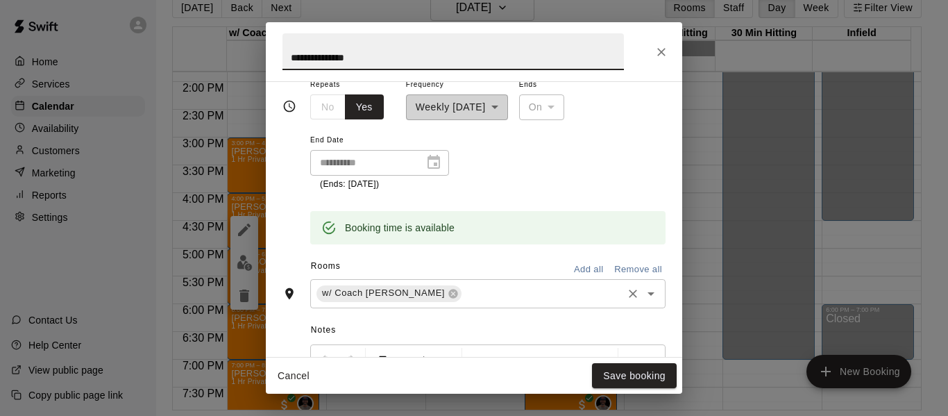
click at [464, 294] on input "text" at bounding box center [542, 293] width 157 height 17
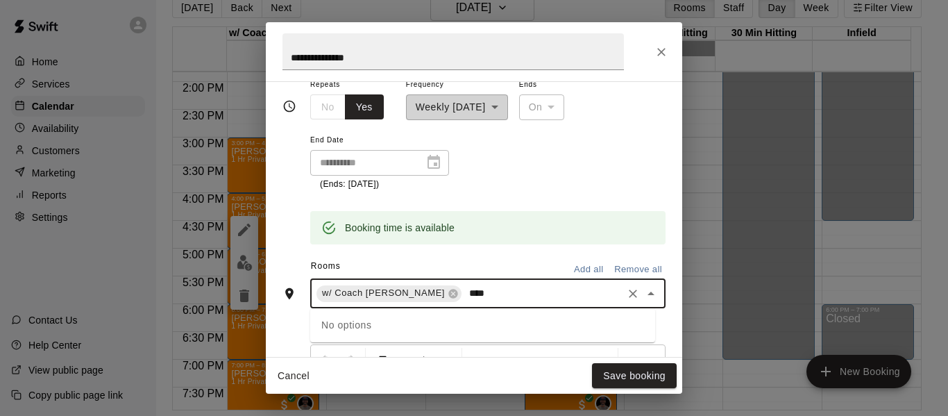
type input "***"
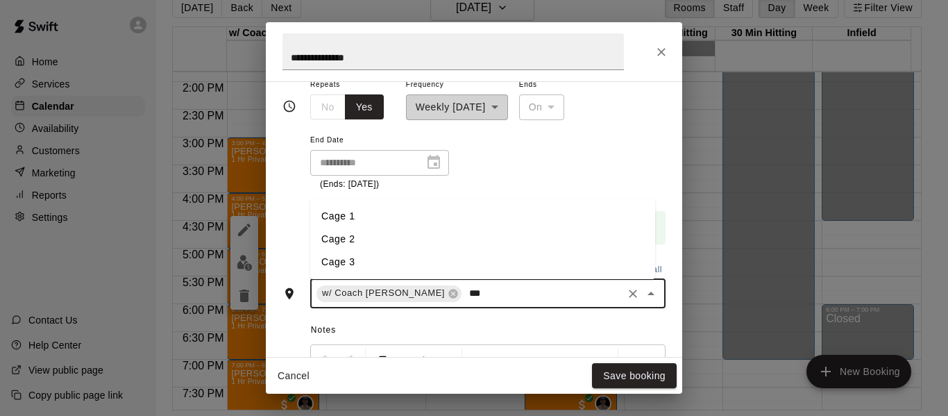
click at [416, 255] on li "Cage 3" at bounding box center [482, 262] width 345 height 23
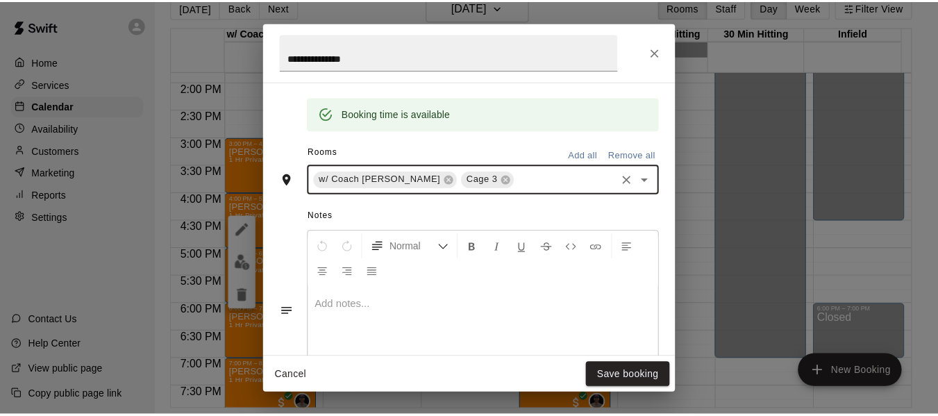
scroll to position [394, 0]
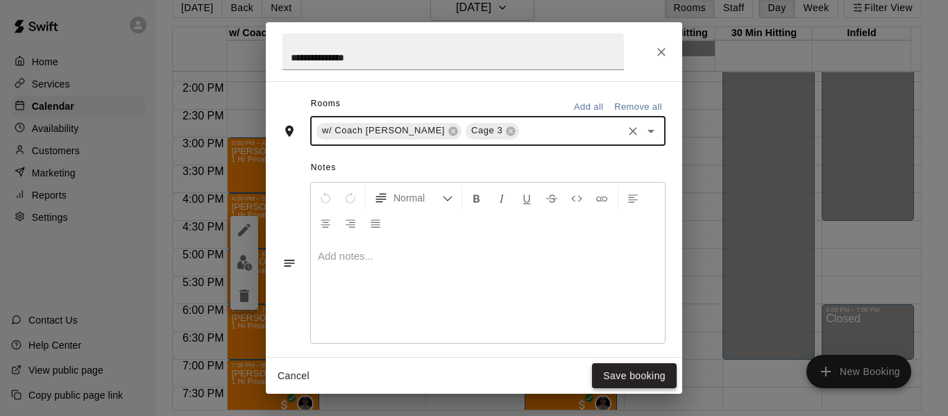
click at [626, 378] on button "Save booking" at bounding box center [634, 376] width 85 height 26
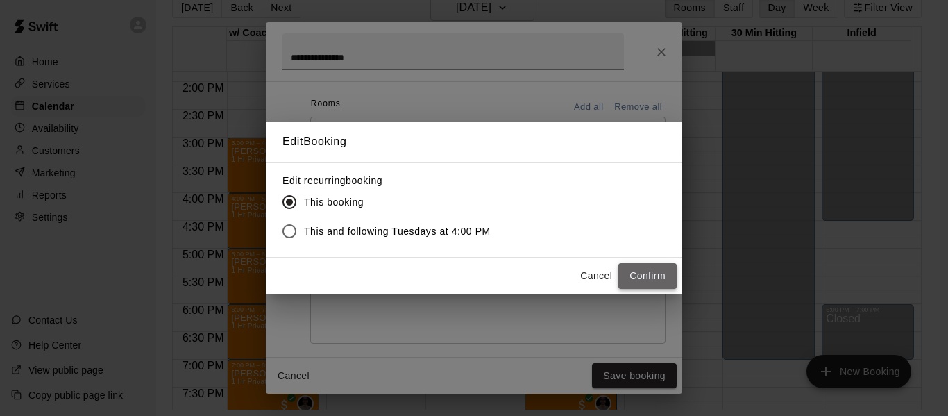
click at [635, 279] on button "Confirm" at bounding box center [648, 276] width 58 height 26
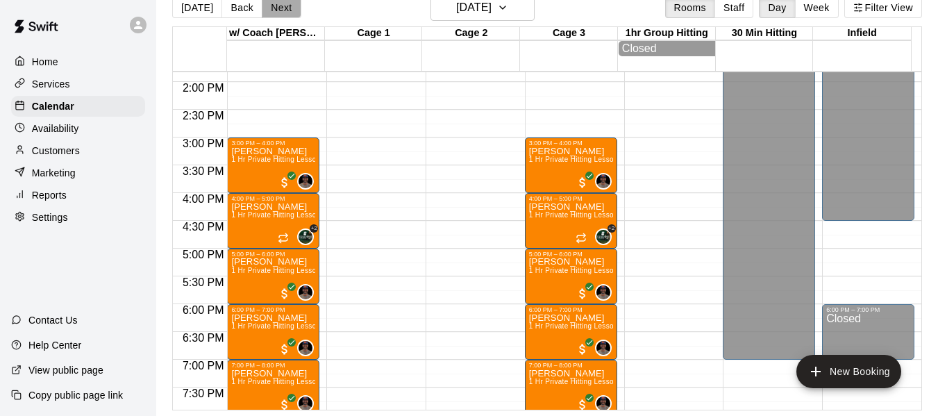
click at [271, 14] on button "Next" at bounding box center [281, 7] width 39 height 21
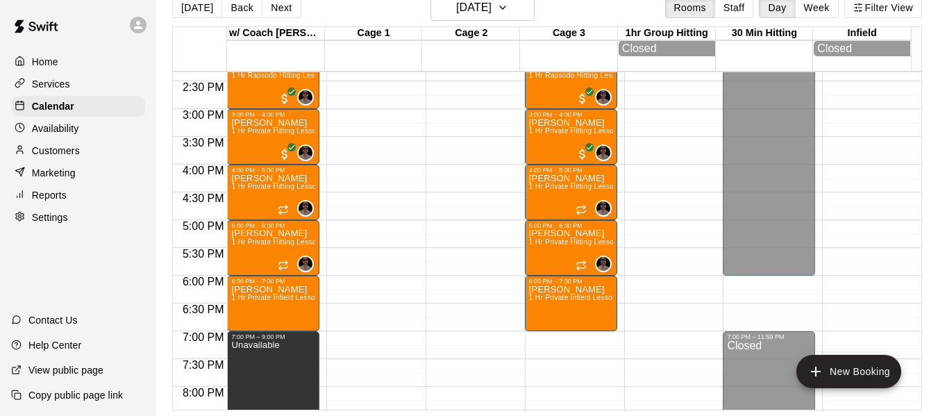
scroll to position [814, 0]
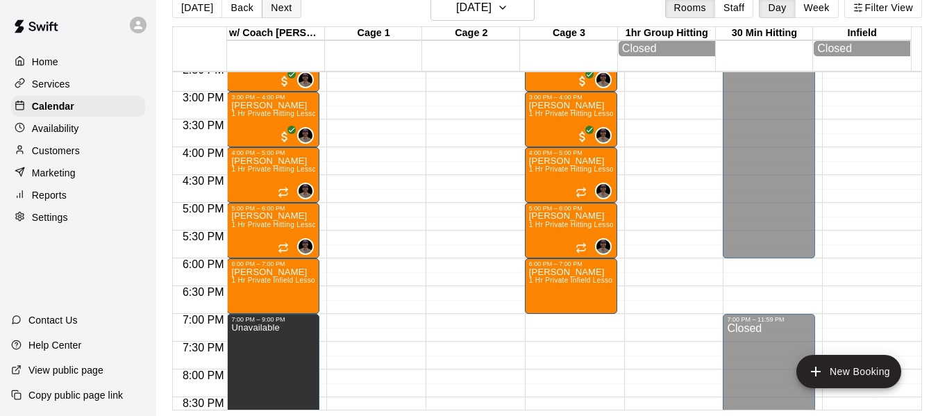
click at [276, 6] on button "Next" at bounding box center [281, 7] width 39 height 21
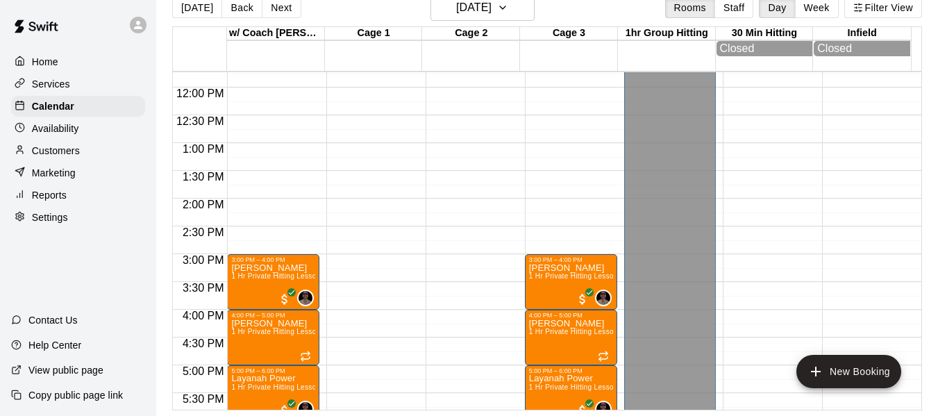
scroll to position [629, 0]
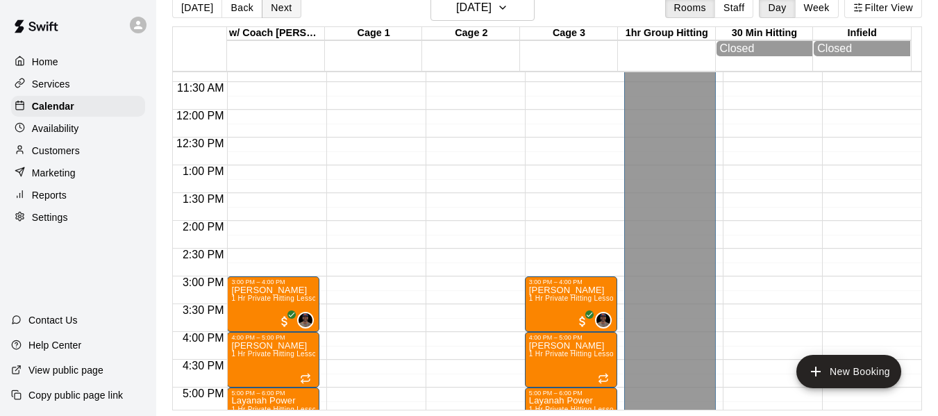
click at [272, 10] on button "Next" at bounding box center [281, 7] width 39 height 21
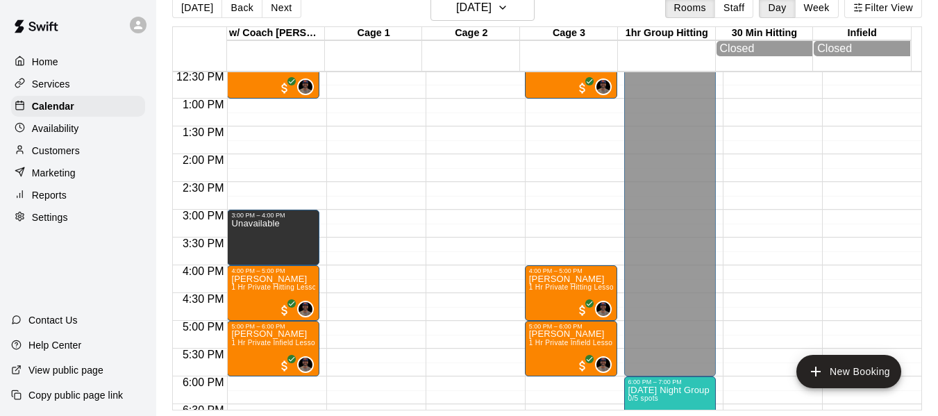
scroll to position [675, 0]
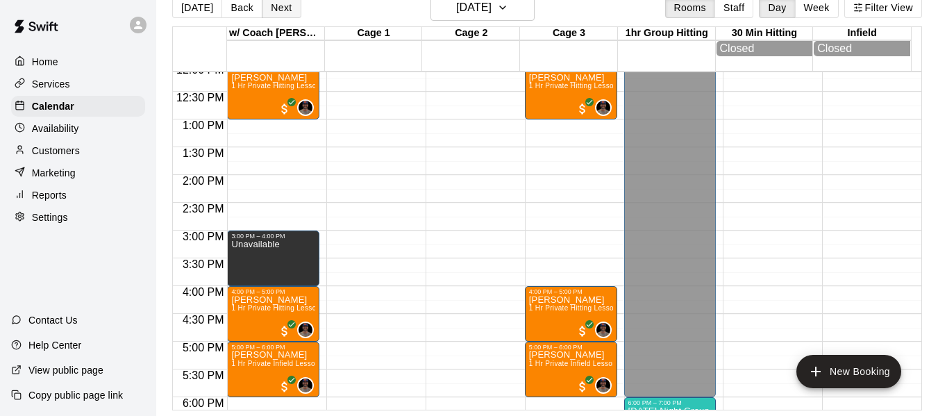
click at [269, 10] on button "Next" at bounding box center [281, 7] width 39 height 21
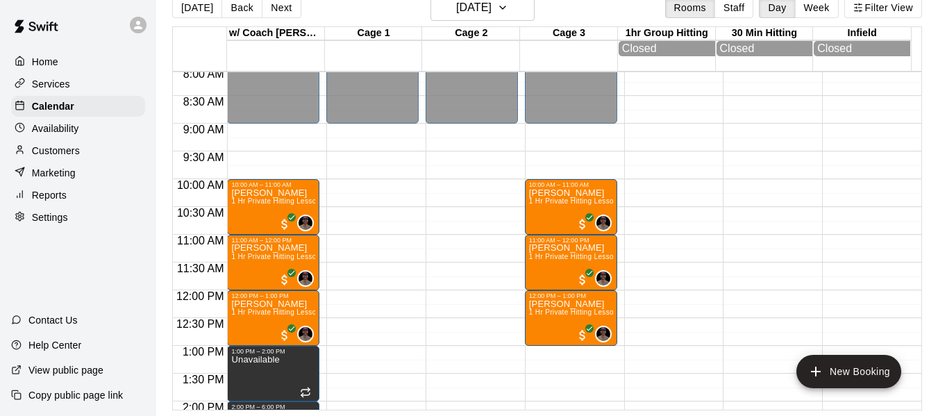
scroll to position [444, 0]
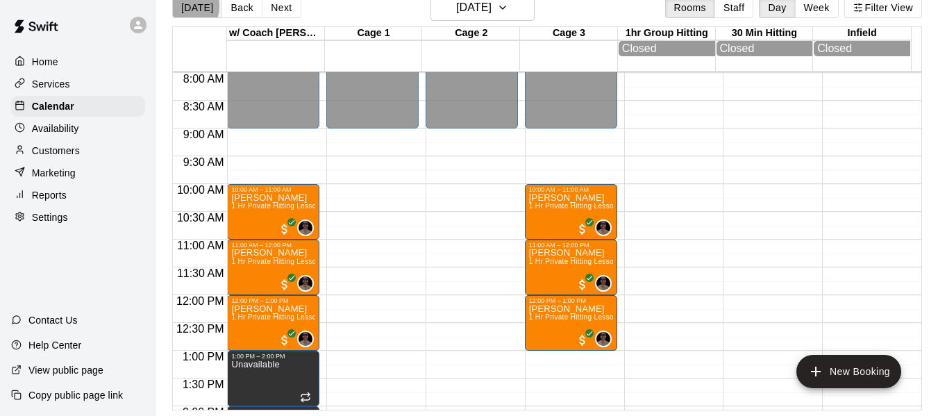
click at [179, 6] on button "[DATE]" at bounding box center [197, 7] width 50 height 21
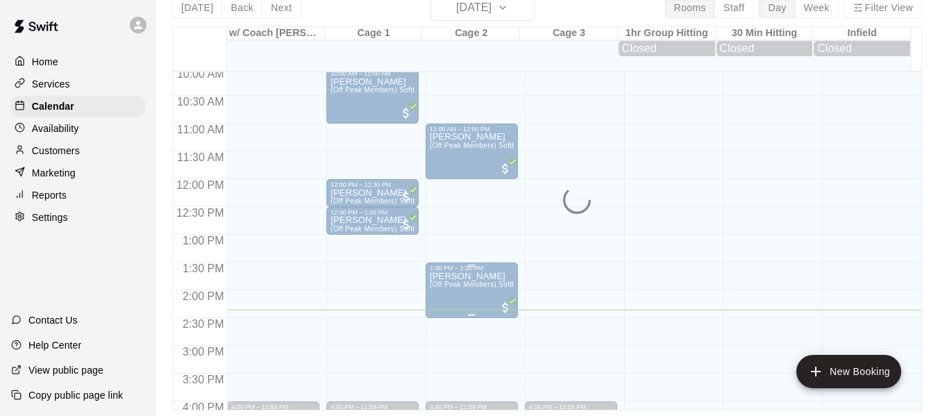
scroll to position [536, 0]
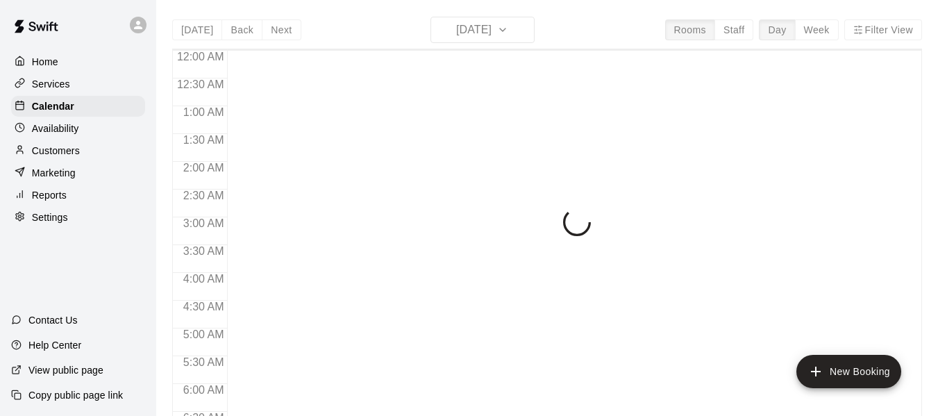
scroll to position [798, 0]
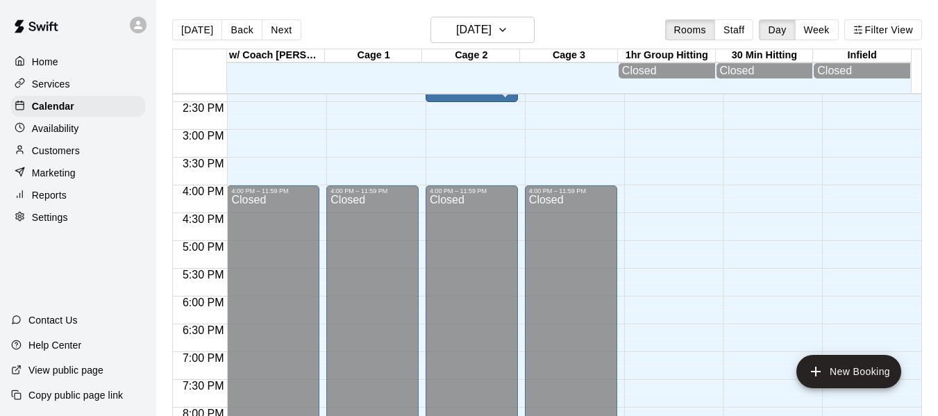
click at [288, 26] on button "Next" at bounding box center [281, 29] width 39 height 21
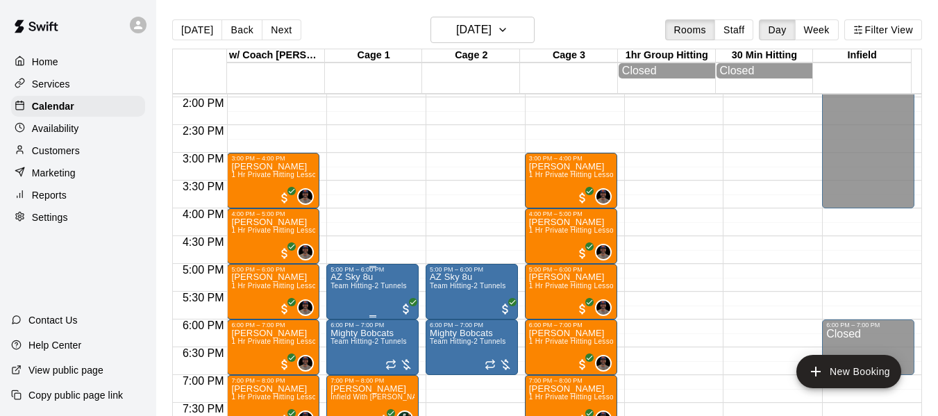
scroll to position [751, 0]
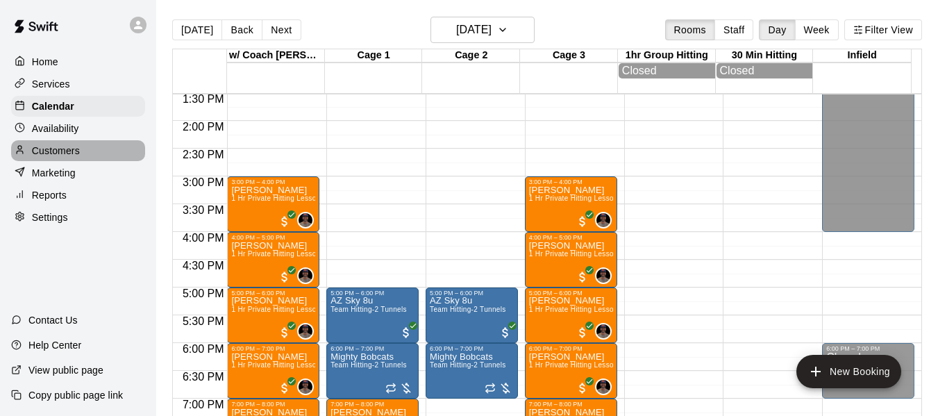
click at [81, 149] on div "Customers" at bounding box center [78, 150] width 134 height 21
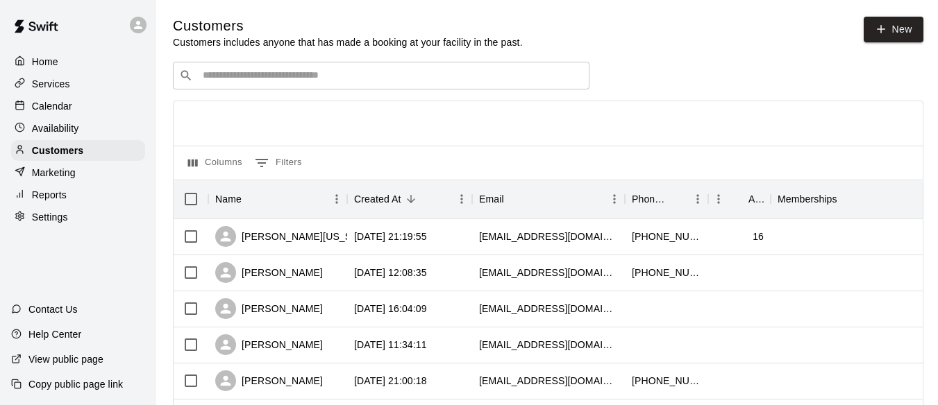
click at [317, 83] on input "Search customers by name or email" at bounding box center [391, 76] width 385 height 14
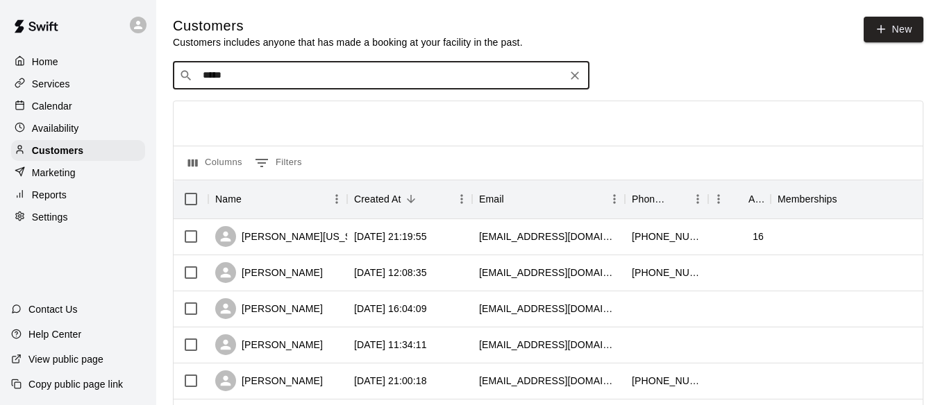
type input "******"
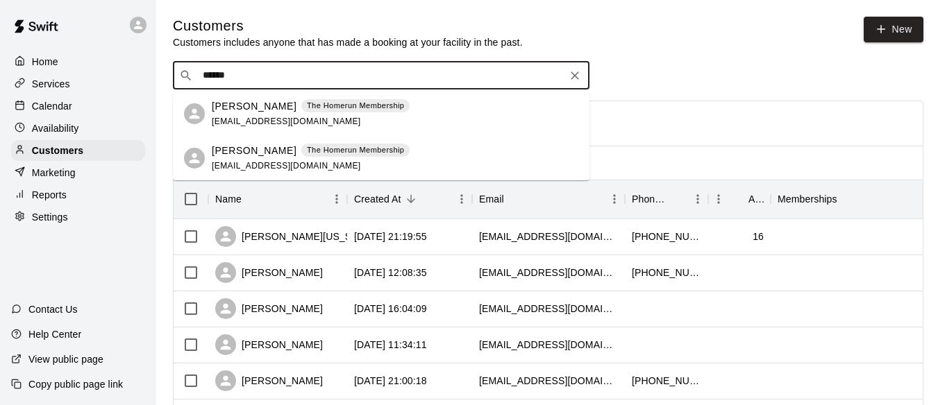
click at [245, 147] on p "Jordan Peterson" at bounding box center [254, 151] width 85 height 15
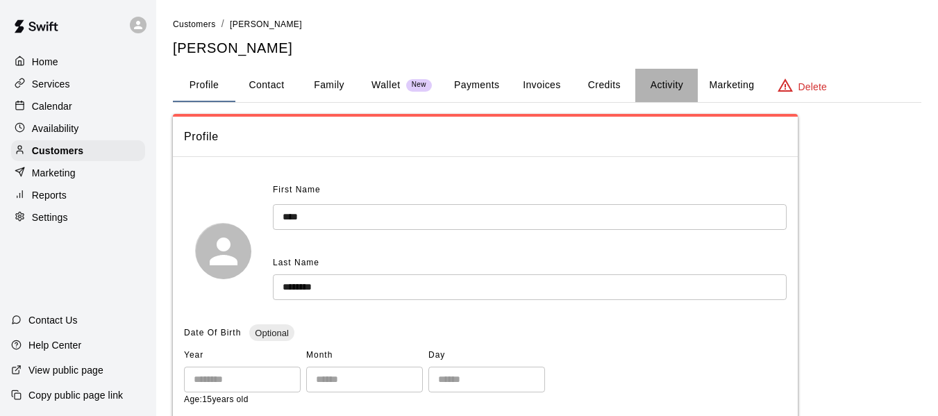
click at [675, 83] on button "Activity" at bounding box center [666, 85] width 62 height 33
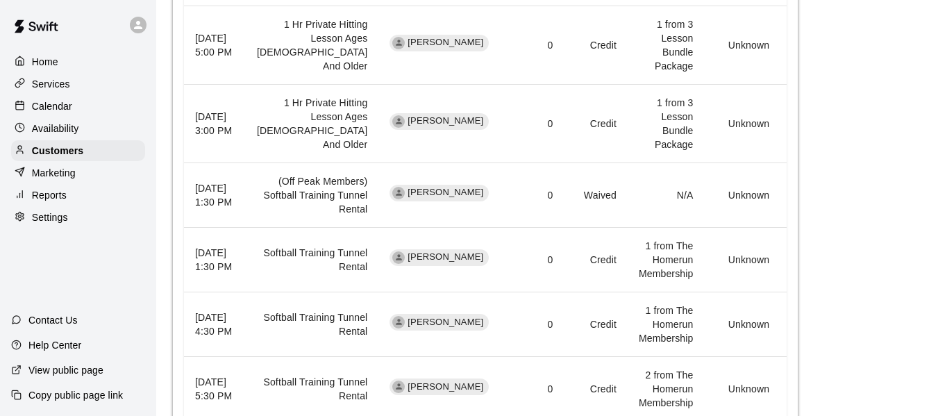
scroll to position [741, 0]
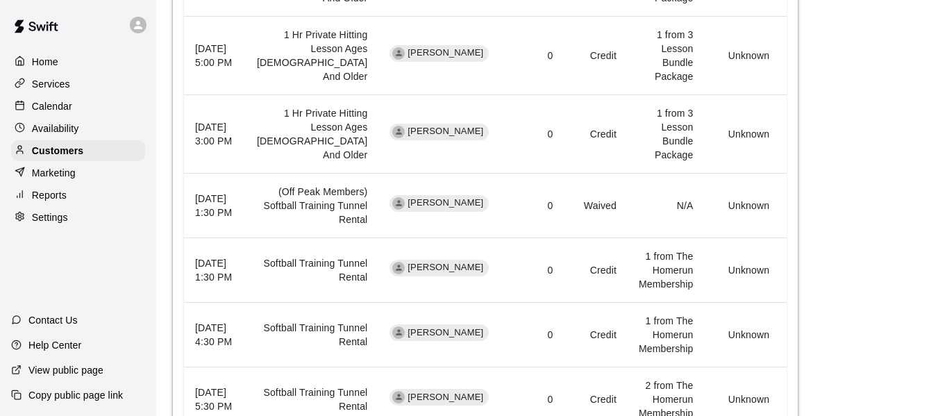
click at [33, 107] on p "Calendar" at bounding box center [52, 106] width 40 height 14
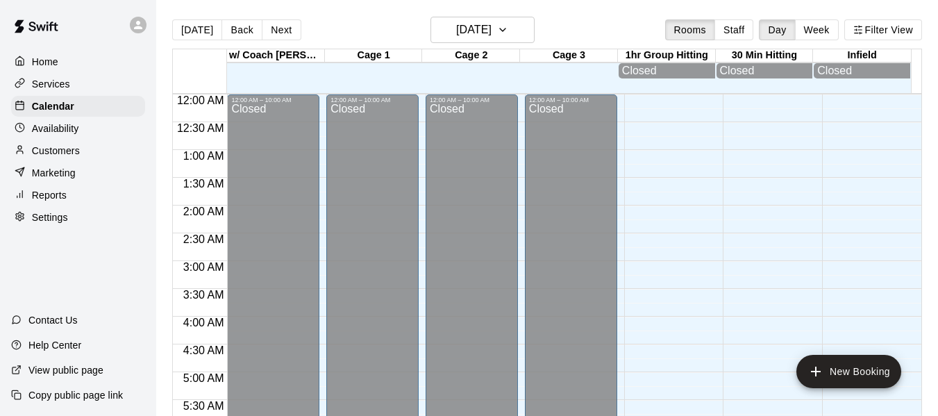
scroll to position [798, 0]
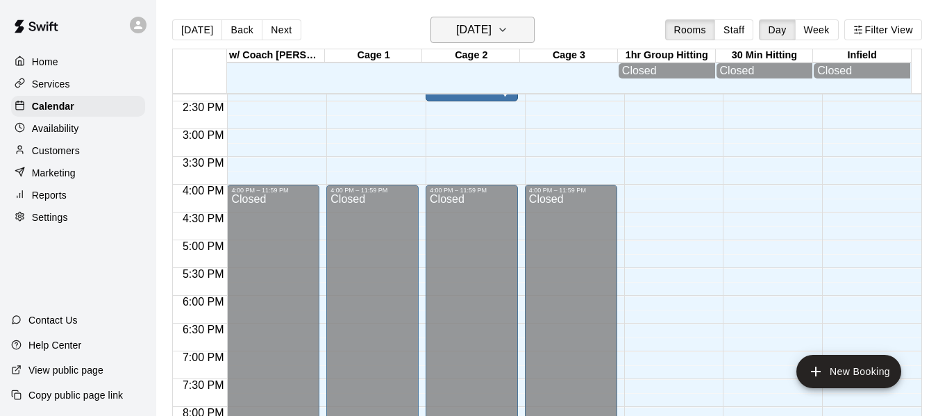
click at [508, 28] on icon "button" at bounding box center [502, 30] width 11 height 17
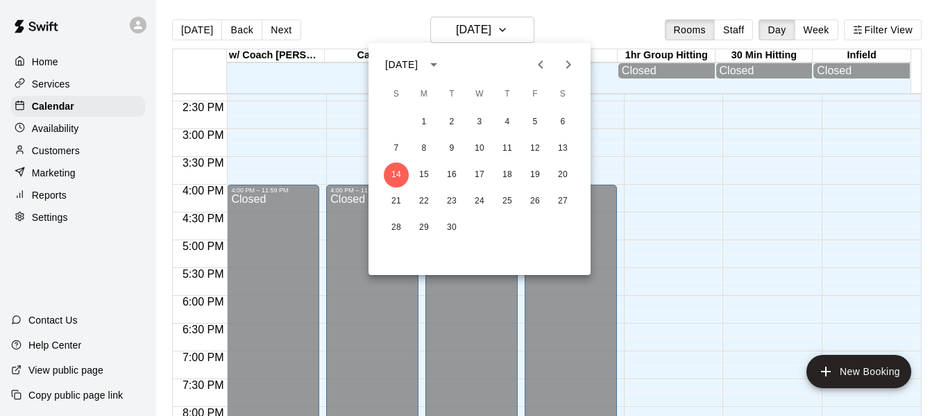
click at [569, 60] on icon "Next month" at bounding box center [568, 64] width 17 height 17
click at [483, 147] on button "8" at bounding box center [479, 148] width 25 height 25
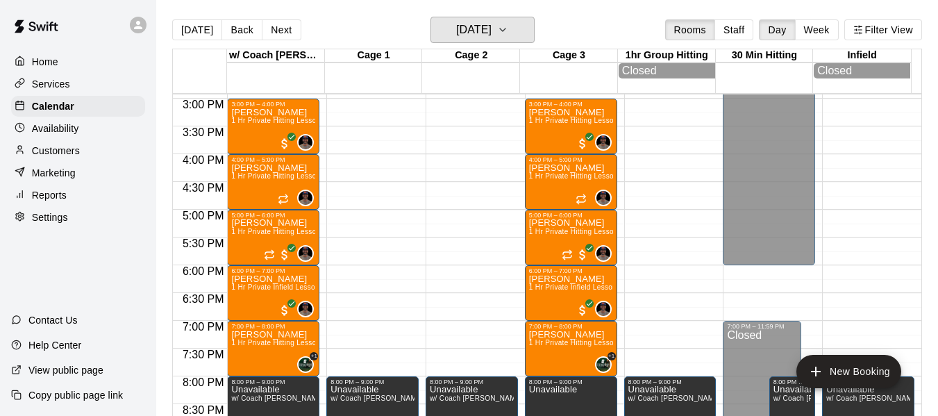
scroll to position [937, 0]
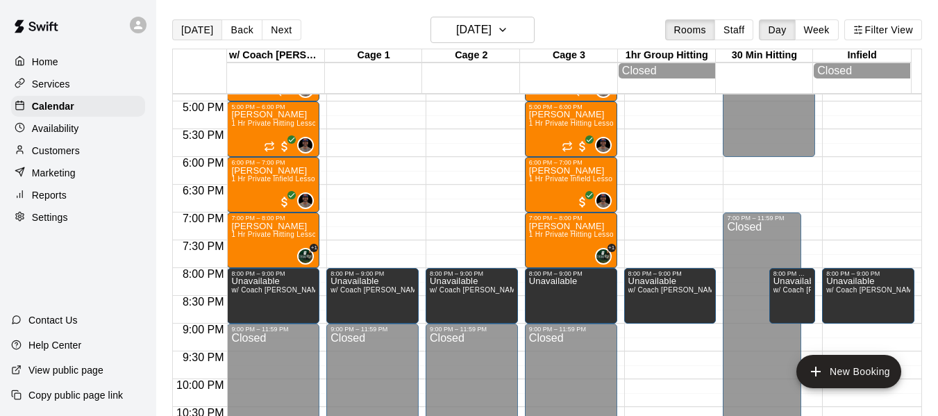
click at [201, 26] on button "[DATE]" at bounding box center [197, 29] width 50 height 21
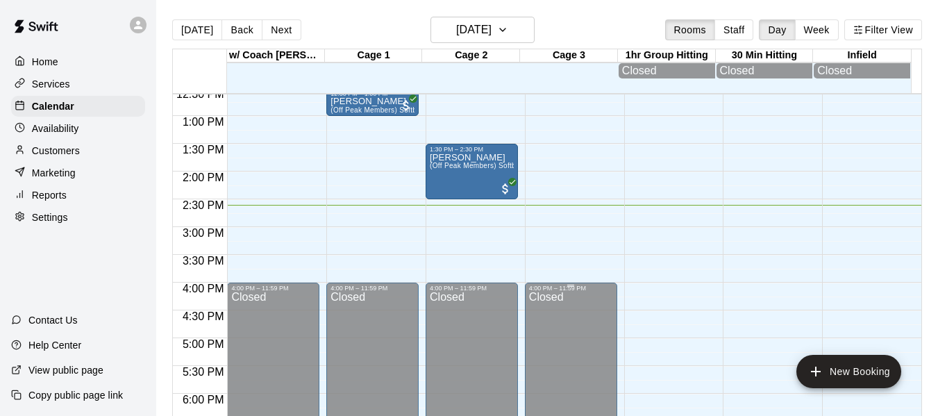
scroll to position [637, 0]
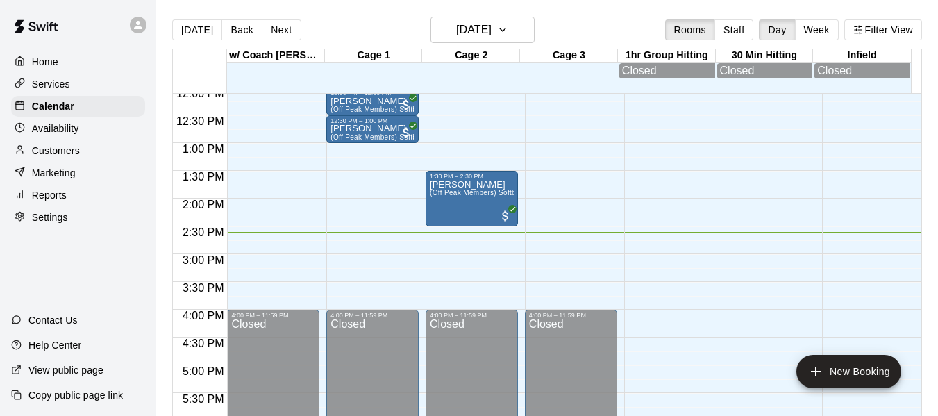
scroll to position [673, 0]
click at [288, 26] on button "Next" at bounding box center [281, 29] width 39 height 21
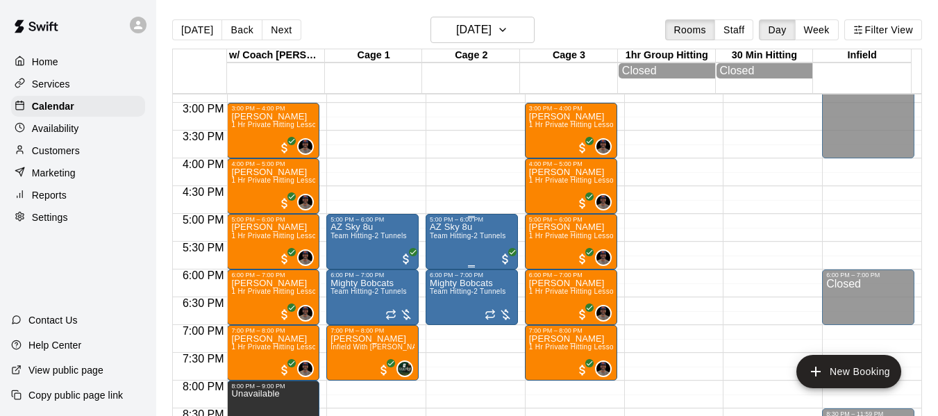
scroll to position [835, 0]
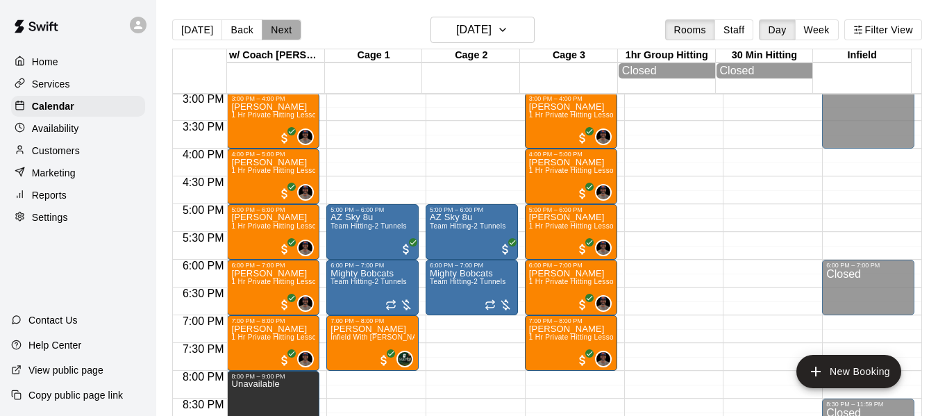
click at [278, 29] on button "Next" at bounding box center [281, 29] width 39 height 21
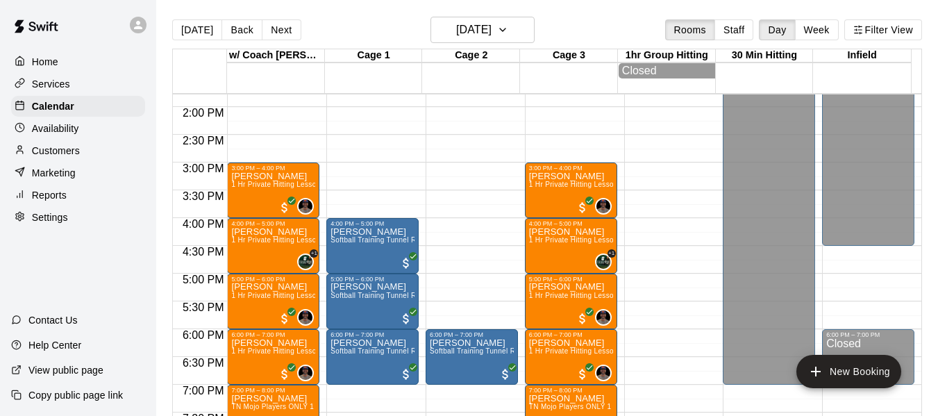
scroll to position [789, 0]
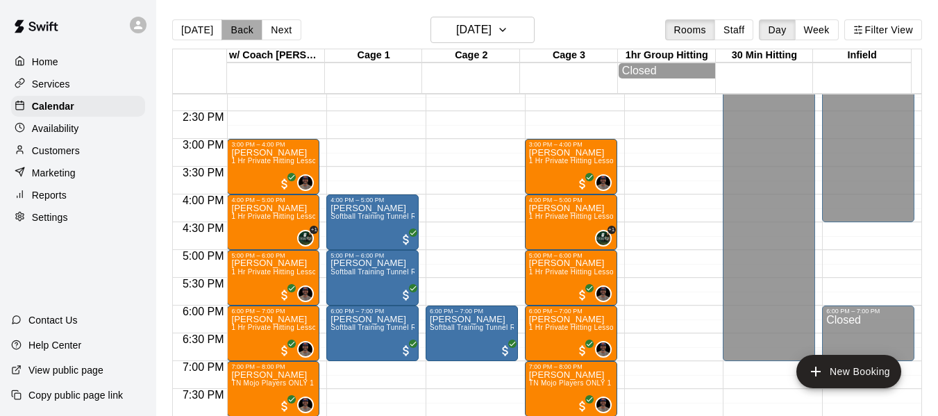
click at [230, 28] on button "Back" at bounding box center [241, 29] width 41 height 21
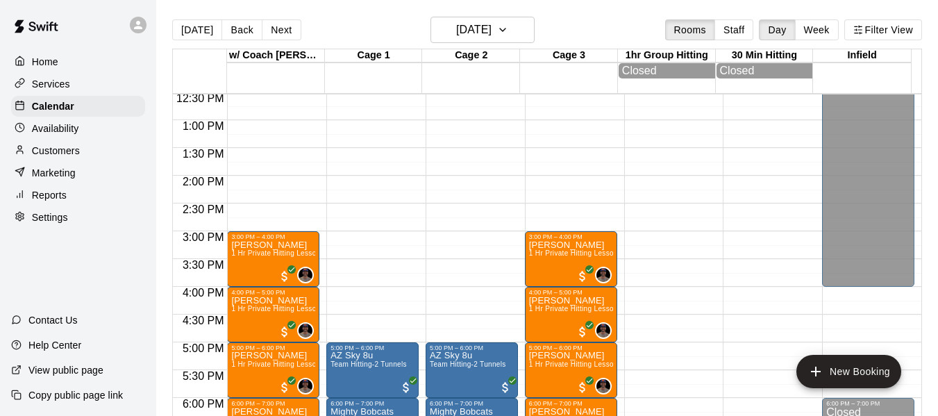
scroll to position [696, 0]
click at [266, 26] on button "Next" at bounding box center [281, 29] width 39 height 21
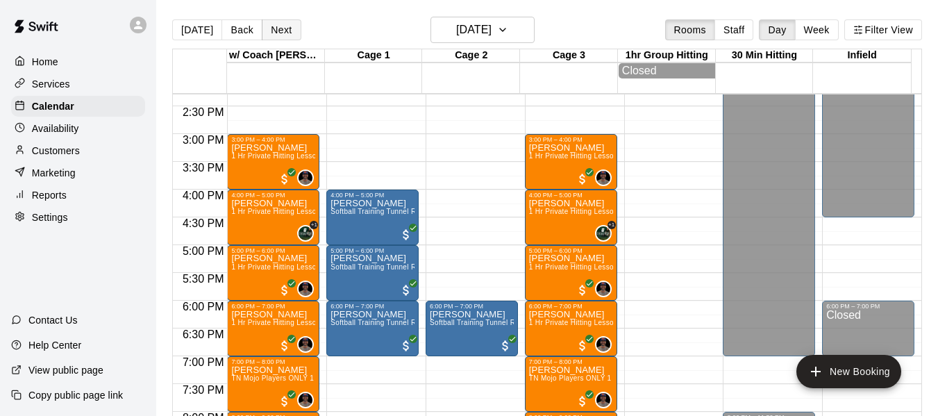
scroll to position [765, 0]
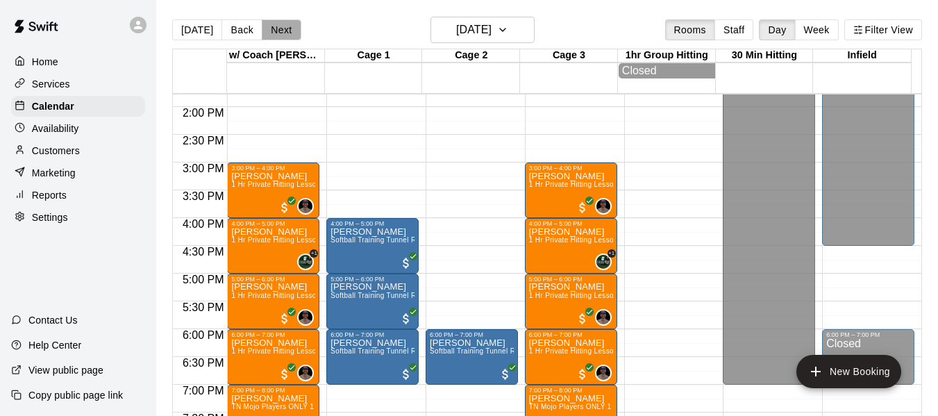
click at [268, 31] on button "Next" at bounding box center [281, 29] width 39 height 21
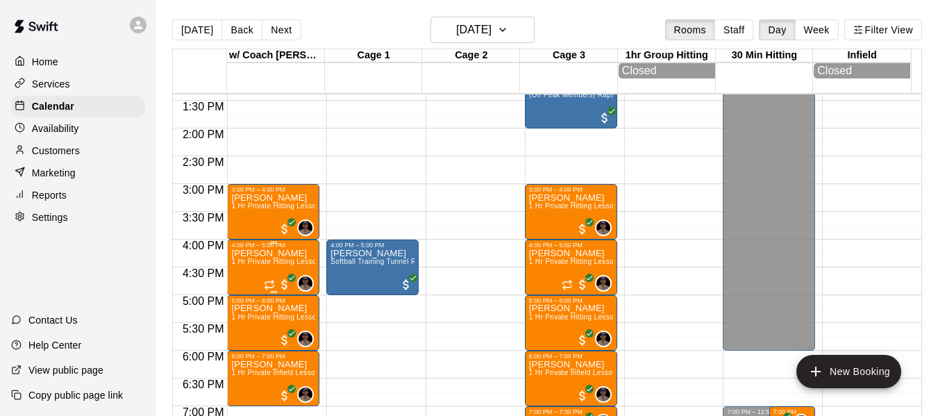
scroll to position [696, 0]
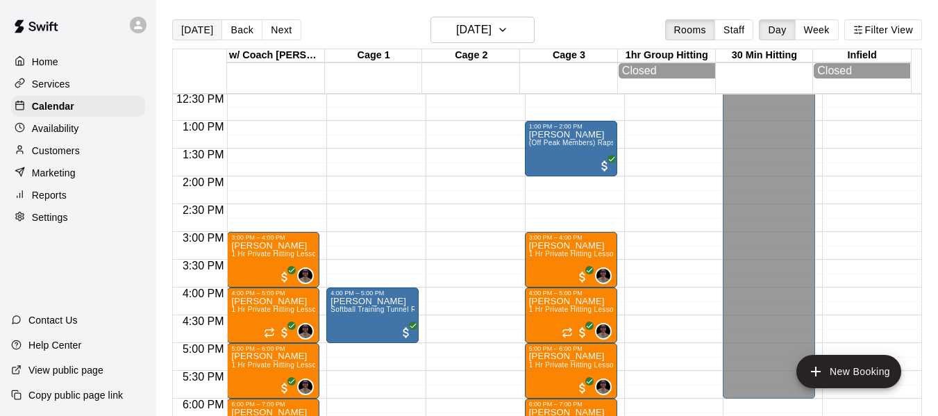
click at [199, 30] on button "[DATE]" at bounding box center [197, 29] width 50 height 21
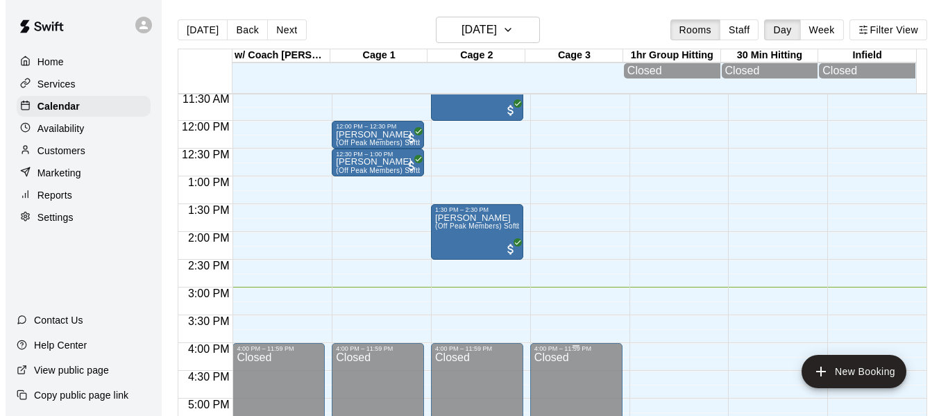
scroll to position [624, 0]
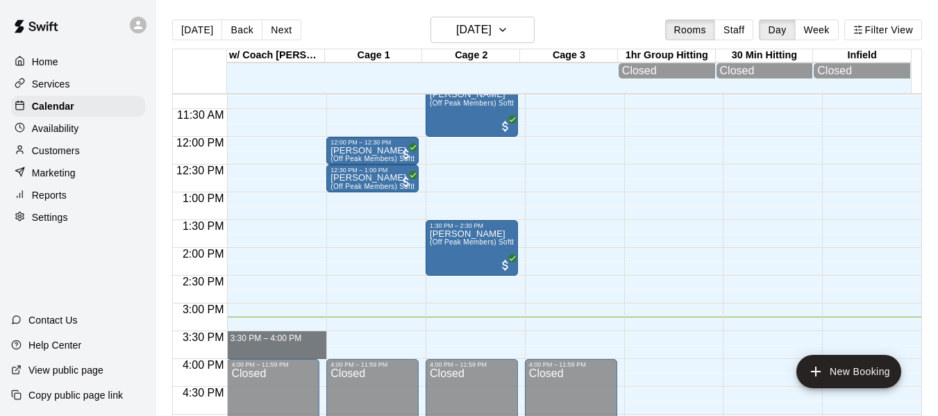
drag, startPoint x: 279, startPoint y: 335, endPoint x: 279, endPoint y: 349, distance: 13.2
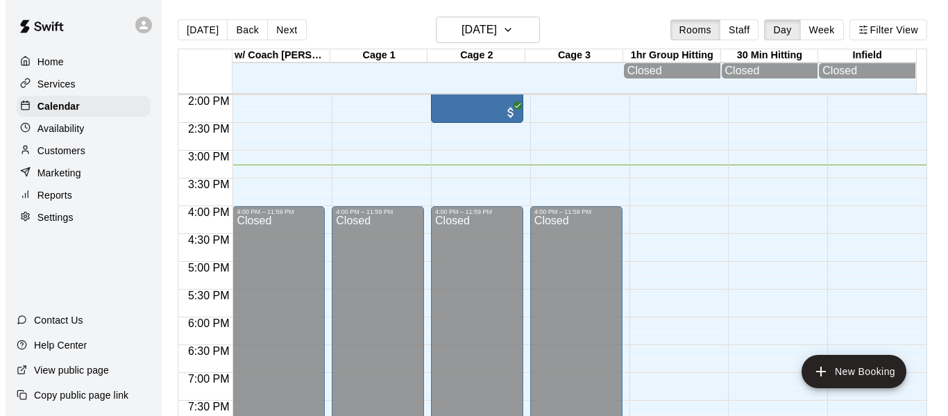
scroll to position [755, 0]
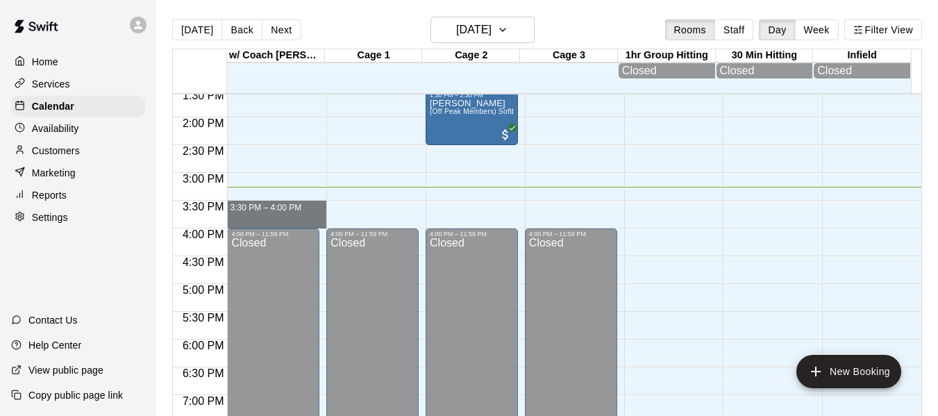
drag, startPoint x: 297, startPoint y: 207, endPoint x: 298, endPoint y: 219, distance: 11.8
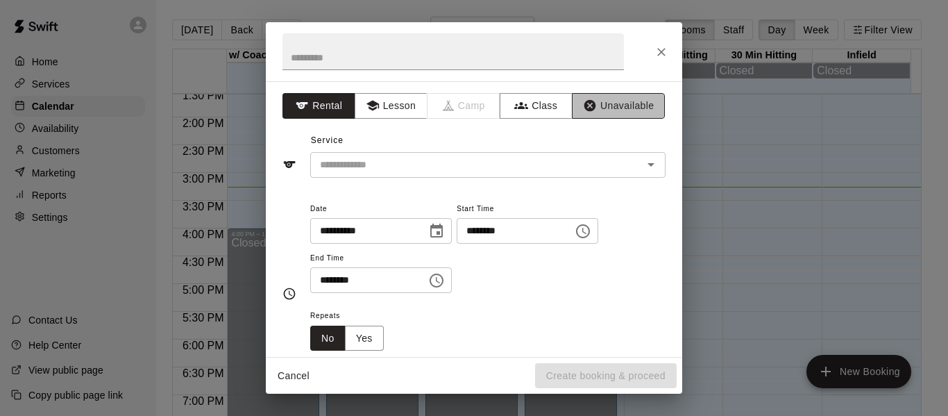
click at [632, 106] on button "Unavailable" at bounding box center [618, 106] width 93 height 26
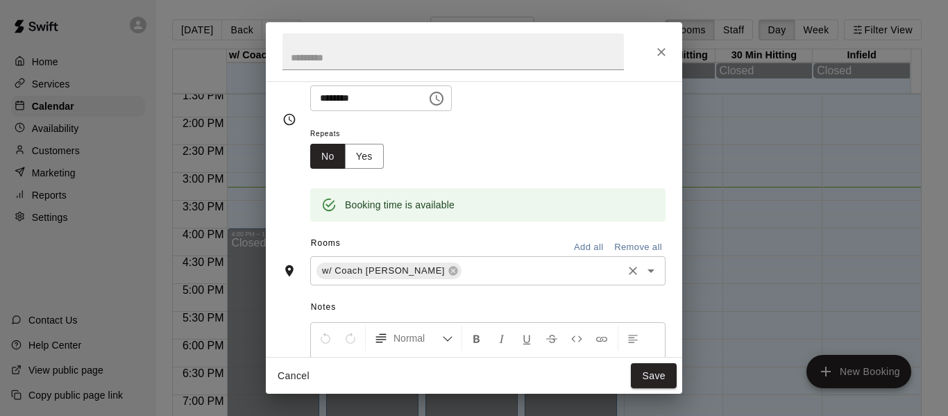
scroll to position [116, 0]
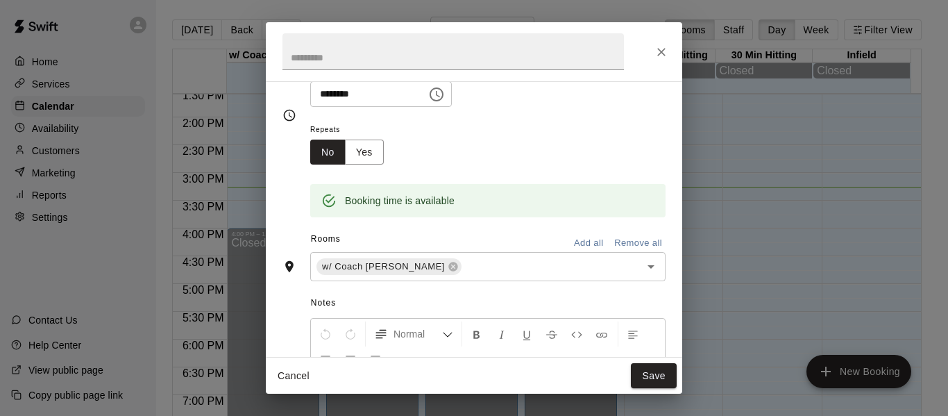
click at [580, 243] on button "Add all" at bounding box center [589, 244] width 44 height 22
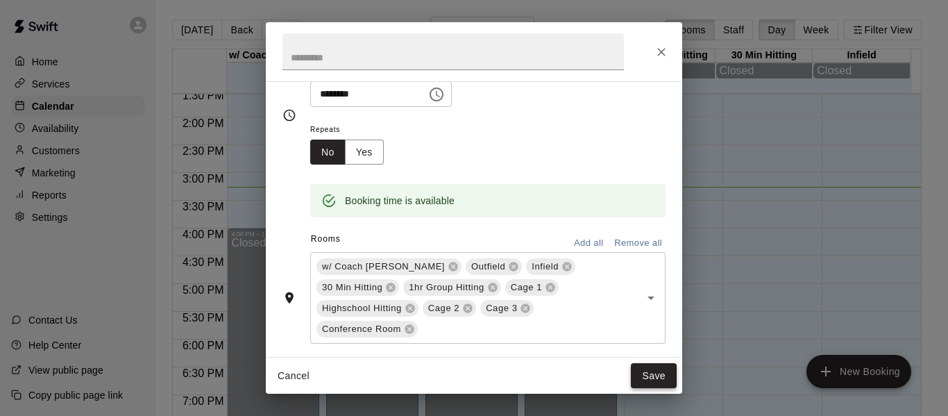
click at [648, 380] on button "Save" at bounding box center [654, 376] width 46 height 26
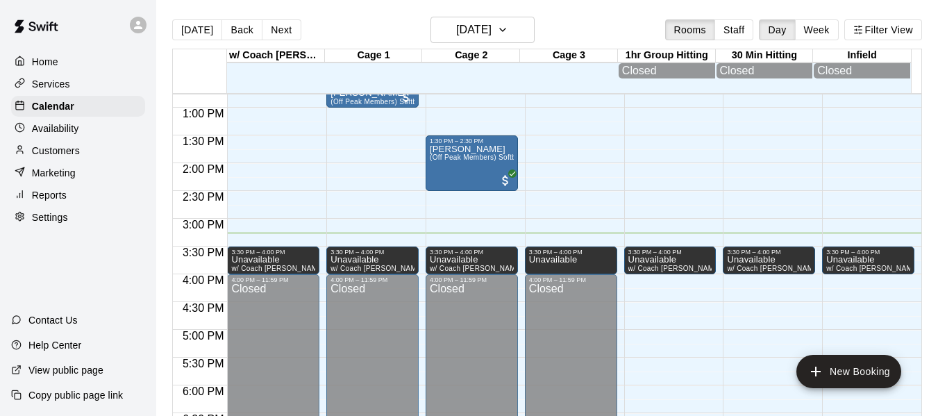
scroll to position [708, 0]
